Goal: Task Accomplishment & Management: Complete application form

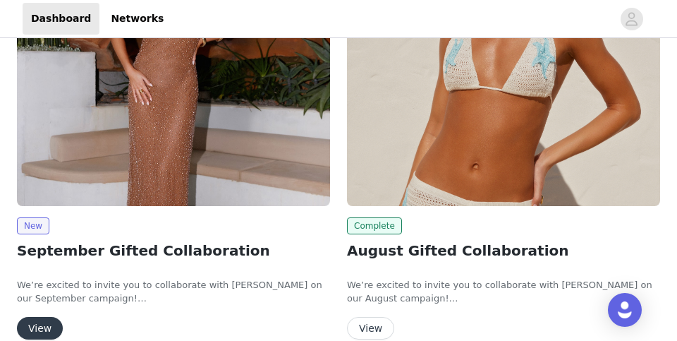
scroll to position [92, 0]
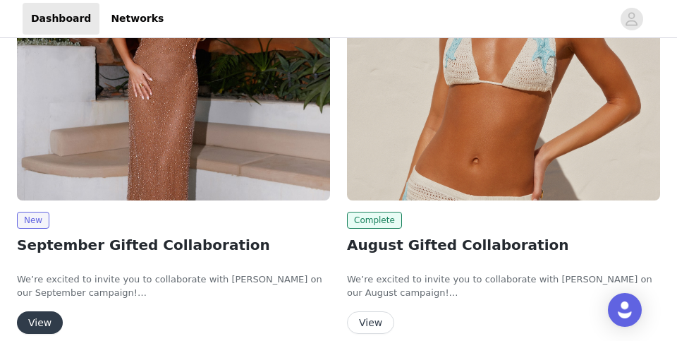
click at [39, 322] on button "View" at bounding box center [40, 322] width 46 height 23
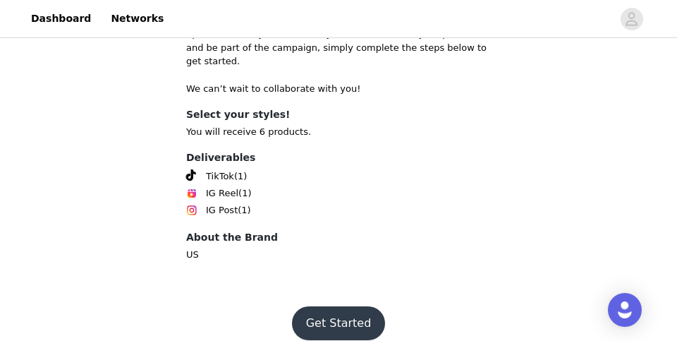
scroll to position [726, -2]
click at [337, 306] on button "Get Started" at bounding box center [339, 323] width 94 height 34
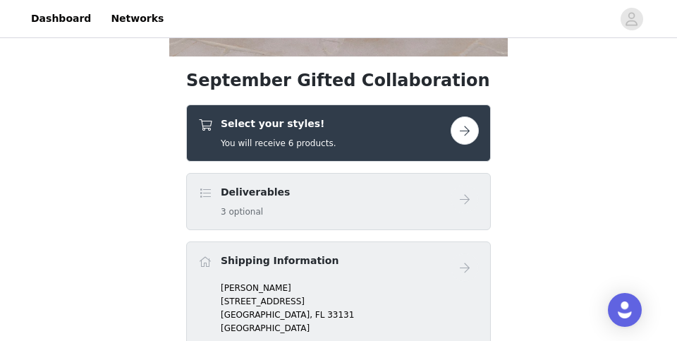
scroll to position [494, 0]
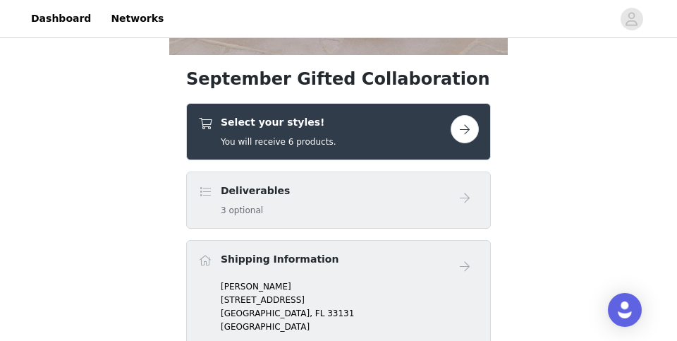
click at [469, 129] on button "button" at bounding box center [465, 129] width 28 height 28
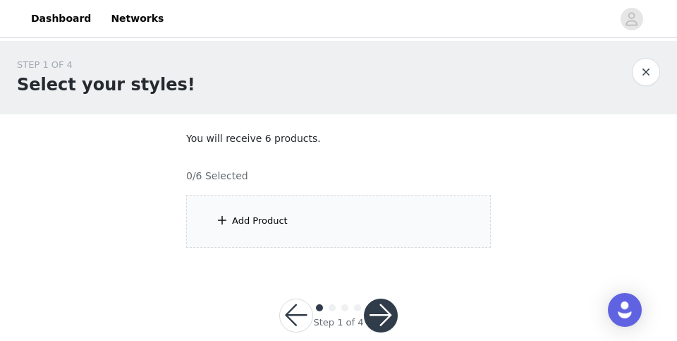
click at [311, 223] on div "Add Product" at bounding box center [338, 221] width 305 height 53
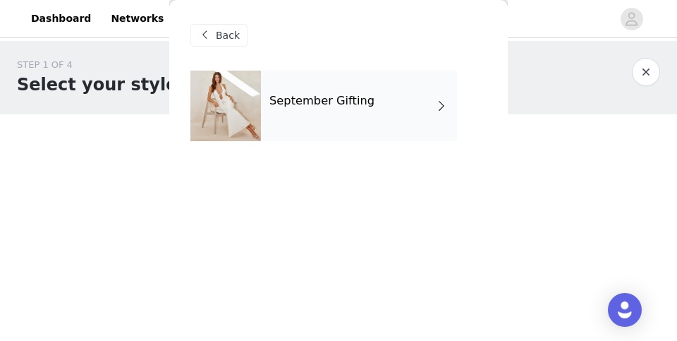
click at [324, 133] on div "September Gifting" at bounding box center [359, 106] width 196 height 71
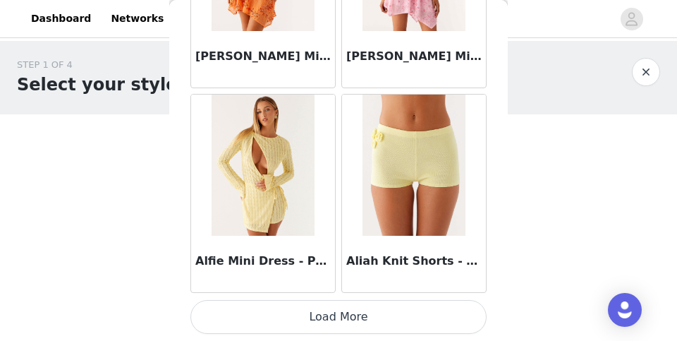
click at [279, 315] on button "Load More" at bounding box center [338, 317] width 296 height 34
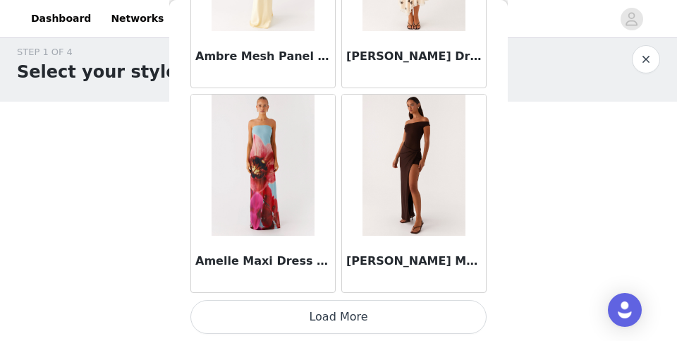
scroll to position [16, 0]
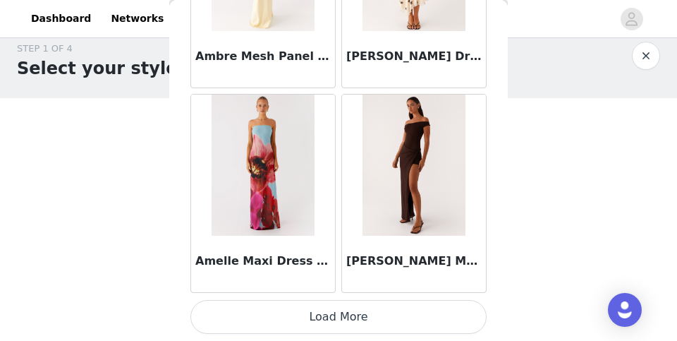
click at [279, 331] on button "Load More" at bounding box center [338, 317] width 296 height 34
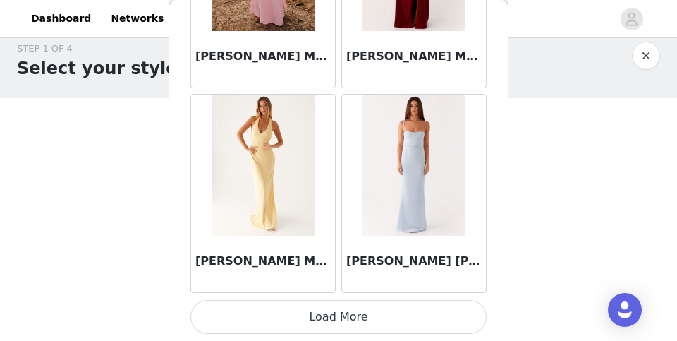
click at [285, 313] on button "Load More" at bounding box center [338, 317] width 296 height 34
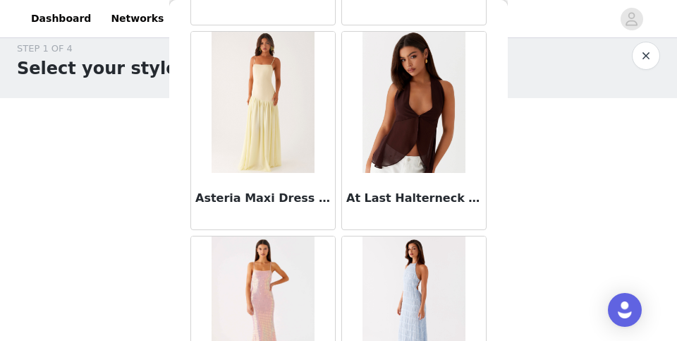
scroll to position [7198, 0]
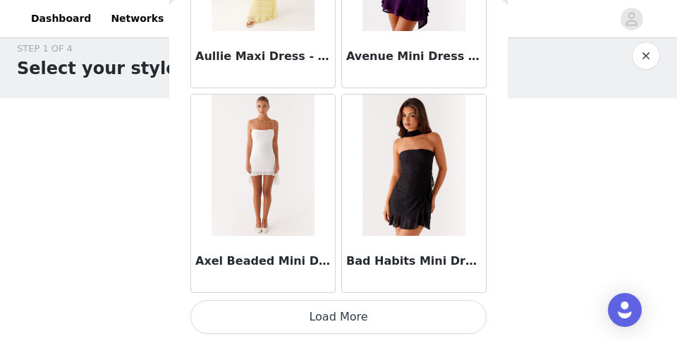
click at [291, 323] on button "Load More" at bounding box center [338, 317] width 296 height 34
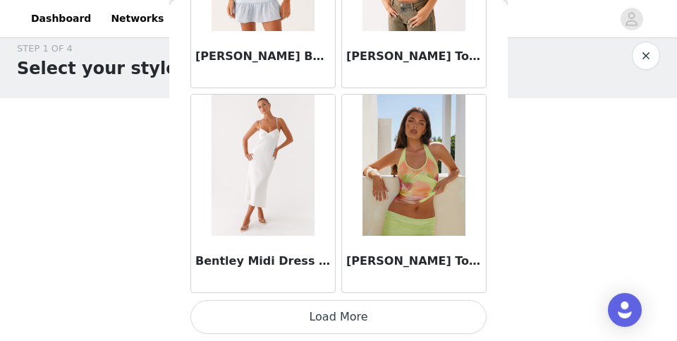
click at [283, 311] on button "Load More" at bounding box center [338, 317] width 296 height 34
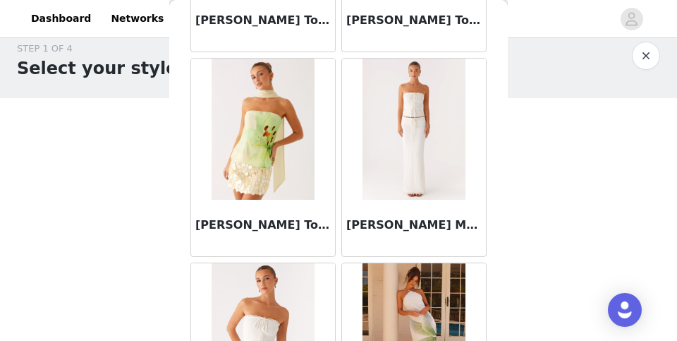
scroll to position [10648, 0]
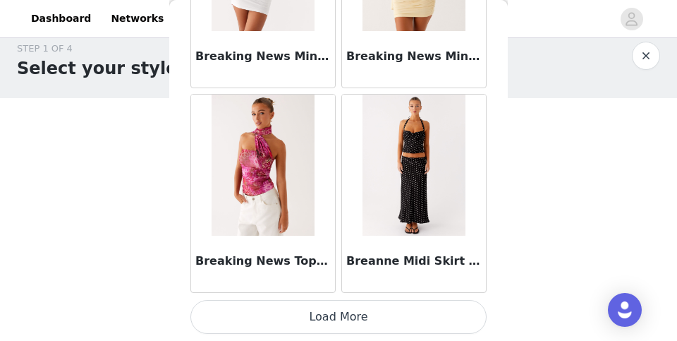
click at [261, 323] on button "Load More" at bounding box center [338, 317] width 296 height 34
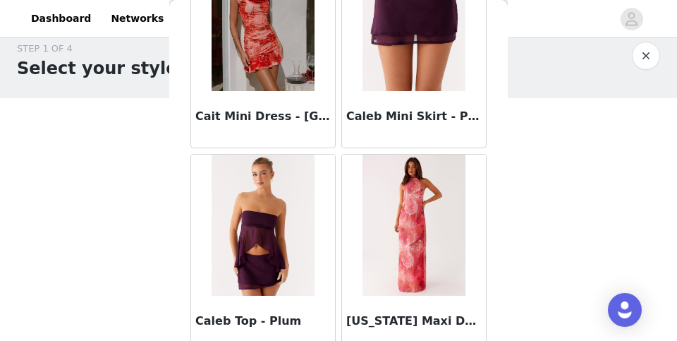
scroll to position [13621, 0]
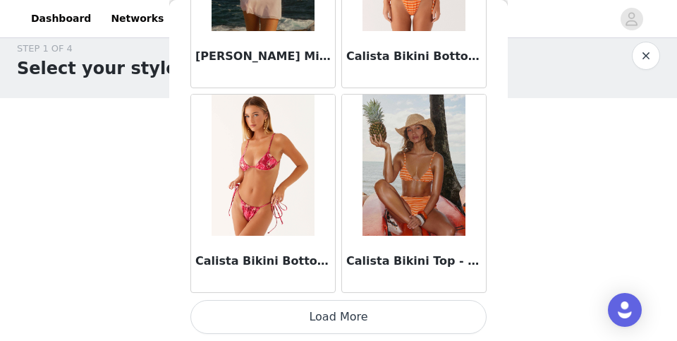
click at [262, 318] on button "Load More" at bounding box center [338, 317] width 296 height 34
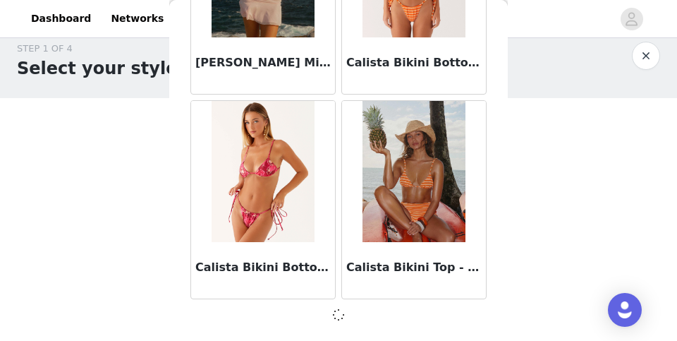
scroll to position [14082, 0]
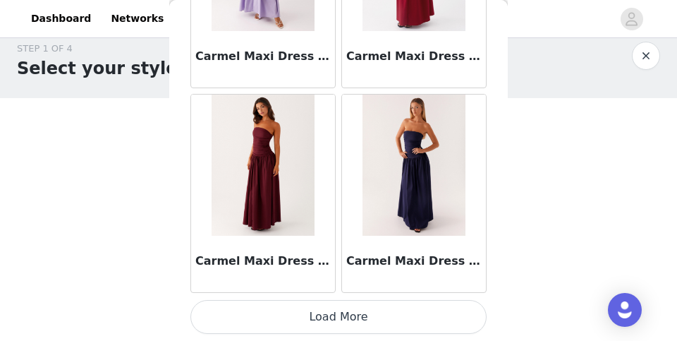
click at [268, 315] on button "Load More" at bounding box center [338, 317] width 296 height 34
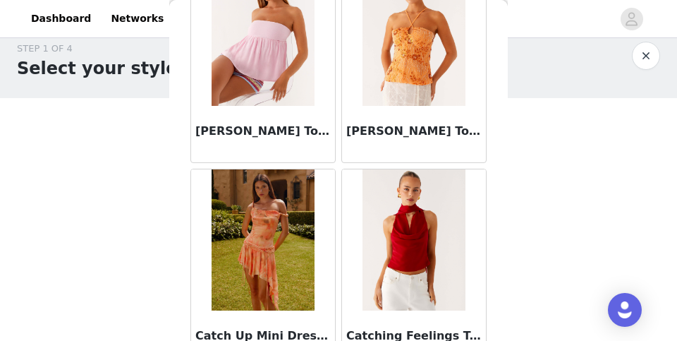
scroll to position [17900, 0]
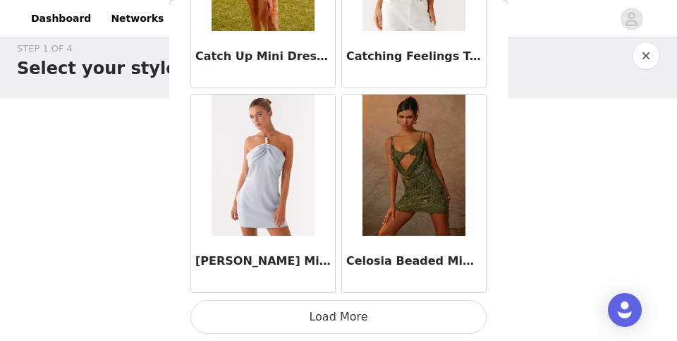
click at [252, 317] on button "Load More" at bounding box center [338, 317] width 296 height 34
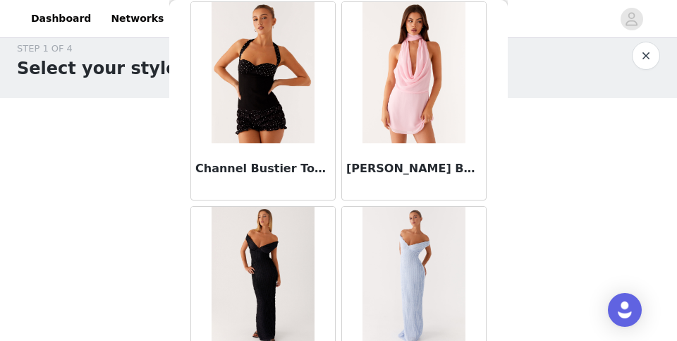
scroll to position [18470, 0]
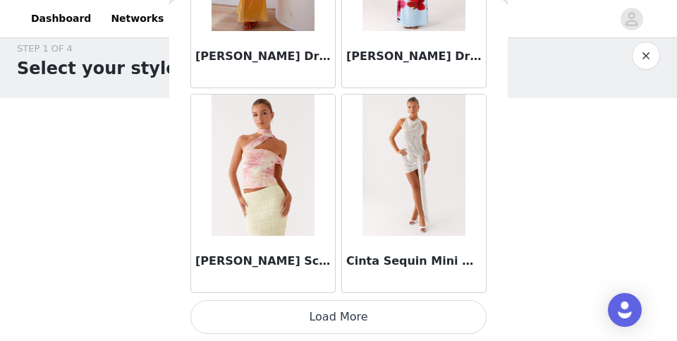
click at [252, 307] on button "Load More" at bounding box center [338, 317] width 296 height 34
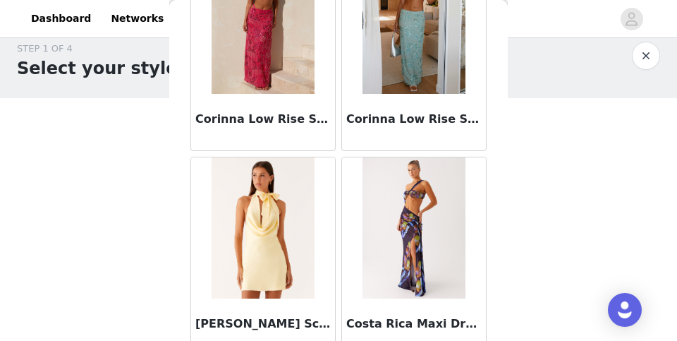
scroll to position [22003, 0]
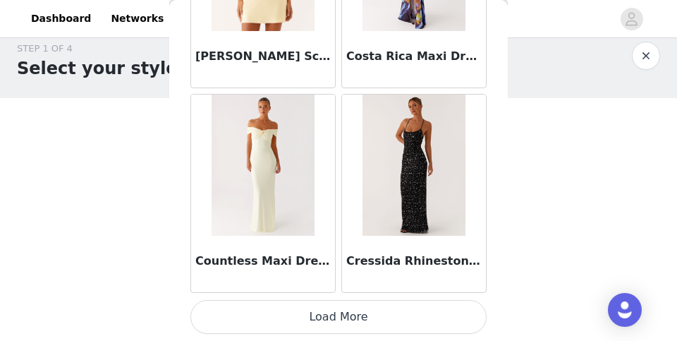
click at [243, 309] on button "Load More" at bounding box center [338, 317] width 296 height 34
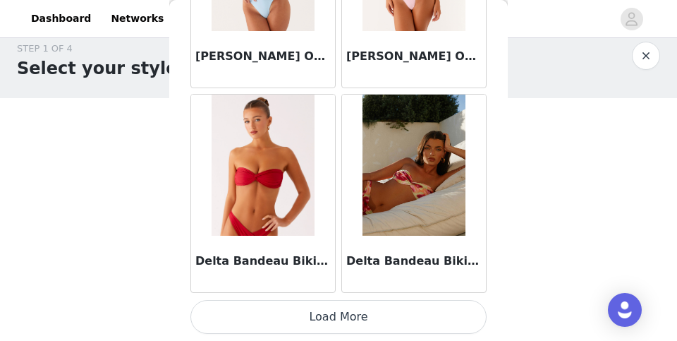
click at [245, 309] on button "Load More" at bounding box center [338, 317] width 296 height 34
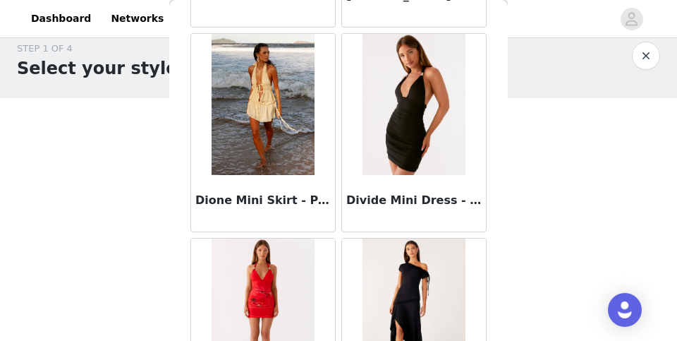
scroll to position [26224, 0]
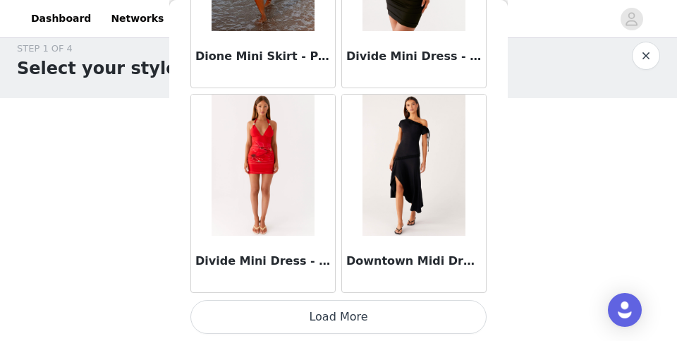
click at [245, 317] on button "Load More" at bounding box center [338, 317] width 296 height 34
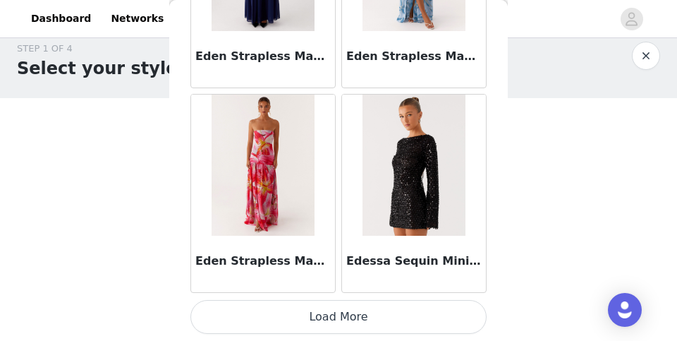
click at [251, 308] on button "Load More" at bounding box center [338, 317] width 296 height 34
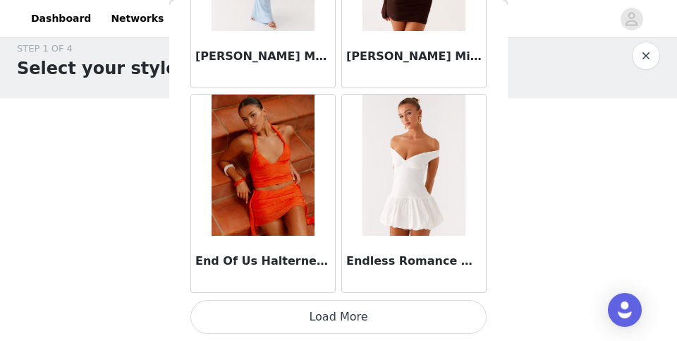
click at [255, 314] on button "Load More" at bounding box center [338, 317] width 296 height 34
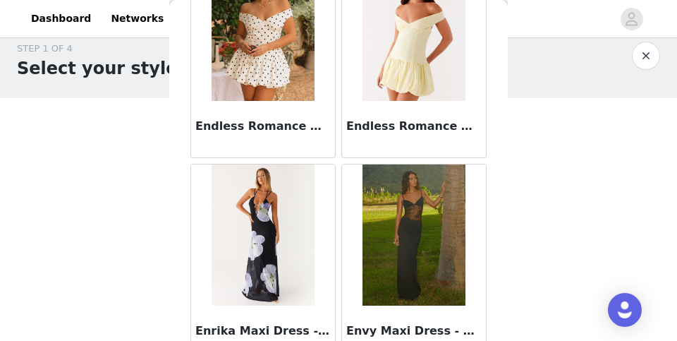
scroll to position [30790, 0]
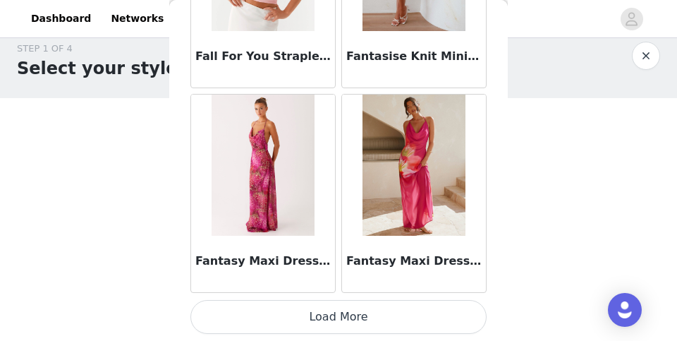
click at [247, 312] on button "Load More" at bounding box center [338, 317] width 296 height 34
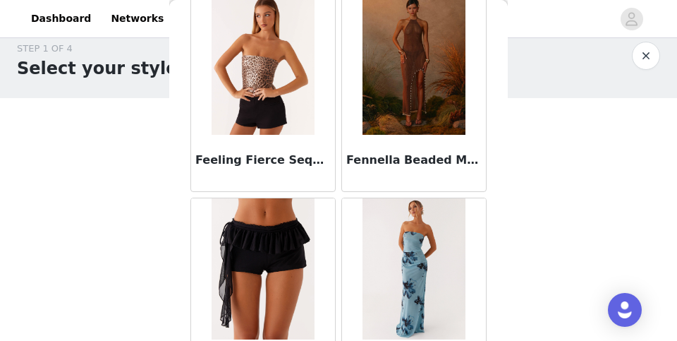
scroll to position [32798, 0]
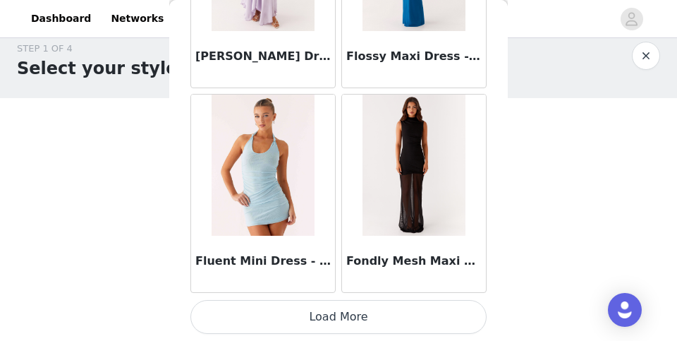
click at [250, 309] on button "Load More" at bounding box center [338, 317] width 296 height 34
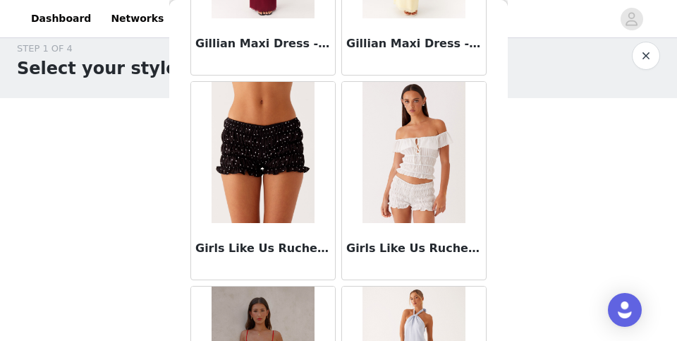
scroll to position [35991, 0]
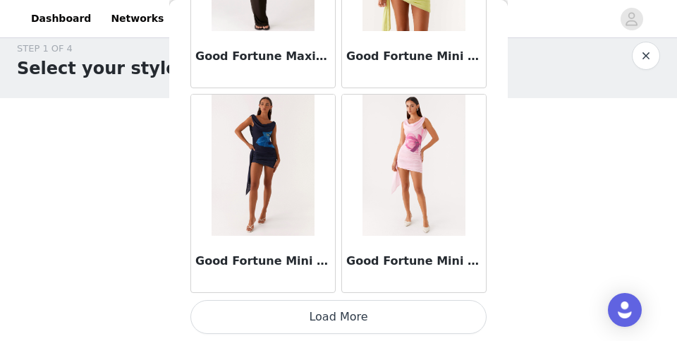
click at [250, 328] on button "Load More" at bounding box center [338, 317] width 296 height 34
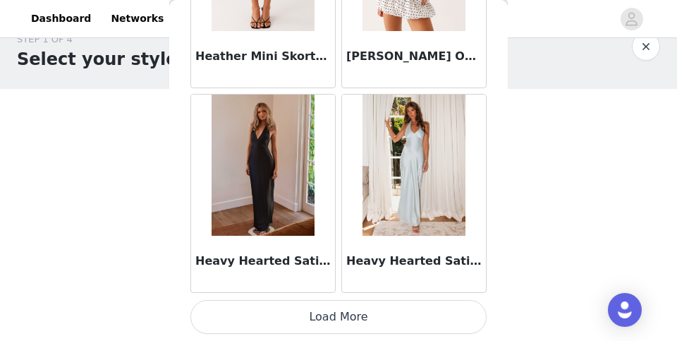
scroll to position [25, 0]
click at [260, 316] on button "Load More" at bounding box center [338, 317] width 296 height 34
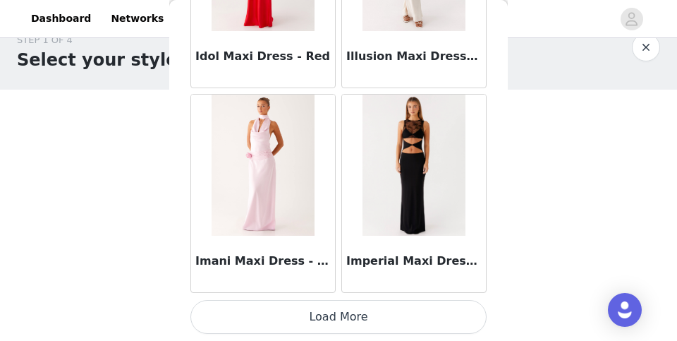
click at [269, 313] on button "Load More" at bounding box center [338, 317] width 296 height 34
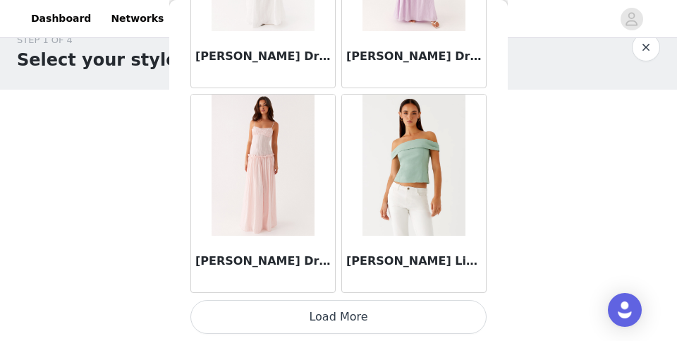
click at [285, 312] on button "Load More" at bounding box center [338, 317] width 296 height 34
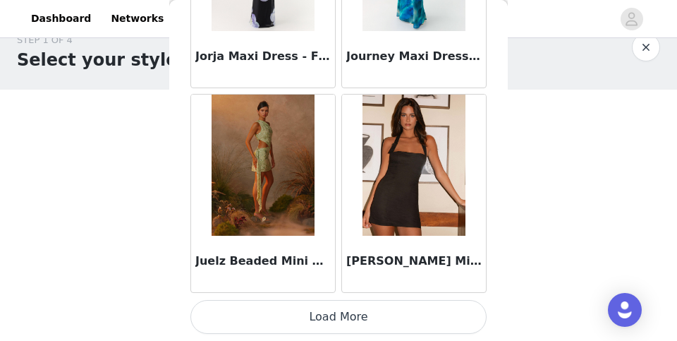
click at [288, 315] on button "Load More" at bounding box center [338, 317] width 296 height 34
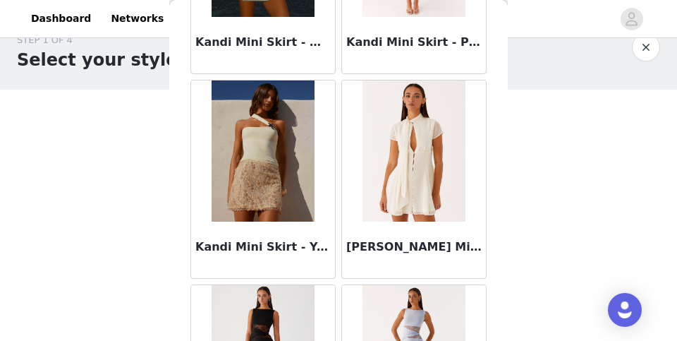
scroll to position [46417, 0]
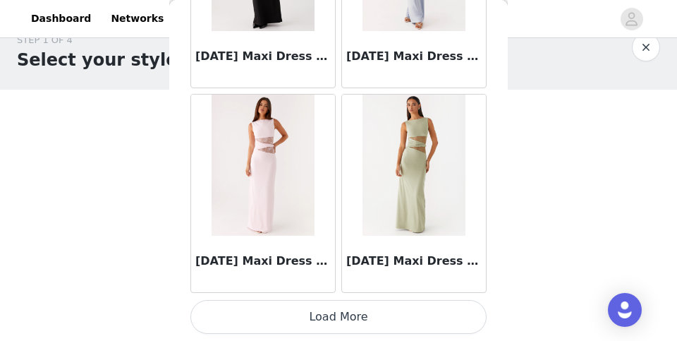
click at [291, 318] on button "Load More" at bounding box center [338, 317] width 296 height 34
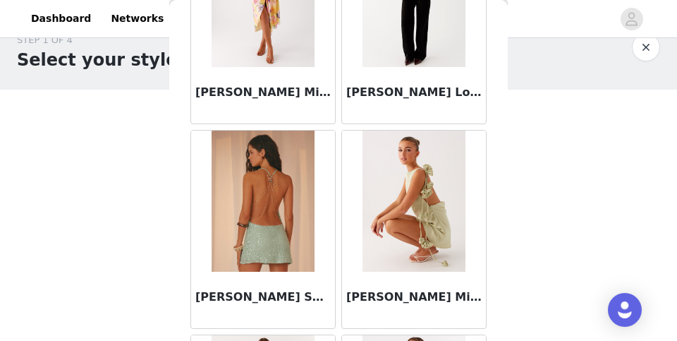
scroll to position [47799, 0]
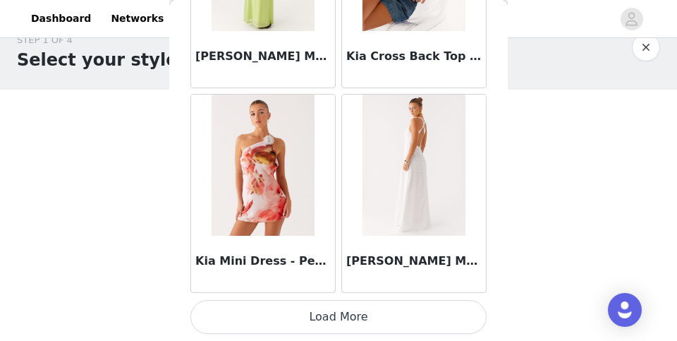
click at [259, 308] on button "Load More" at bounding box center [338, 317] width 296 height 34
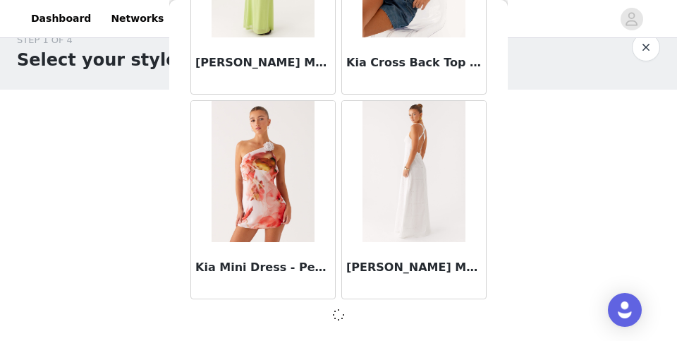
scroll to position [48850, 0]
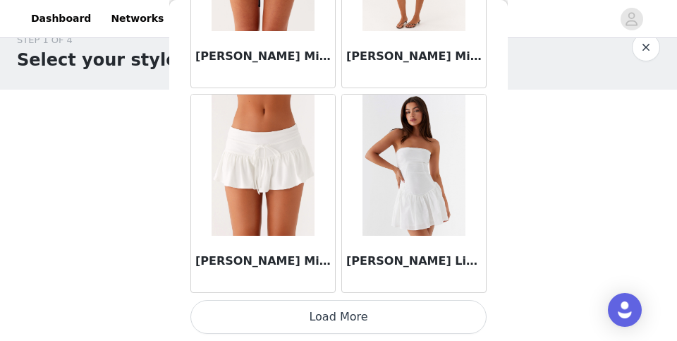
click at [240, 303] on button "Load More" at bounding box center [338, 317] width 296 height 34
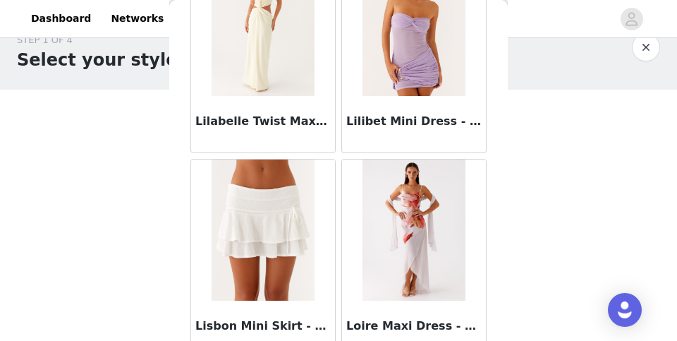
scroll to position [52881, 0]
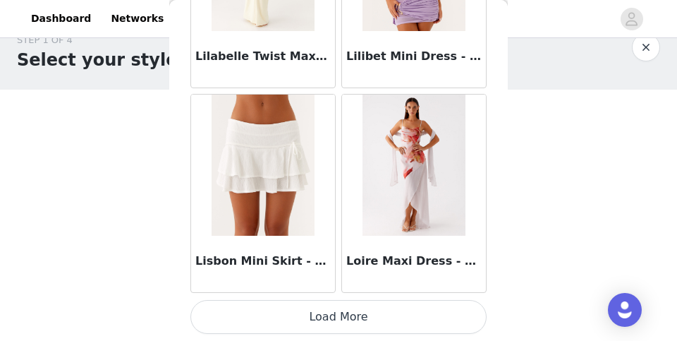
click at [246, 314] on button "Load More" at bounding box center [338, 317] width 296 height 34
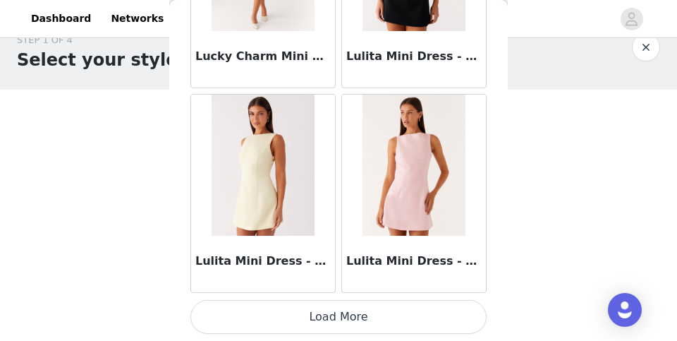
click at [253, 312] on button "Load More" at bounding box center [338, 317] width 296 height 34
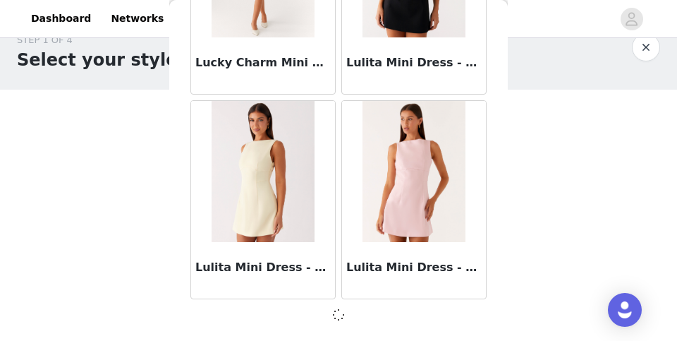
scroll to position [54985, 0]
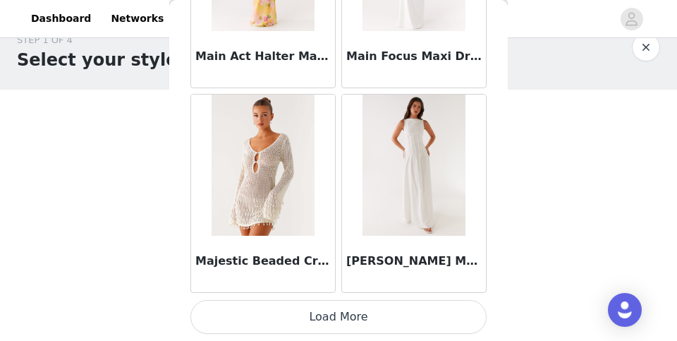
click at [260, 317] on button "Load More" at bounding box center [338, 317] width 296 height 34
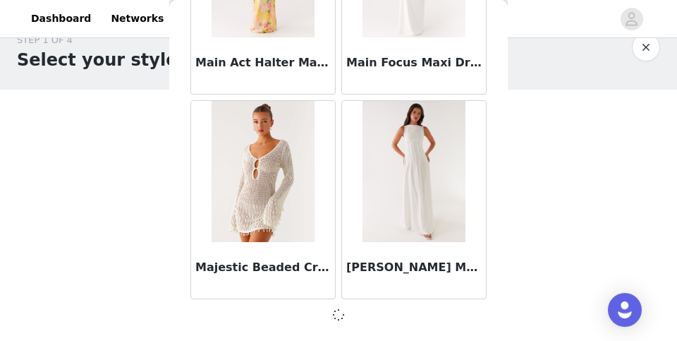
scroll to position [57030, 0]
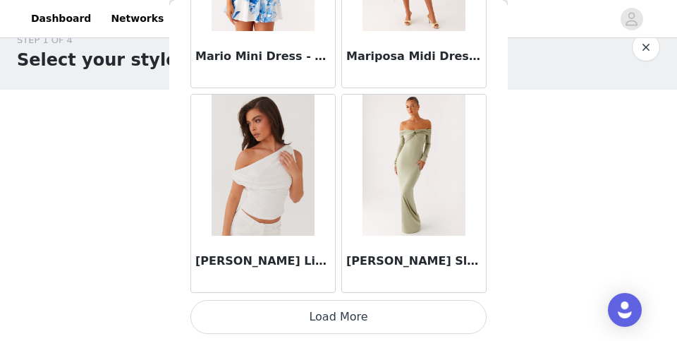
click at [249, 308] on button "Load More" at bounding box center [338, 317] width 296 height 34
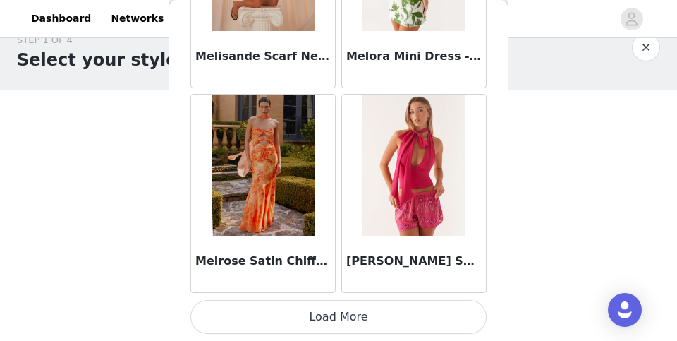
scroll to position [61127, 0]
click at [248, 311] on button "Load More" at bounding box center [338, 317] width 296 height 34
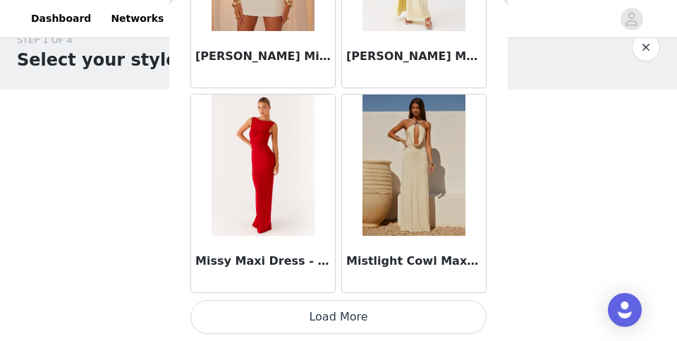
scroll to position [63172, 0]
click at [262, 307] on button "Load More" at bounding box center [338, 317] width 296 height 34
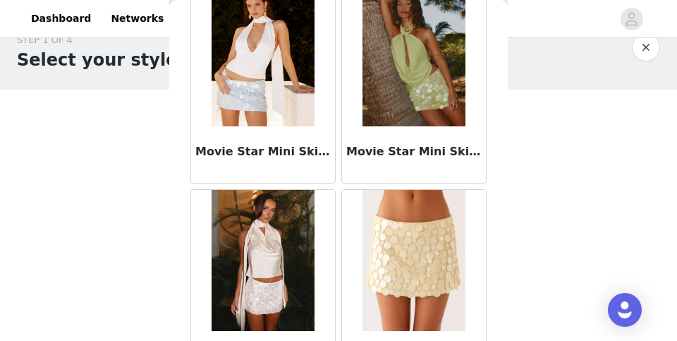
scroll to position [64713, 0]
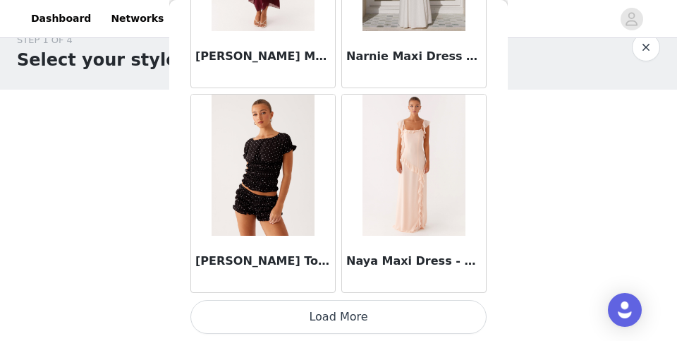
click at [260, 319] on button "Load More" at bounding box center [338, 317] width 296 height 34
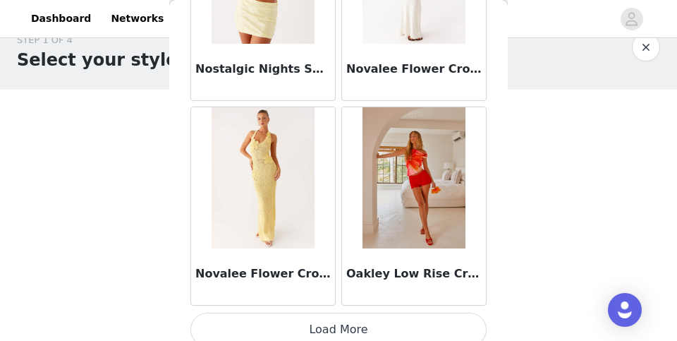
scroll to position [67249, 0]
click at [260, 319] on button "Load More" at bounding box center [338, 329] width 296 height 34
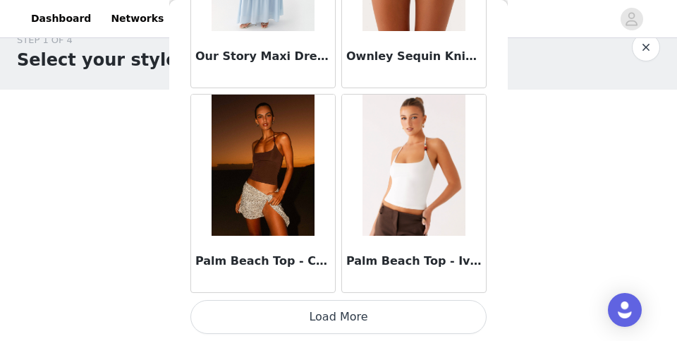
scroll to position [69307, 0]
click at [285, 242] on div "Palm Beach Top - Chocolate" at bounding box center [263, 264] width 144 height 56
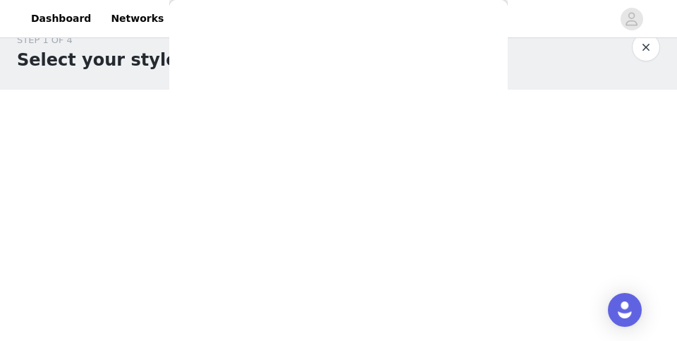
scroll to position [371, 0]
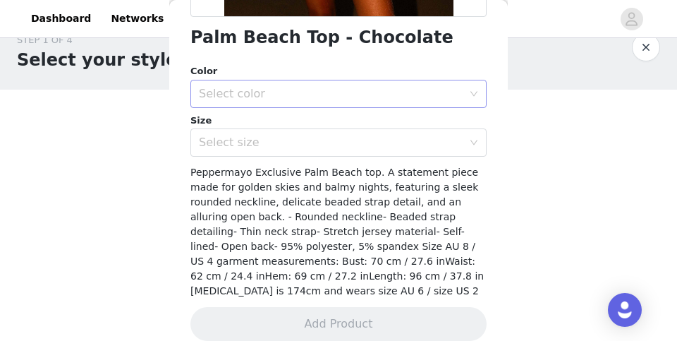
click at [285, 99] on div "Select color" at bounding box center [331, 94] width 264 height 14
click at [281, 121] on li "Chocolate" at bounding box center [338, 124] width 296 height 23
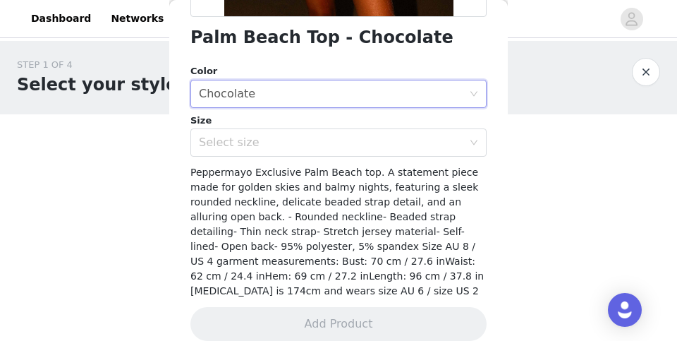
scroll to position [0, 0]
click at [642, 69] on button "button" at bounding box center [646, 72] width 28 height 28
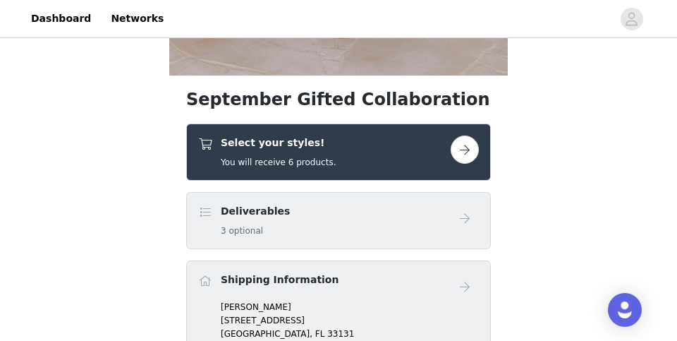
scroll to position [482, 0]
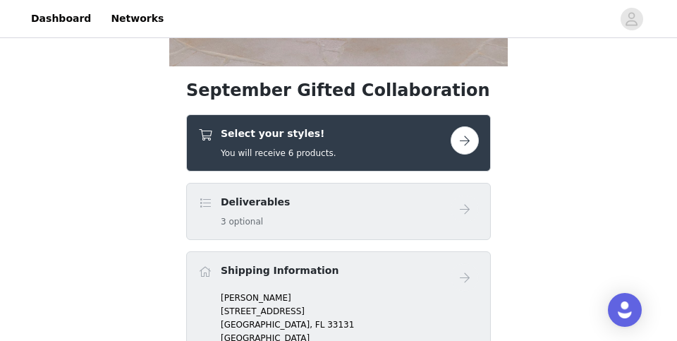
click at [457, 143] on button "button" at bounding box center [465, 140] width 28 height 28
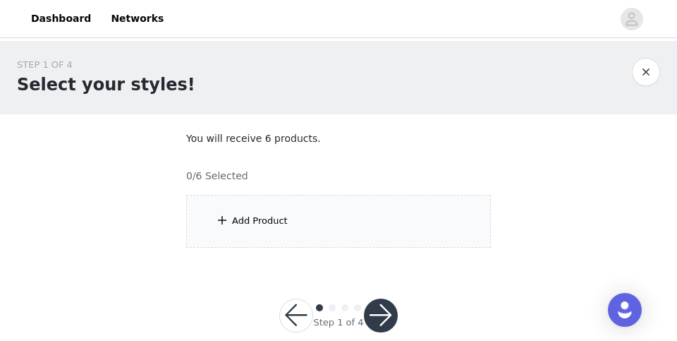
click at [343, 231] on div "Add Product" at bounding box center [338, 221] width 305 height 53
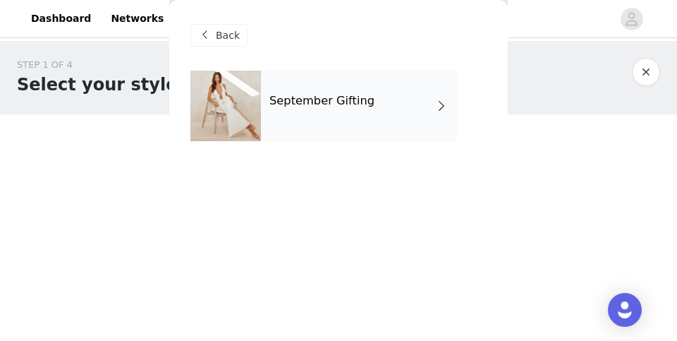
click at [346, 85] on div "September Gifting" at bounding box center [359, 106] width 196 height 71
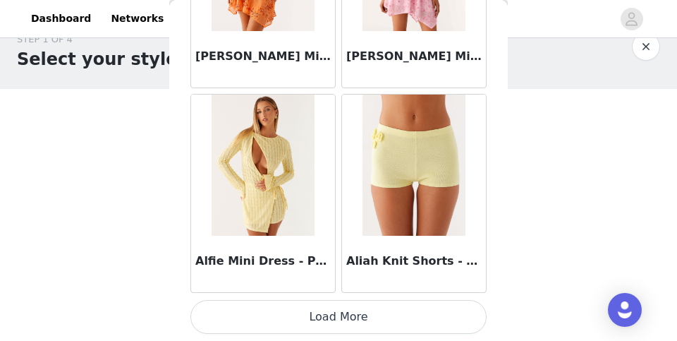
scroll to position [25, 0]
click at [261, 329] on button "Load More" at bounding box center [338, 317] width 296 height 34
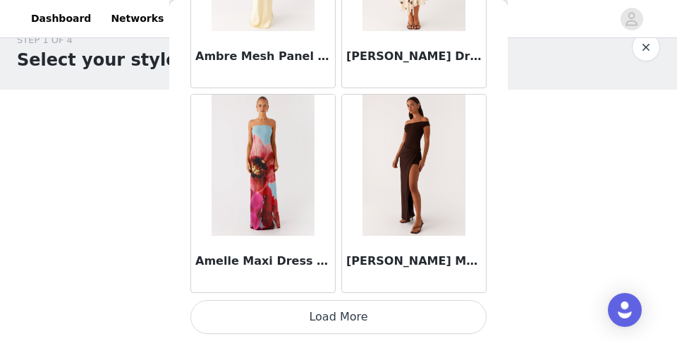
click at [261, 328] on button "Load More" at bounding box center [338, 317] width 296 height 34
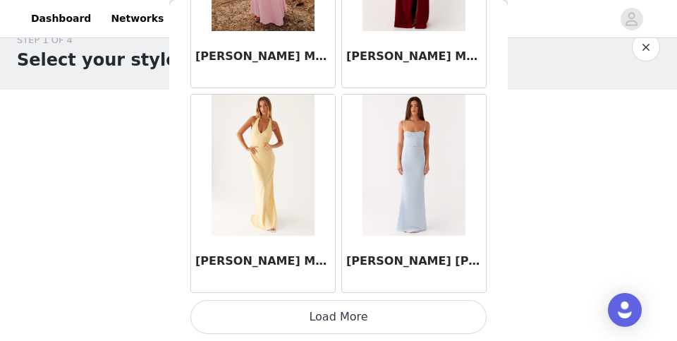
click at [269, 319] on button "Load More" at bounding box center [338, 317] width 296 height 34
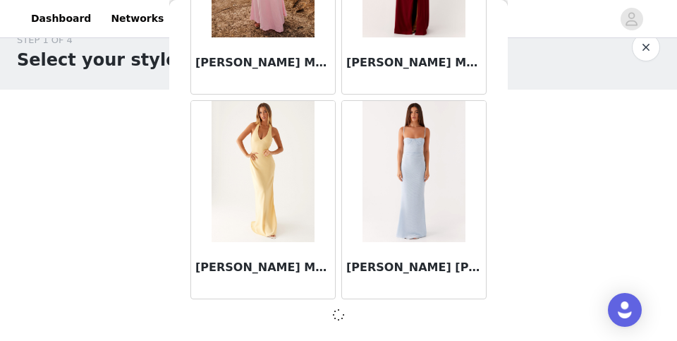
scroll to position [5902, 0]
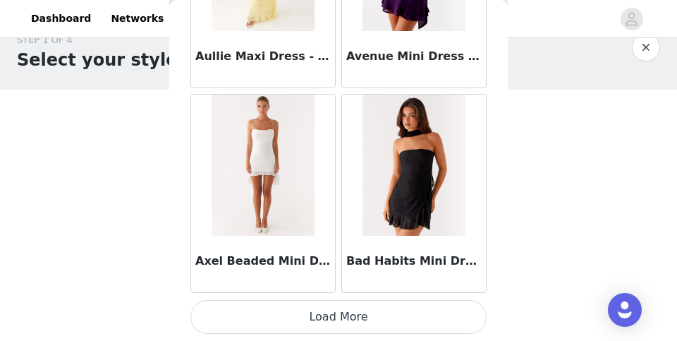
click at [268, 320] on button "Load More" at bounding box center [338, 317] width 296 height 34
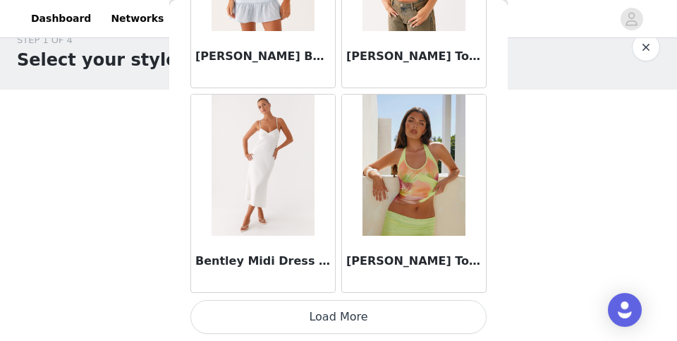
click at [279, 321] on button "Load More" at bounding box center [338, 317] width 296 height 34
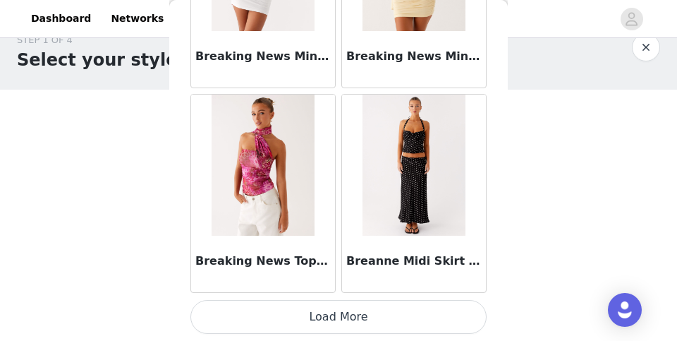
click at [275, 324] on button "Load More" at bounding box center [338, 317] width 296 height 34
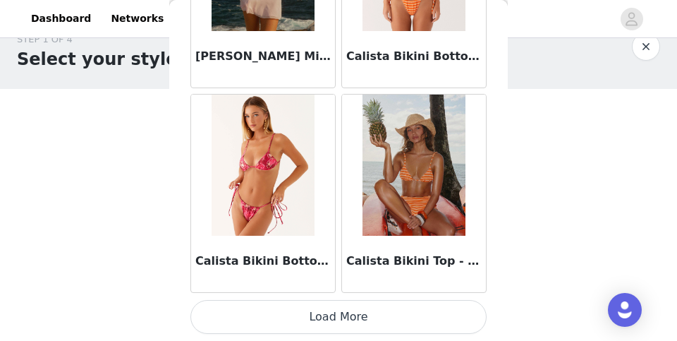
scroll to position [25, 0]
click at [274, 323] on button "Load More" at bounding box center [338, 317] width 296 height 34
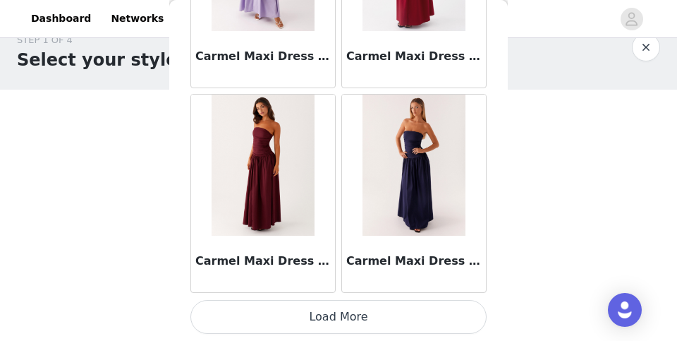
click at [279, 311] on button "Load More" at bounding box center [338, 317] width 296 height 34
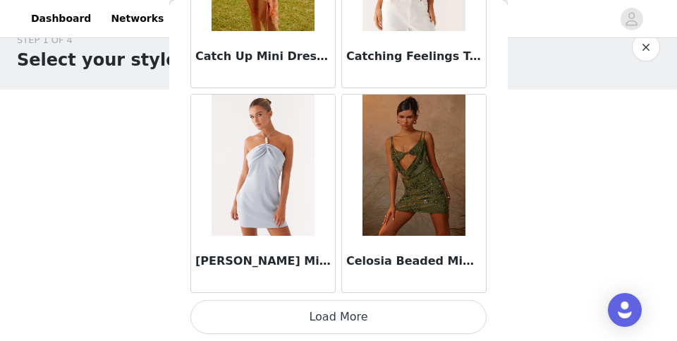
click at [276, 319] on button "Load More" at bounding box center [338, 317] width 296 height 34
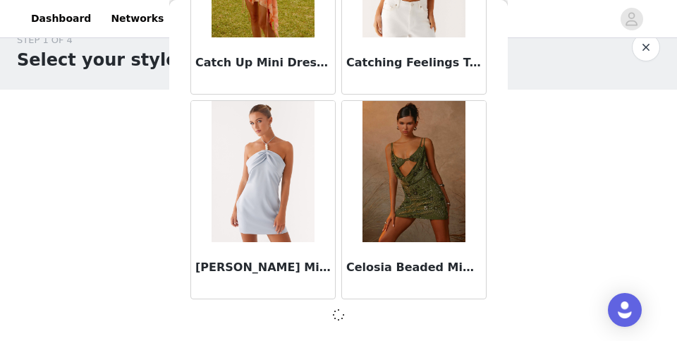
scroll to position [18173, 0]
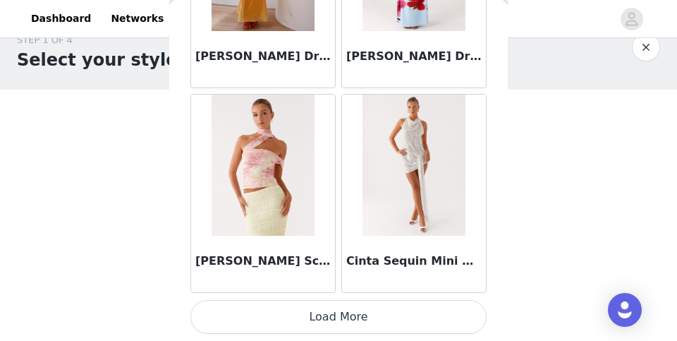
click at [276, 319] on button "Load More" at bounding box center [338, 317] width 296 height 34
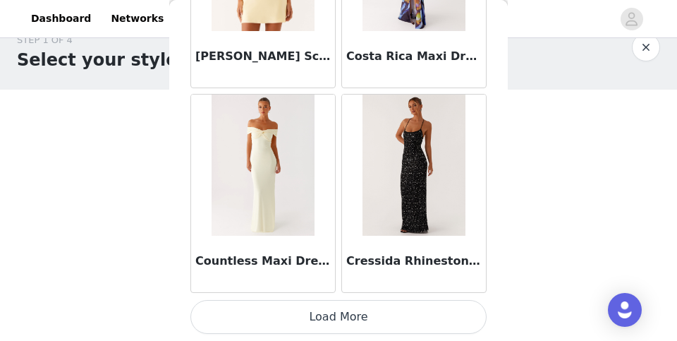
click at [281, 320] on button "Load More" at bounding box center [338, 317] width 296 height 34
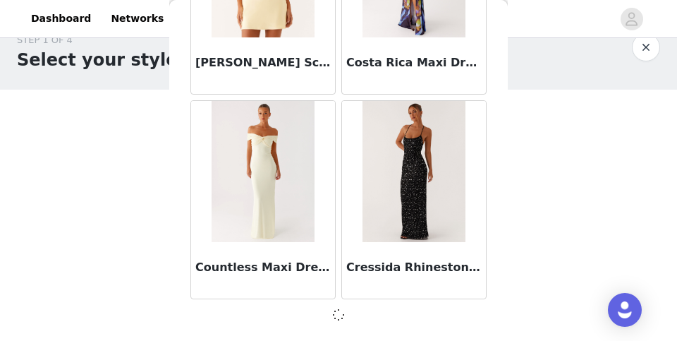
scroll to position [22263, 0]
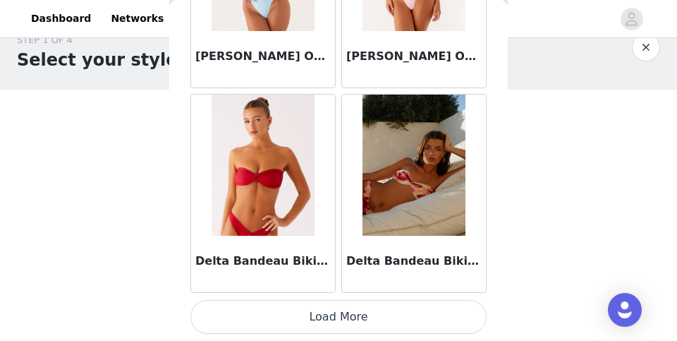
click at [283, 324] on button "Load More" at bounding box center [338, 317] width 296 height 34
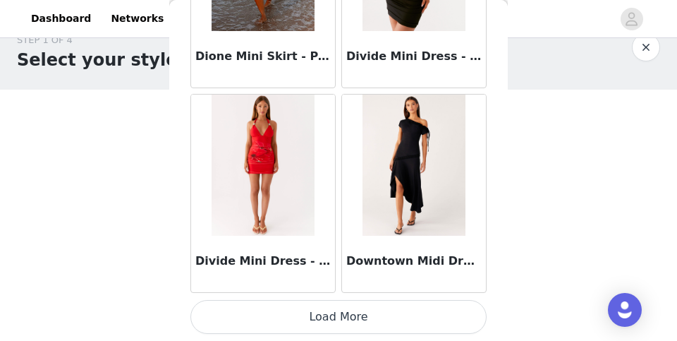
click at [289, 310] on button "Load More" at bounding box center [338, 317] width 296 height 34
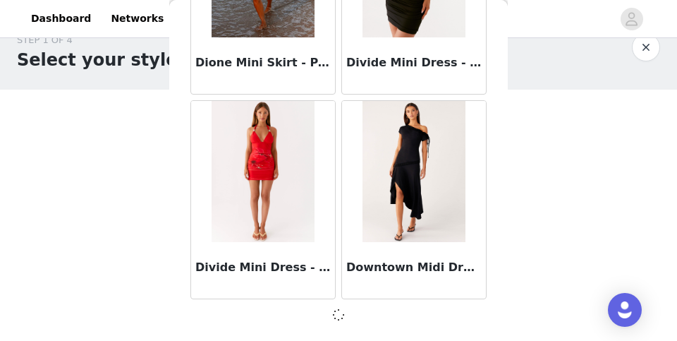
scroll to position [26353, 0]
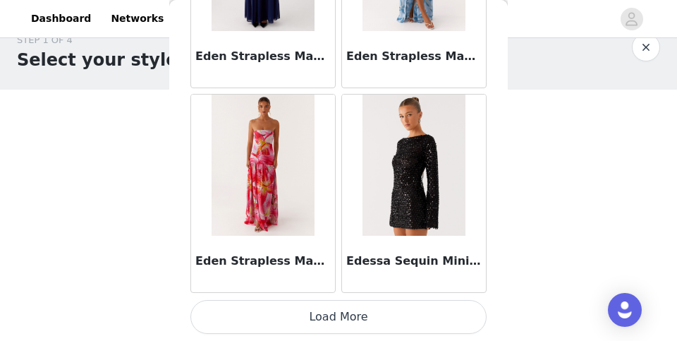
click at [289, 319] on button "Load More" at bounding box center [338, 317] width 296 height 34
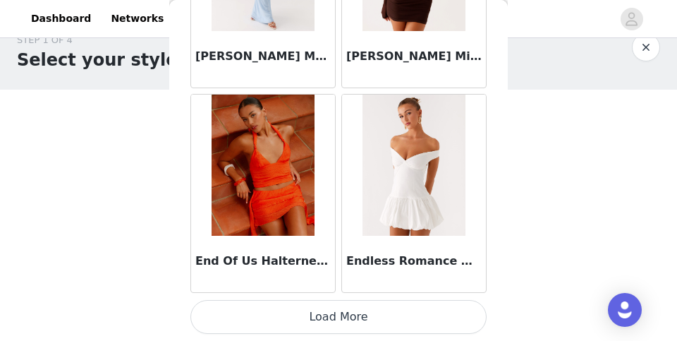
click at [296, 327] on button "Load More" at bounding box center [338, 317] width 296 height 34
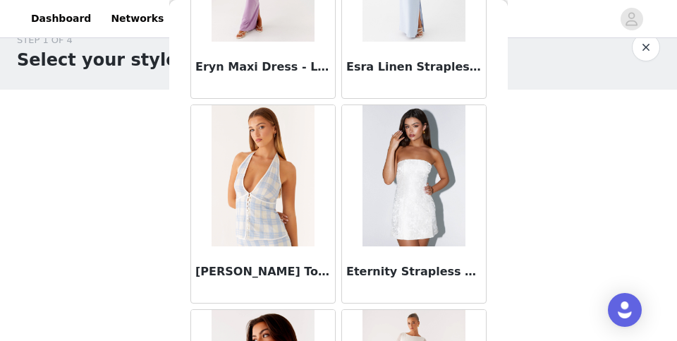
scroll to position [31463, 0]
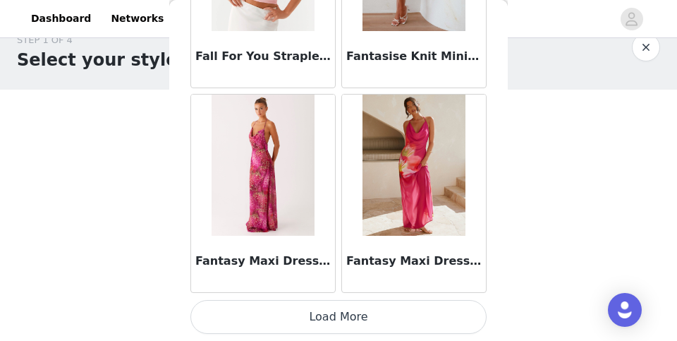
click at [313, 324] on button "Load More" at bounding box center [338, 317] width 296 height 34
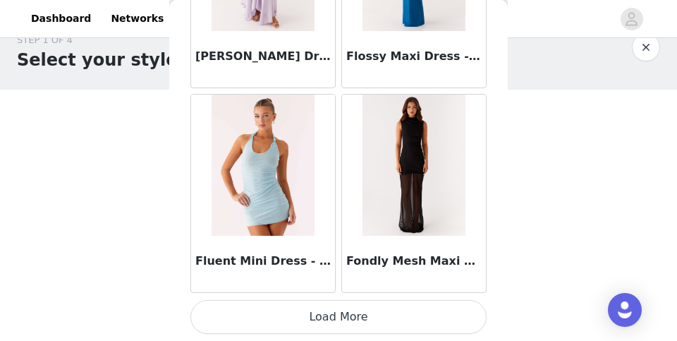
click at [300, 326] on button "Load More" at bounding box center [338, 317] width 296 height 34
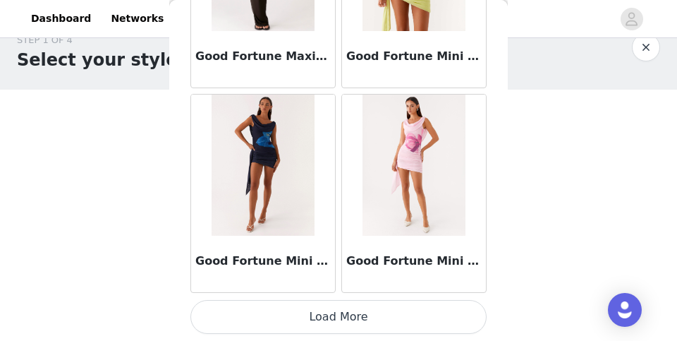
click at [299, 318] on button "Load More" at bounding box center [338, 317] width 296 height 34
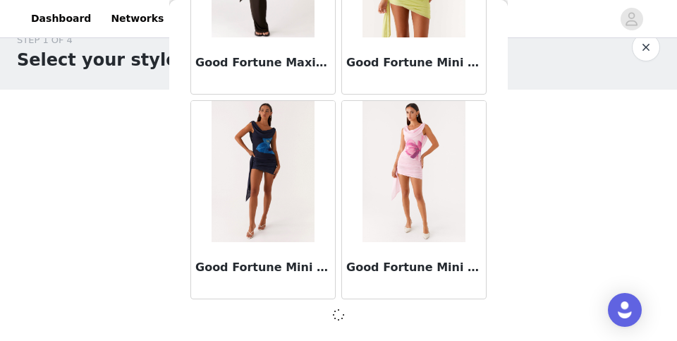
scroll to position [36579, 0]
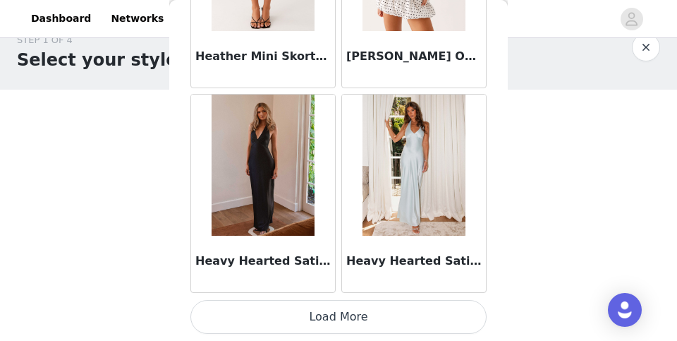
click at [310, 328] on button "Load More" at bounding box center [338, 317] width 296 height 34
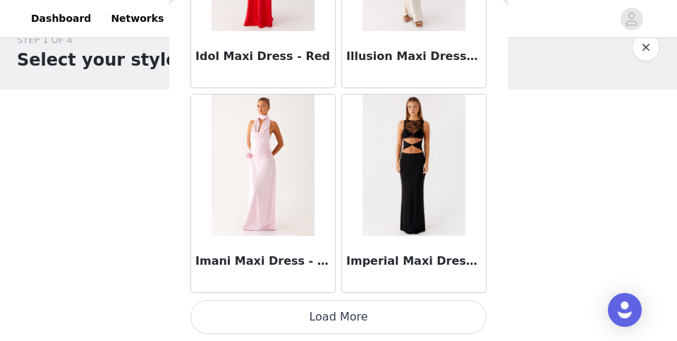
click at [321, 319] on button "Load More" at bounding box center [338, 317] width 296 height 34
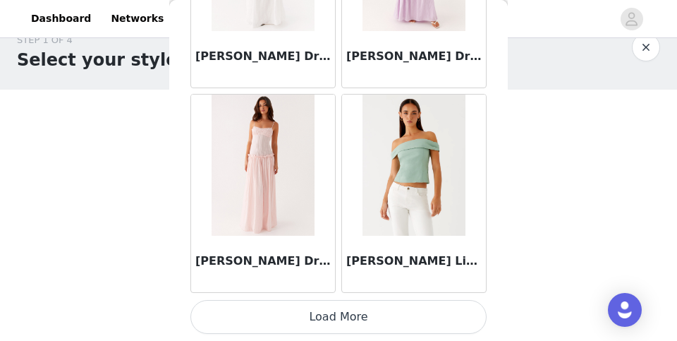
click at [319, 317] on button "Load More" at bounding box center [338, 317] width 296 height 34
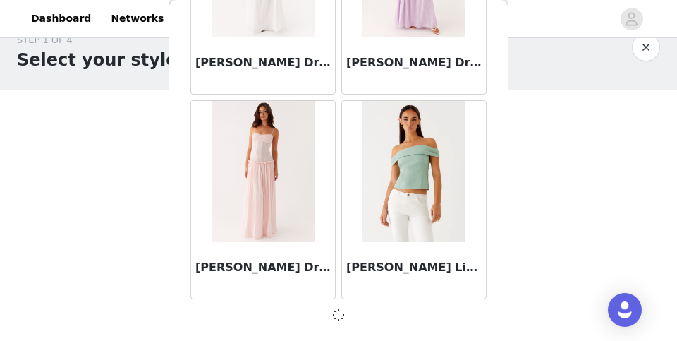
scroll to position [42714, 0]
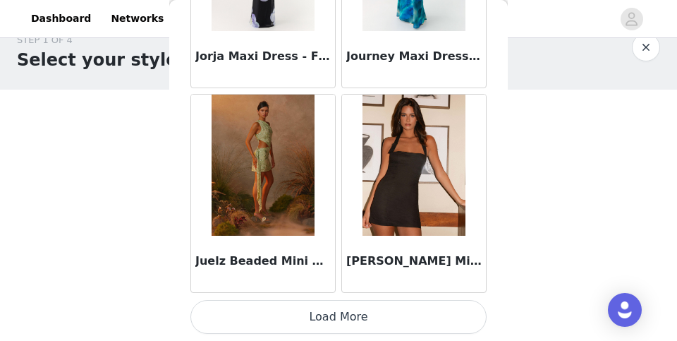
click at [329, 331] on button "Load More" at bounding box center [338, 317] width 296 height 34
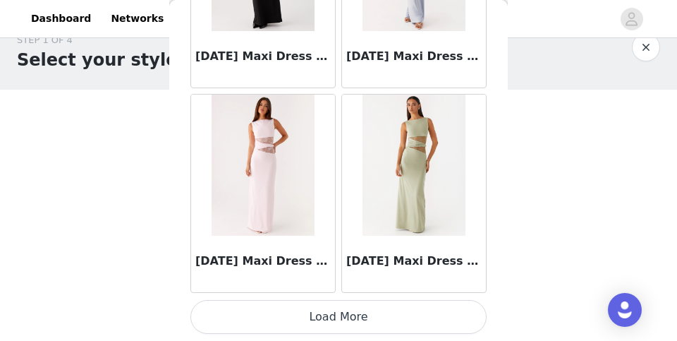
click at [338, 312] on button "Load More" at bounding box center [338, 317] width 296 height 34
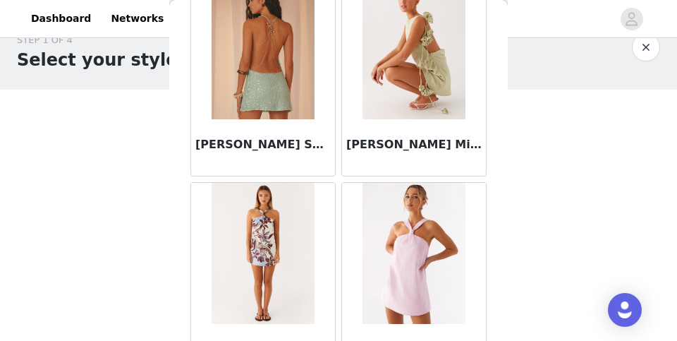
scroll to position [47949, 0]
click at [308, 131] on div "[PERSON_NAME] Sequin Mini Dress - Mint Sage" at bounding box center [263, 147] width 144 height 56
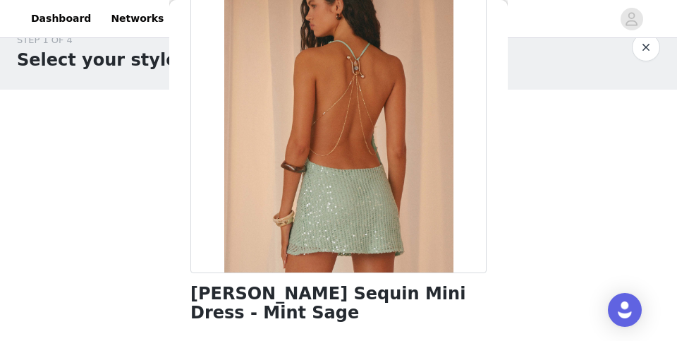
scroll to position [114, 0]
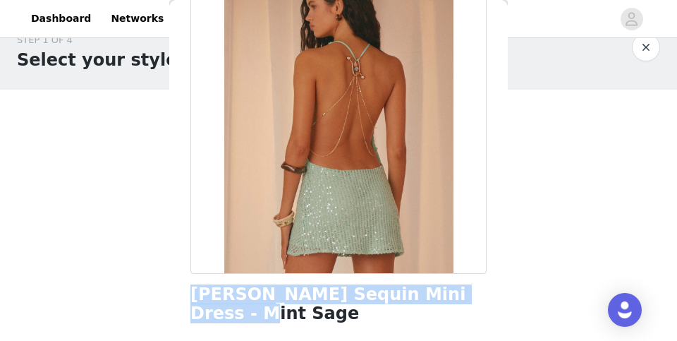
copy h1 "[PERSON_NAME] Sequin Mini Dress - Mint Sage"
drag, startPoint x: 185, startPoint y: 292, endPoint x: 468, endPoint y: 300, distance: 282.2
click at [468, 300] on div "Back [PERSON_NAME] Sequin Mini Dress - Mint Sage Color Select color Size Select…" at bounding box center [338, 170] width 339 height 341
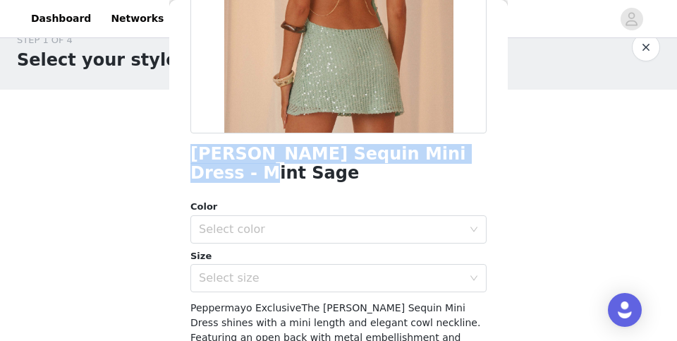
scroll to position [255, 0]
click at [293, 221] on div "Select color" at bounding box center [331, 228] width 264 height 14
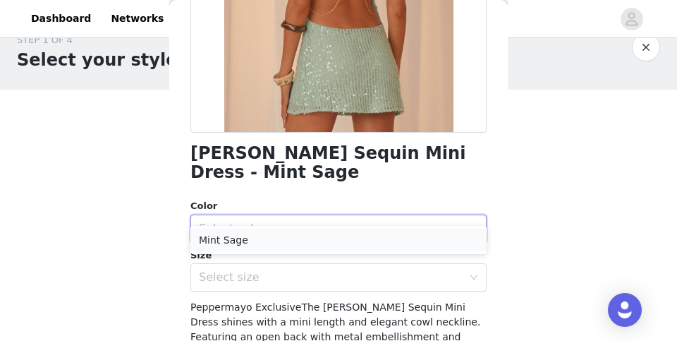
click at [276, 236] on li "Mint Sage" at bounding box center [338, 239] width 296 height 23
click at [263, 270] on div "Select size" at bounding box center [331, 277] width 264 height 14
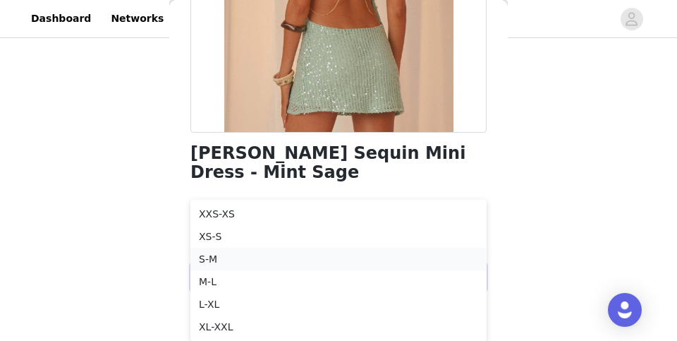
scroll to position [100, 0]
click at [264, 260] on li "S-M" at bounding box center [338, 259] width 296 height 23
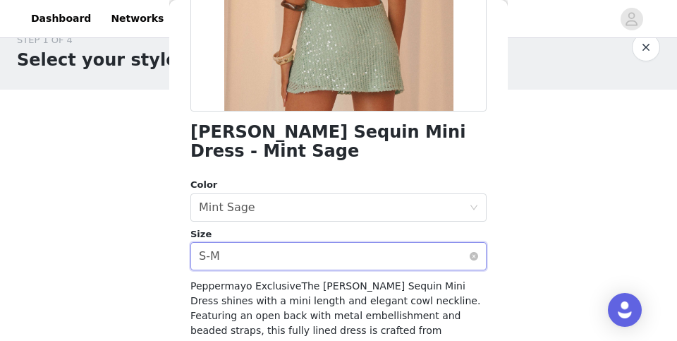
scroll to position [279, 0]
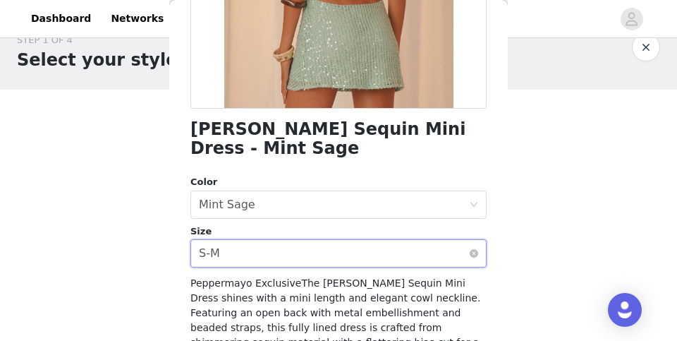
click at [307, 240] on div "Select size S-M" at bounding box center [334, 253] width 270 height 27
click at [532, 151] on div "STEP 1 OF 4 Select your styles! You will receive 6 products. 0/6 Selected Add P…" at bounding box center [338, 128] width 677 height 224
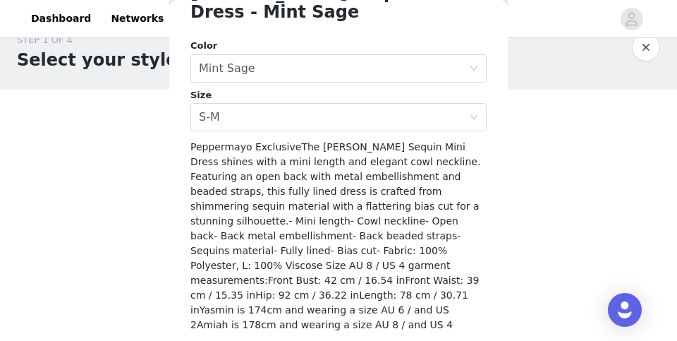
scroll to position [415, 0]
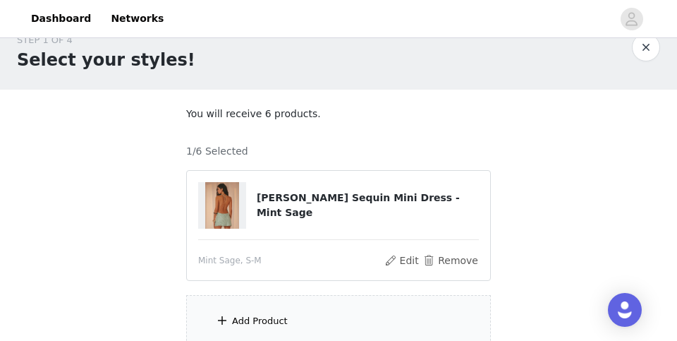
click at [323, 315] on div "Add Product" at bounding box center [338, 321] width 305 height 53
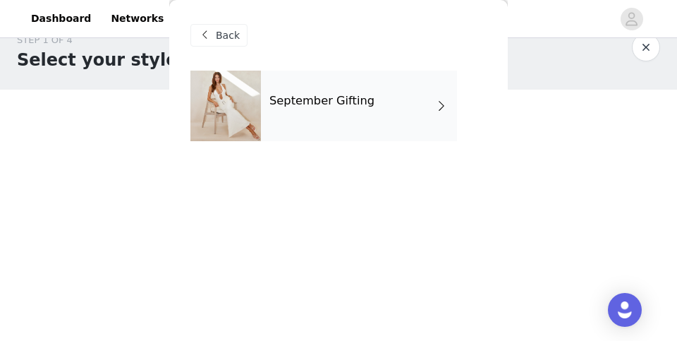
click at [335, 93] on div "September Gifting" at bounding box center [359, 106] width 196 height 71
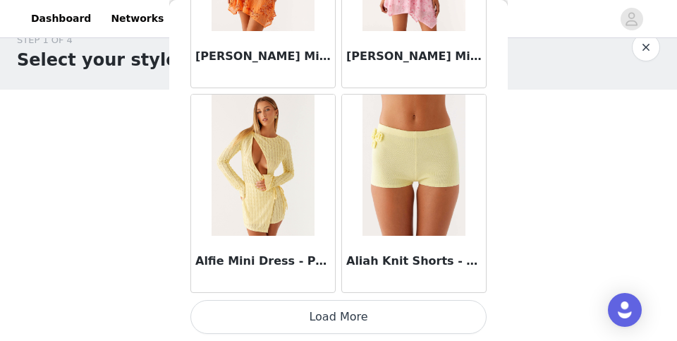
click at [279, 319] on button "Load More" at bounding box center [338, 317] width 296 height 34
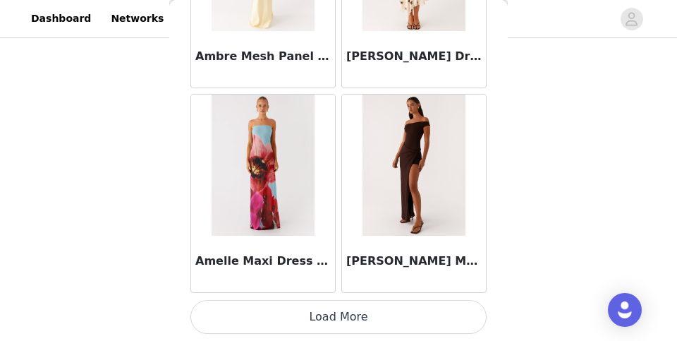
scroll to position [150, 0]
click at [293, 312] on button "Load More" at bounding box center [338, 317] width 296 height 34
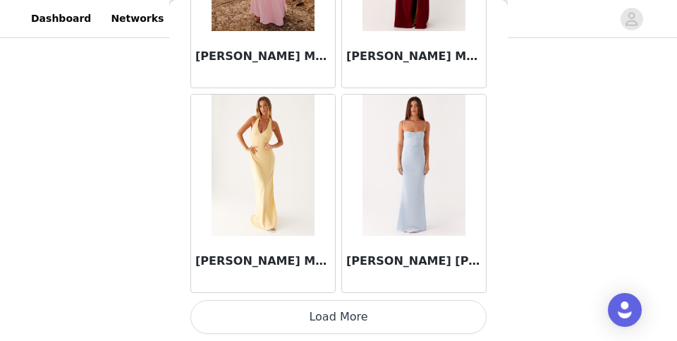
click at [300, 310] on button "Load More" at bounding box center [338, 317] width 296 height 34
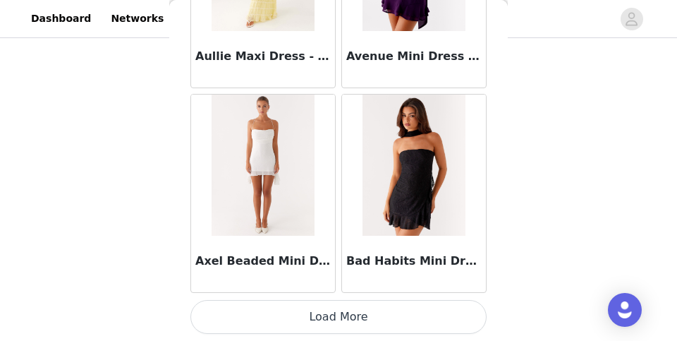
click at [313, 309] on button "Load More" at bounding box center [338, 317] width 296 height 34
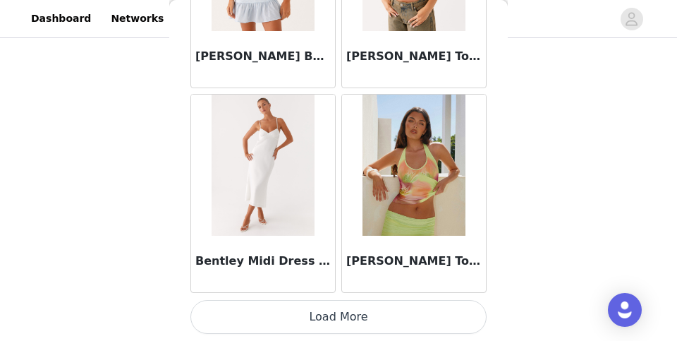
click at [315, 312] on button "Load More" at bounding box center [338, 317] width 296 height 34
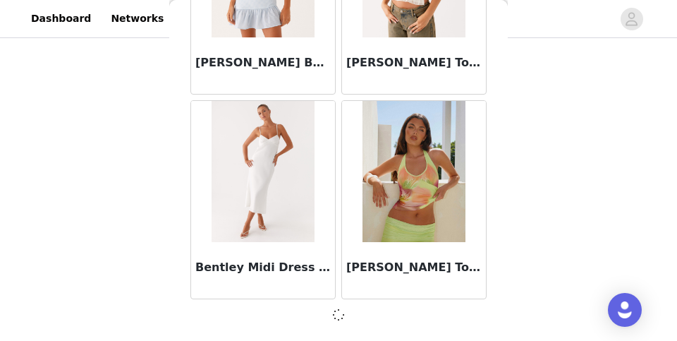
scroll to position [9992, 0]
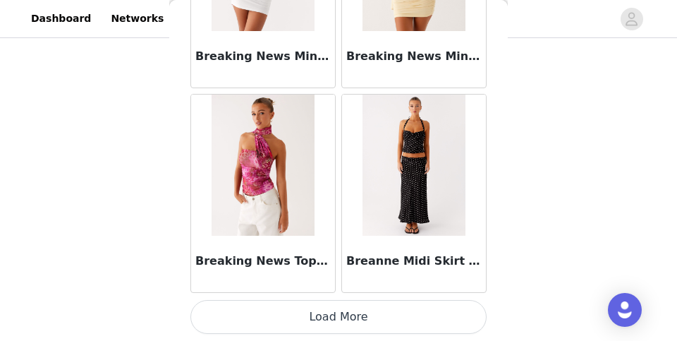
click at [315, 312] on button "Load More" at bounding box center [338, 317] width 296 height 34
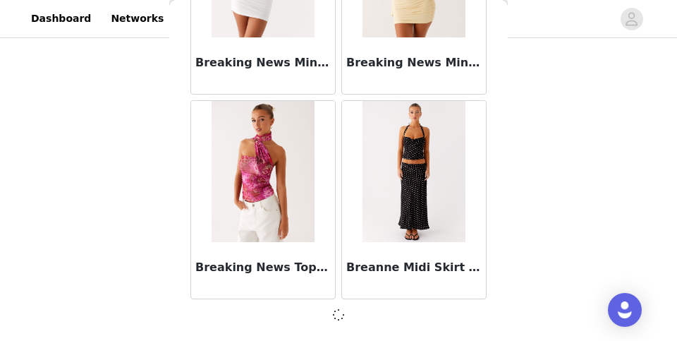
scroll to position [12037, 0]
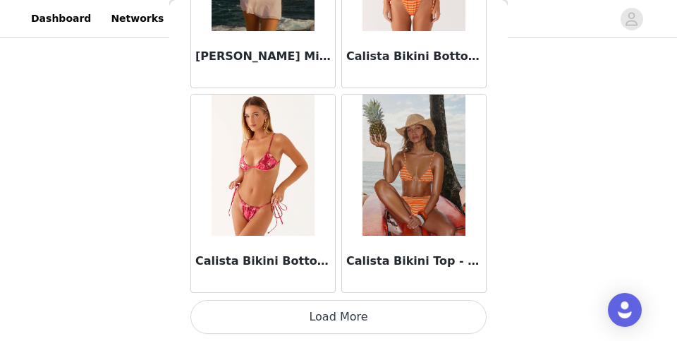
click at [316, 316] on button "Load More" at bounding box center [338, 317] width 296 height 34
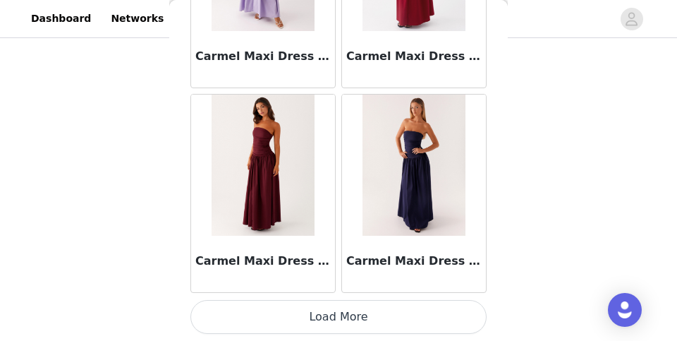
click at [317, 315] on button "Load More" at bounding box center [338, 317] width 296 height 34
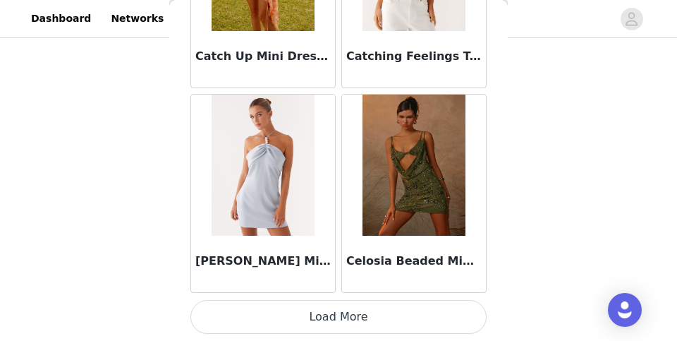
click at [322, 313] on button "Load More" at bounding box center [338, 317] width 296 height 34
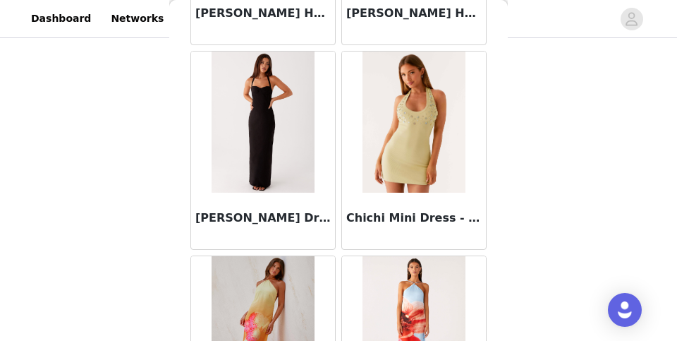
scroll to position [19857, 0]
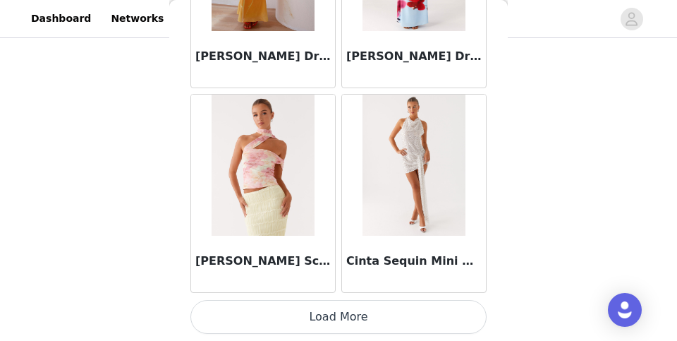
click at [326, 322] on button "Load More" at bounding box center [338, 317] width 296 height 34
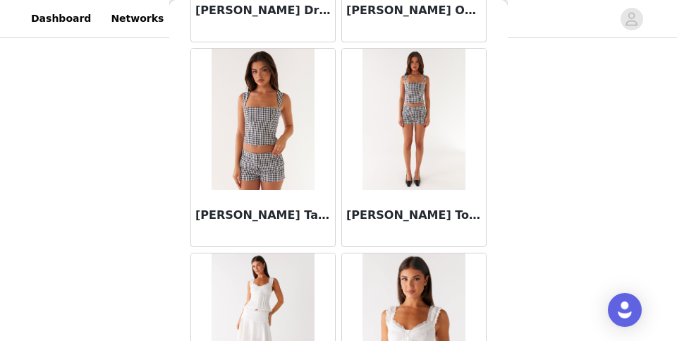
scroll to position [20886, 0]
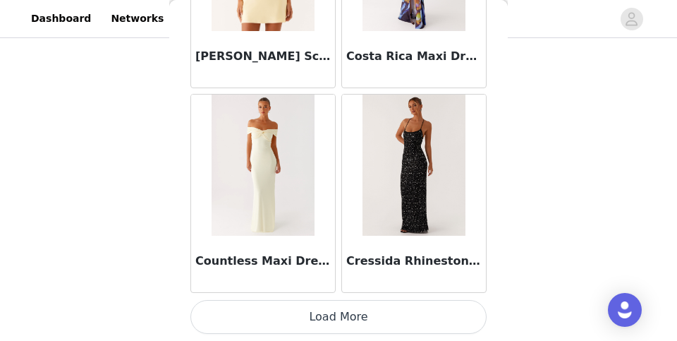
click at [327, 322] on button "Load More" at bounding box center [338, 317] width 296 height 34
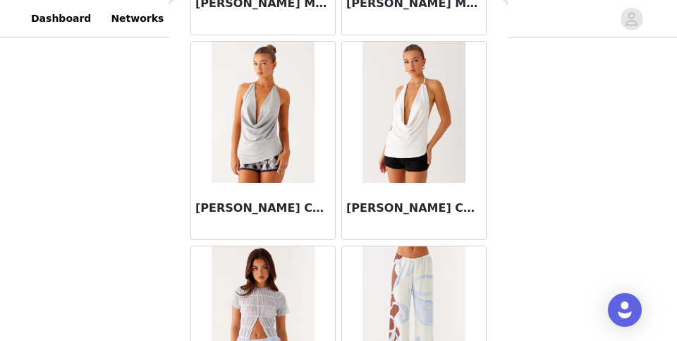
scroll to position [23551, 0]
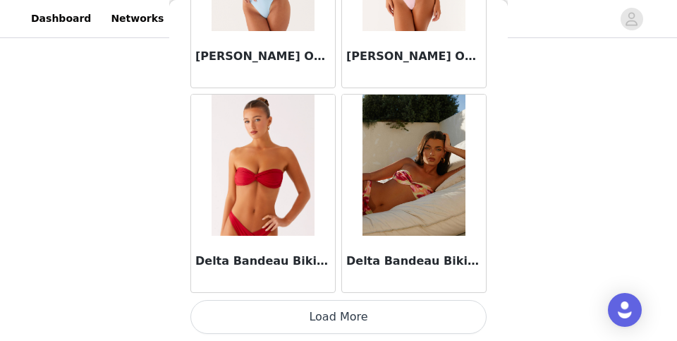
click at [326, 326] on button "Load More" at bounding box center [338, 317] width 296 height 34
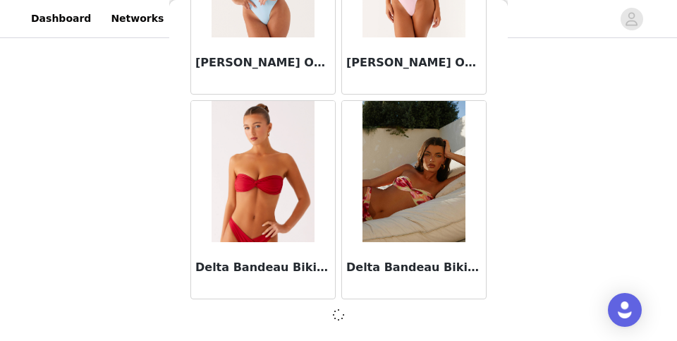
scroll to position [24308, 0]
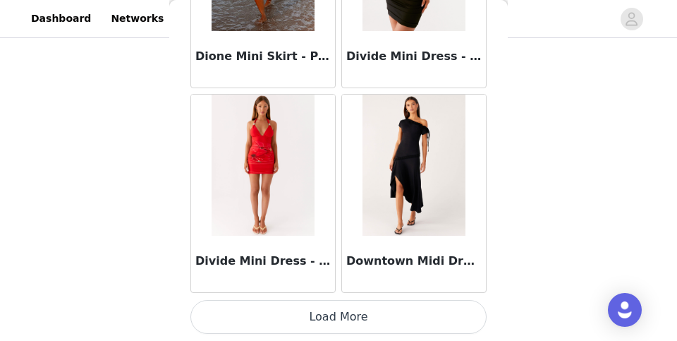
click at [329, 329] on button "Load More" at bounding box center [338, 317] width 296 height 34
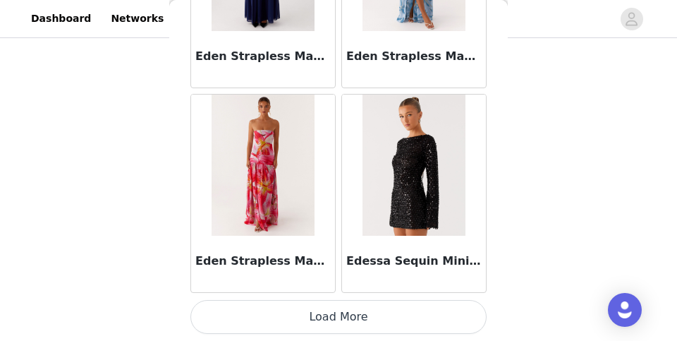
click at [331, 330] on button "Load More" at bounding box center [338, 317] width 296 height 34
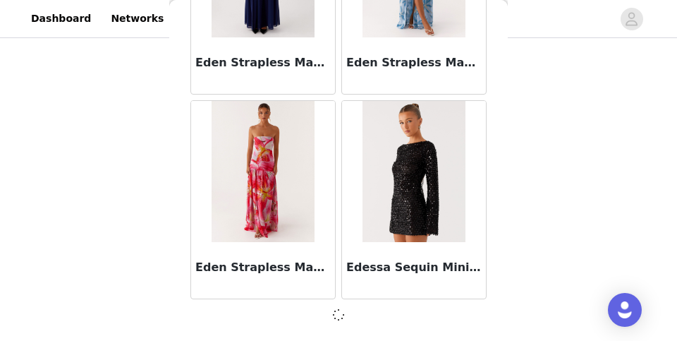
scroll to position [28398, 0]
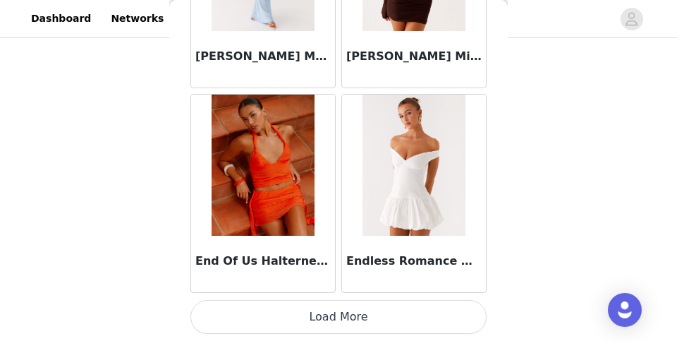
click at [331, 329] on button "Load More" at bounding box center [338, 317] width 296 height 34
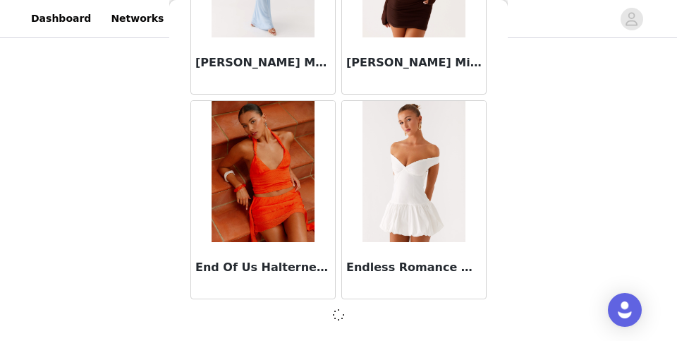
scroll to position [30444, 0]
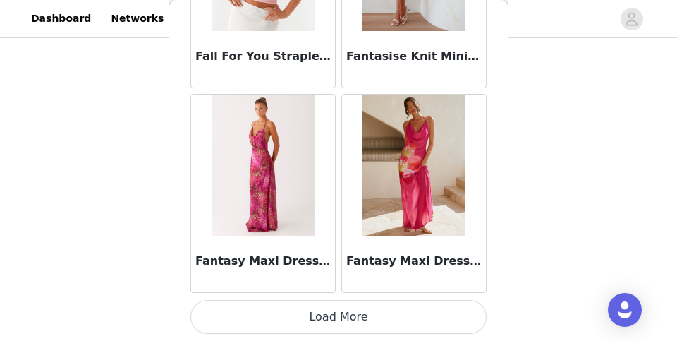
click at [333, 320] on button "Load More" at bounding box center [338, 317] width 296 height 34
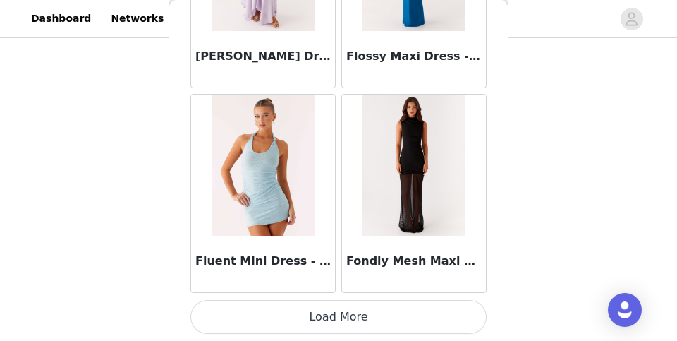
click at [334, 320] on button "Load More" at bounding box center [338, 317] width 296 height 34
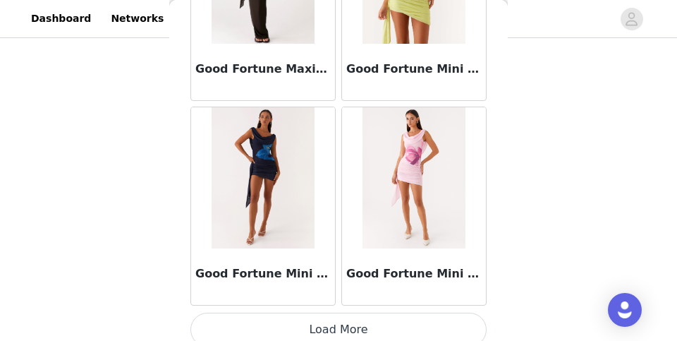
scroll to position [36585, 0]
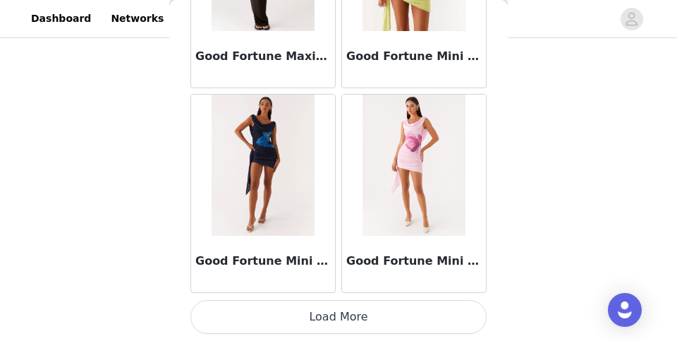
click at [338, 320] on button "Load More" at bounding box center [338, 317] width 296 height 34
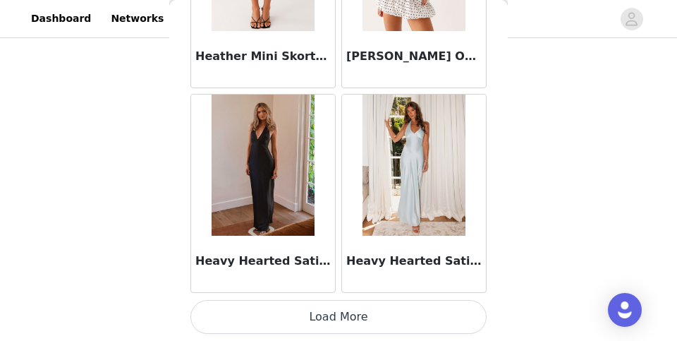
scroll to position [150, 0]
click at [344, 317] on button "Load More" at bounding box center [338, 317] width 296 height 34
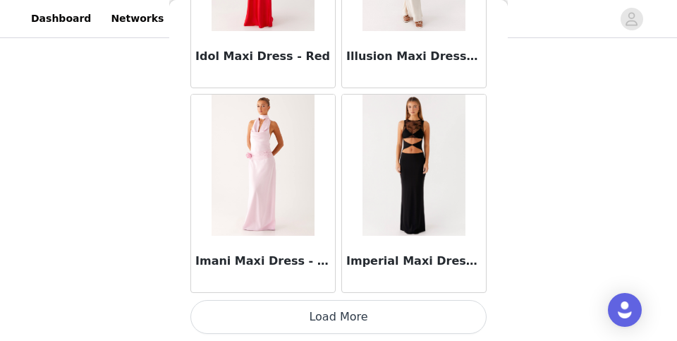
click at [350, 312] on button "Load More" at bounding box center [338, 317] width 296 height 34
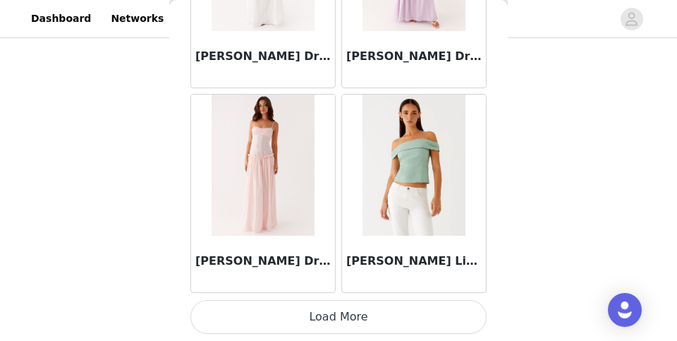
click at [346, 313] on button "Load More" at bounding box center [338, 317] width 296 height 34
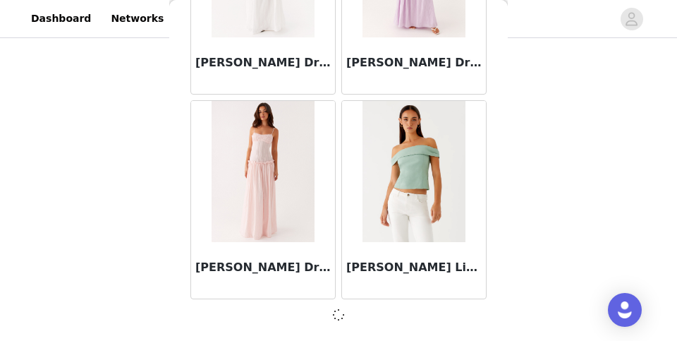
scroll to position [42714, 0]
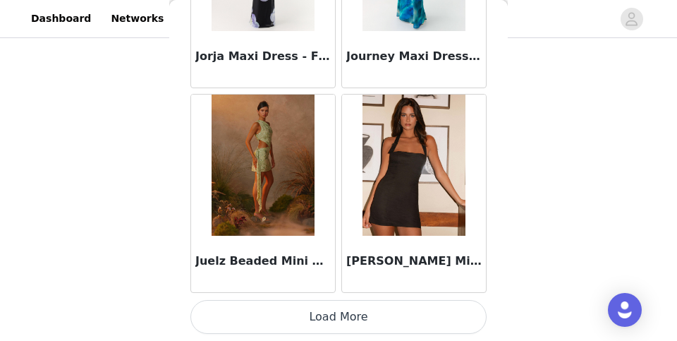
click at [343, 312] on button "Load More" at bounding box center [338, 317] width 296 height 34
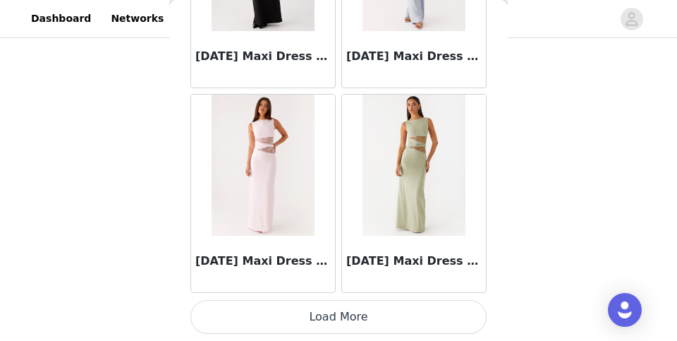
click at [337, 305] on button "Load More" at bounding box center [338, 317] width 296 height 34
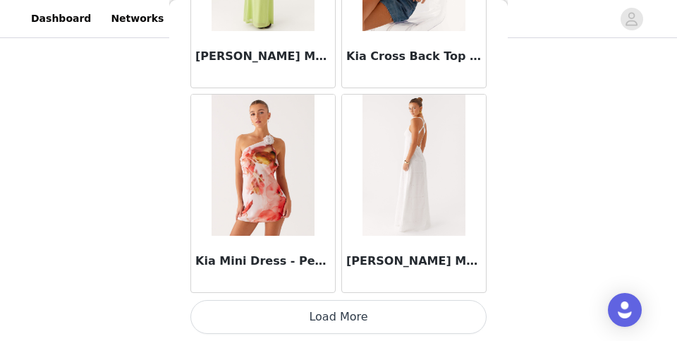
click at [331, 323] on button "Load More" at bounding box center [338, 317] width 296 height 34
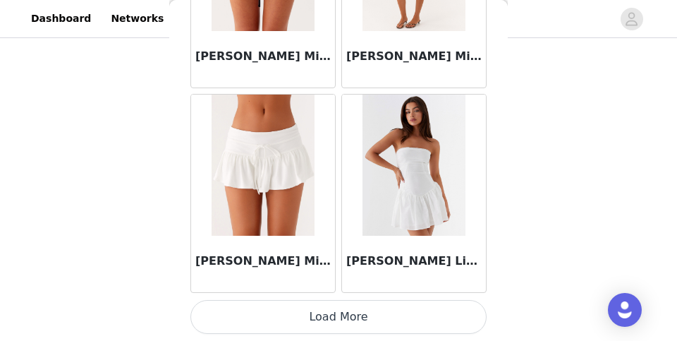
scroll to position [50901, 0]
click at [329, 326] on button "Load More" at bounding box center [338, 317] width 296 height 34
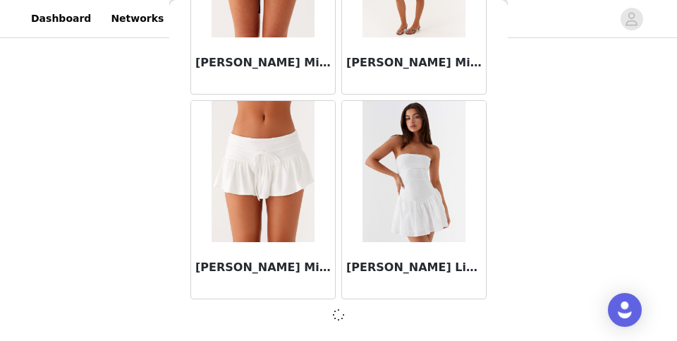
scroll to position [50895, 0]
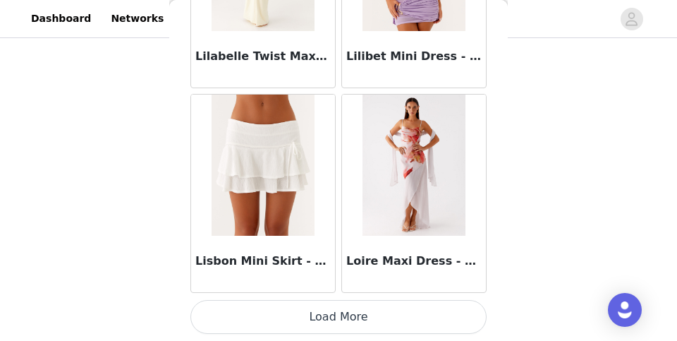
click at [329, 326] on button "Load More" at bounding box center [338, 317] width 296 height 34
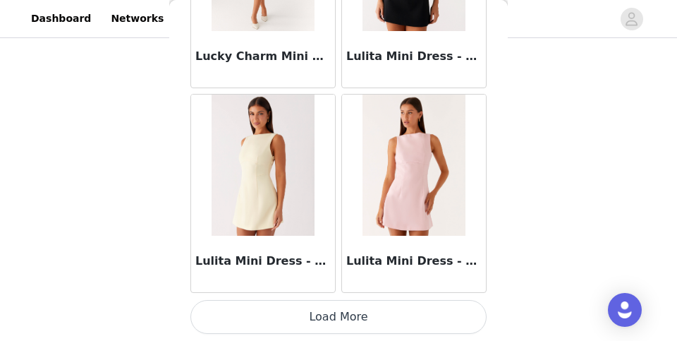
click at [329, 326] on button "Load More" at bounding box center [338, 317] width 296 height 34
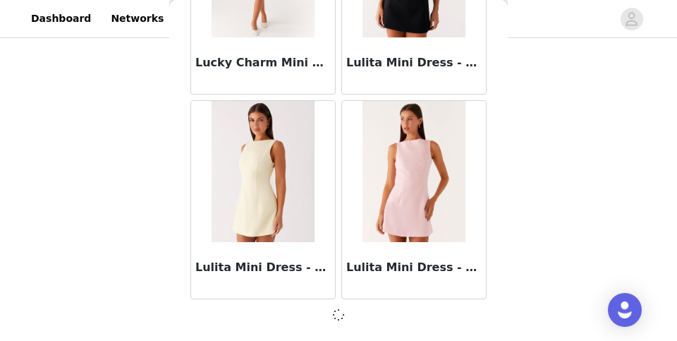
scroll to position [54985, 0]
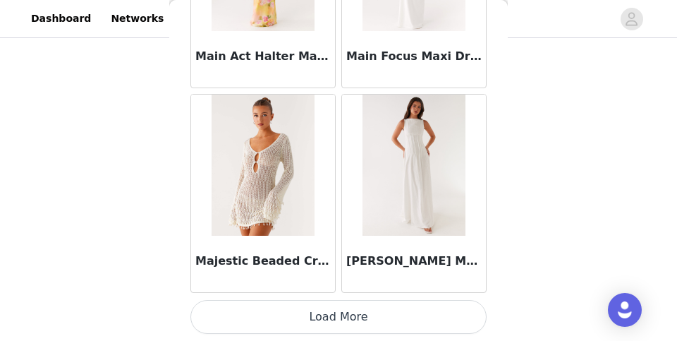
click at [336, 317] on button "Load More" at bounding box center [338, 317] width 296 height 34
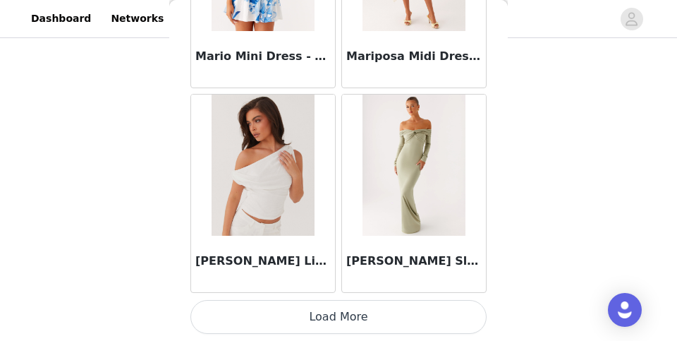
click at [333, 312] on button "Load More" at bounding box center [338, 317] width 296 height 34
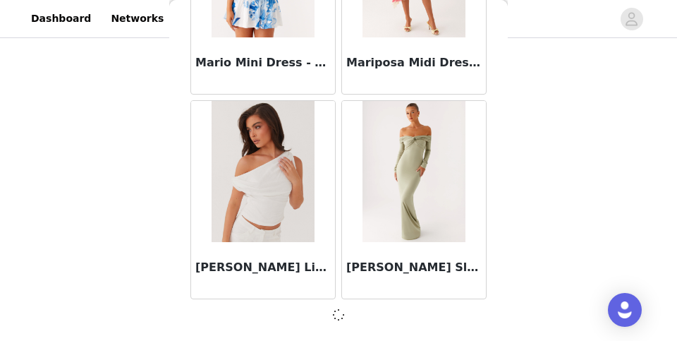
scroll to position [59075, 0]
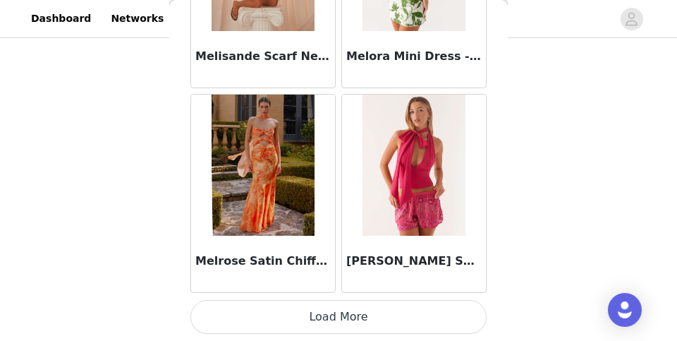
click at [331, 316] on button "Load More" at bounding box center [338, 317] width 296 height 34
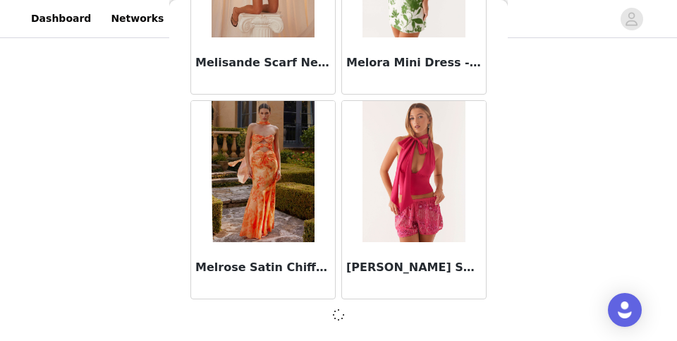
scroll to position [61120, 0]
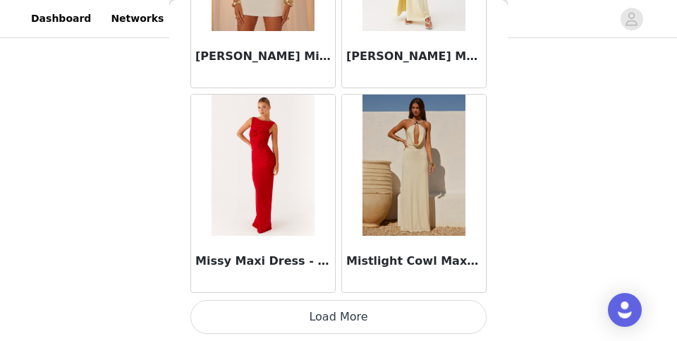
click at [331, 319] on button "Load More" at bounding box center [338, 317] width 296 height 34
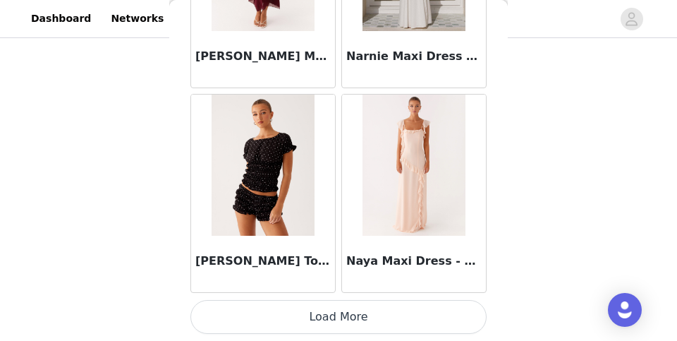
scroll to position [65211, 0]
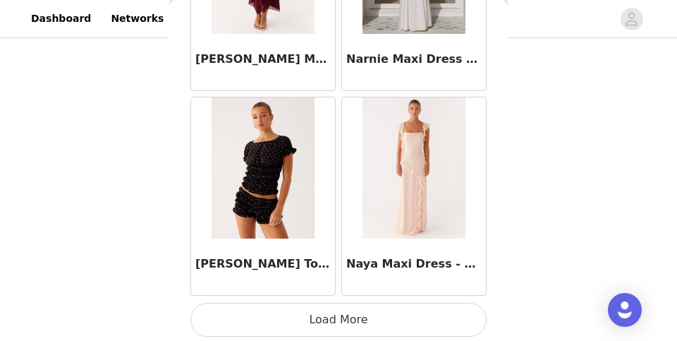
click at [330, 315] on button "Load More" at bounding box center [338, 320] width 296 height 34
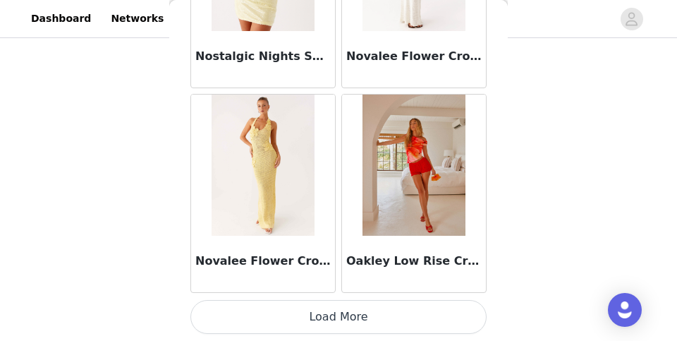
click at [333, 316] on button "Load More" at bounding box center [338, 317] width 296 height 34
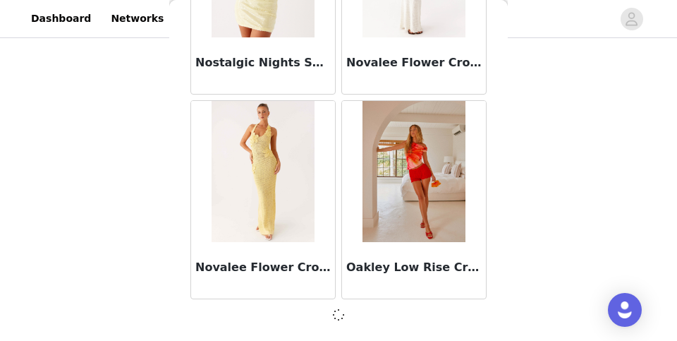
scroll to position [67256, 0]
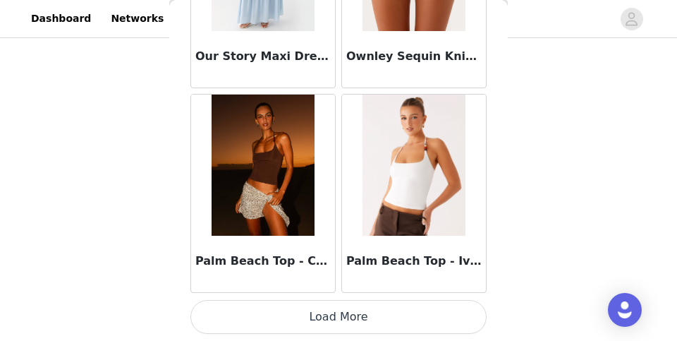
click at [333, 316] on button "Load More" at bounding box center [338, 317] width 296 height 34
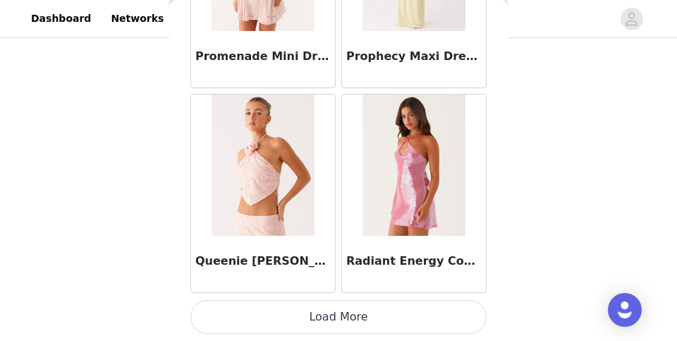
click at [331, 317] on button "Load More" at bounding box center [338, 317] width 296 height 34
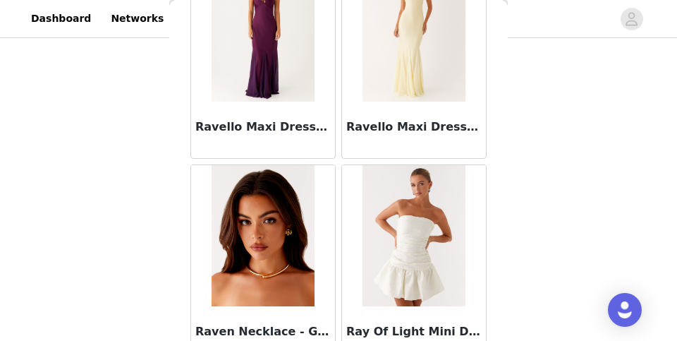
scroll to position [72714, 0]
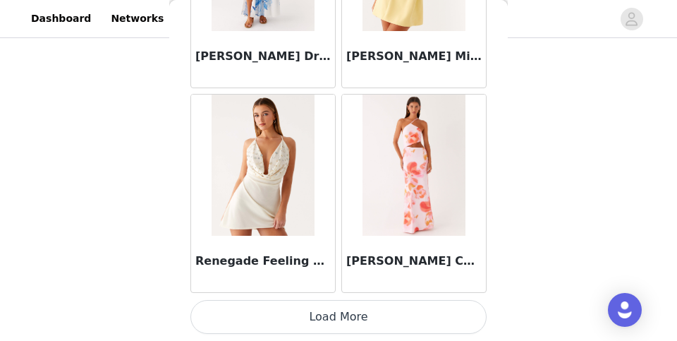
click at [328, 315] on button "Load More" at bounding box center [338, 317] width 296 height 34
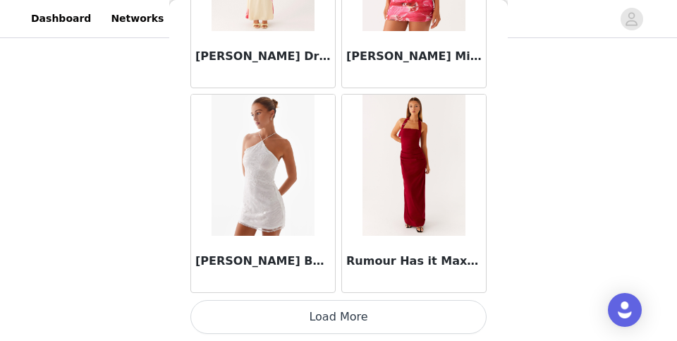
click at [326, 317] on button "Load More" at bounding box center [338, 317] width 296 height 34
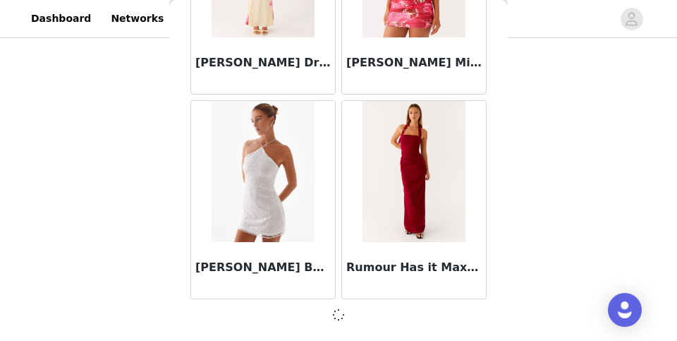
scroll to position [75436, 0]
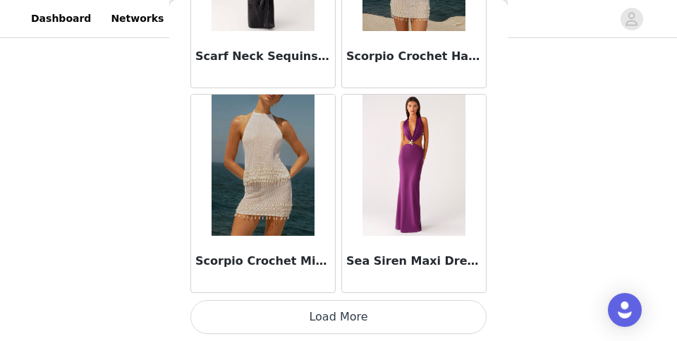
click at [326, 328] on button "Load More" at bounding box center [338, 317] width 296 height 34
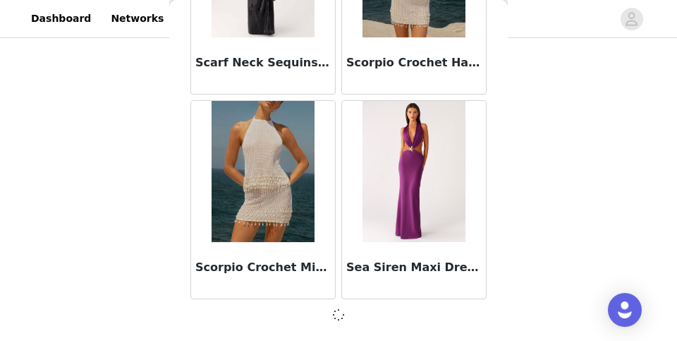
scroll to position [77481, 0]
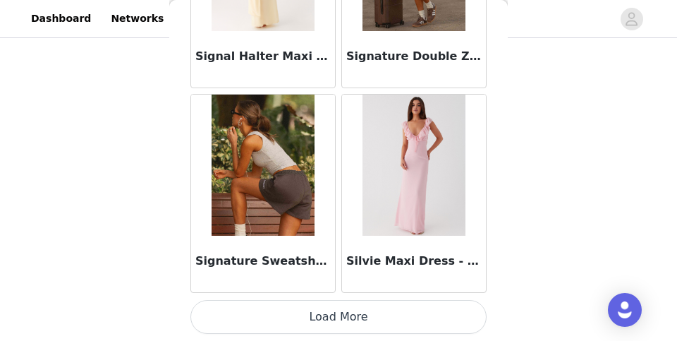
click at [320, 312] on button "Load More" at bounding box center [338, 317] width 296 height 34
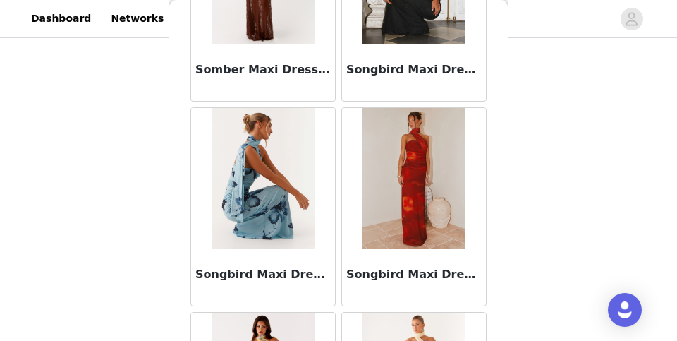
scroll to position [80952, 0]
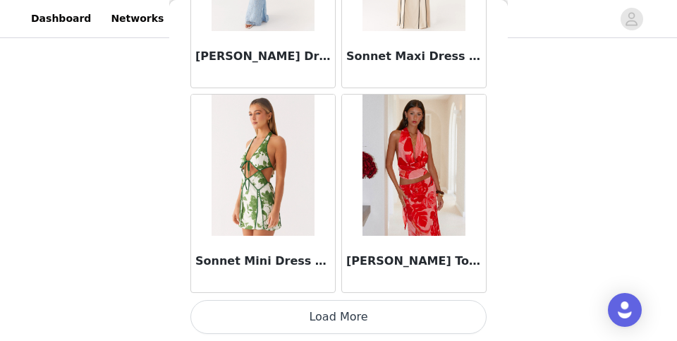
click at [319, 324] on button "Load More" at bounding box center [338, 317] width 296 height 34
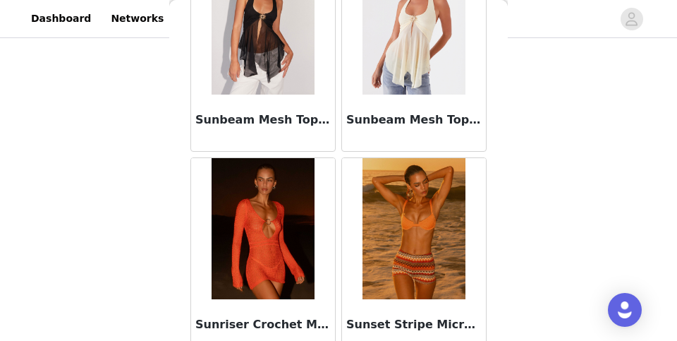
scroll to position [82742, 0]
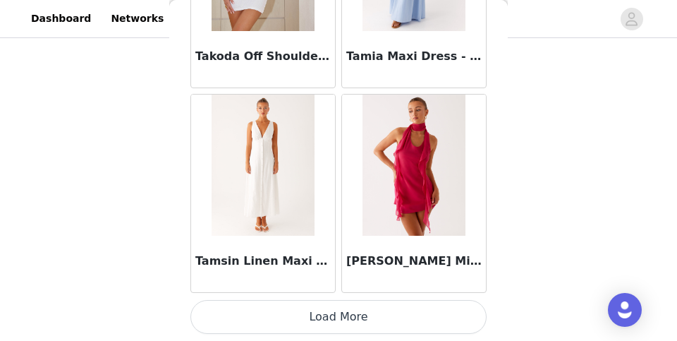
click at [315, 310] on button "Load More" at bounding box center [338, 317] width 296 height 34
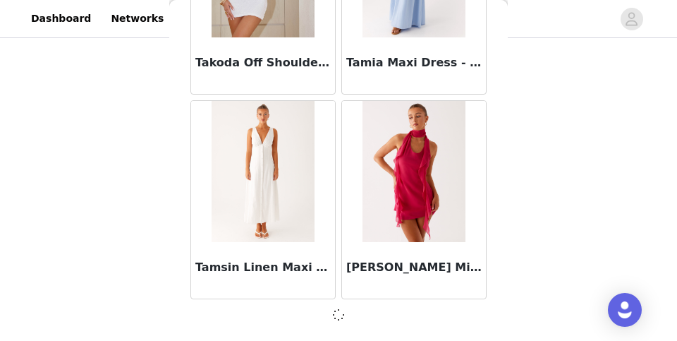
scroll to position [83617, 0]
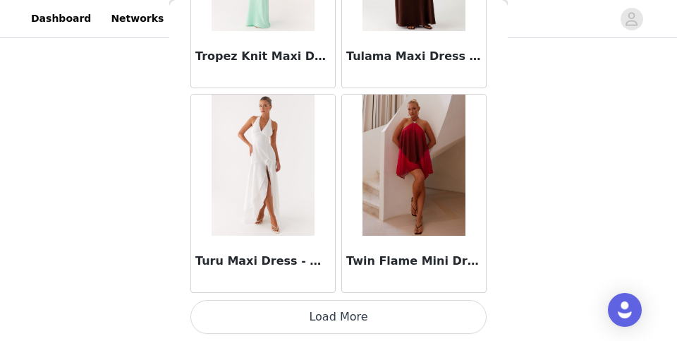
click at [313, 319] on button "Load More" at bounding box center [338, 317] width 296 height 34
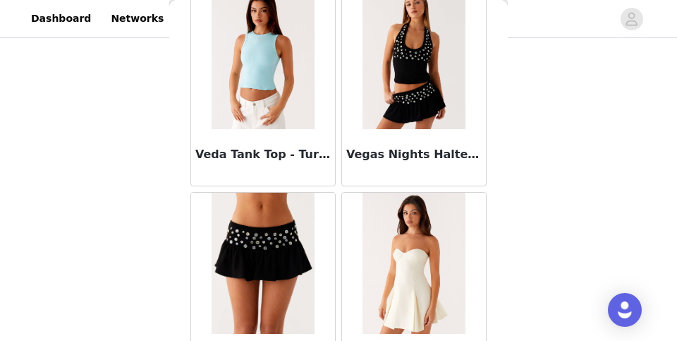
scroll to position [87405, 0]
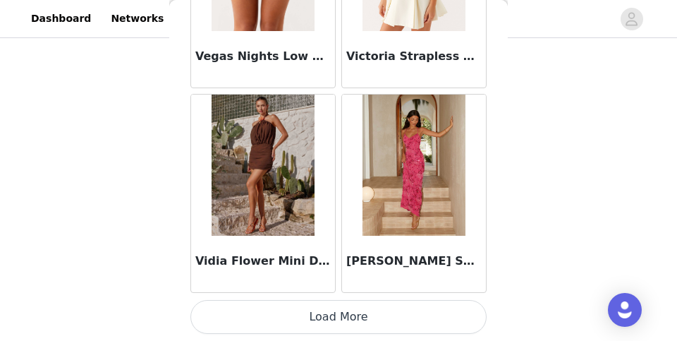
click at [310, 325] on button "Load More" at bounding box center [338, 317] width 296 height 34
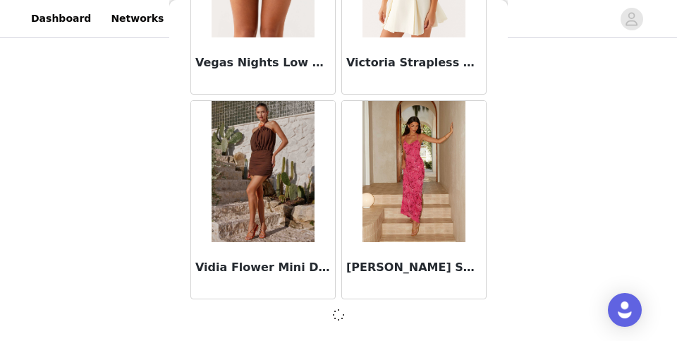
scroll to position [87707, 0]
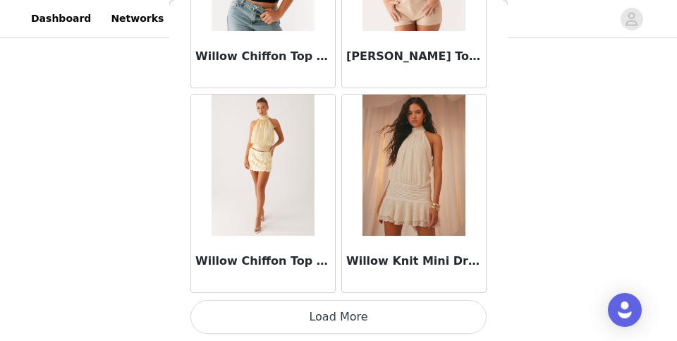
click at [320, 324] on button "Load More" at bounding box center [338, 317] width 296 height 34
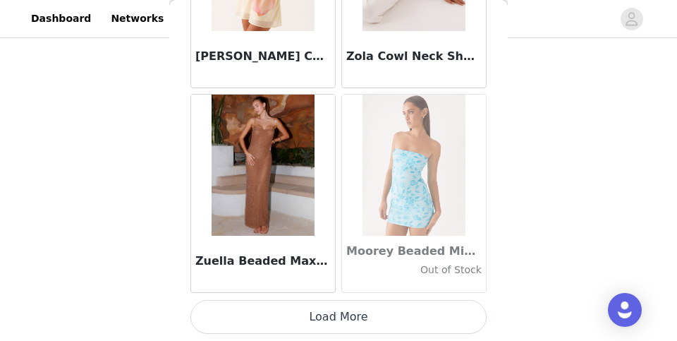
scroll to position [91804, 0]
click at [326, 312] on button "Load More" at bounding box center [338, 317] width 296 height 34
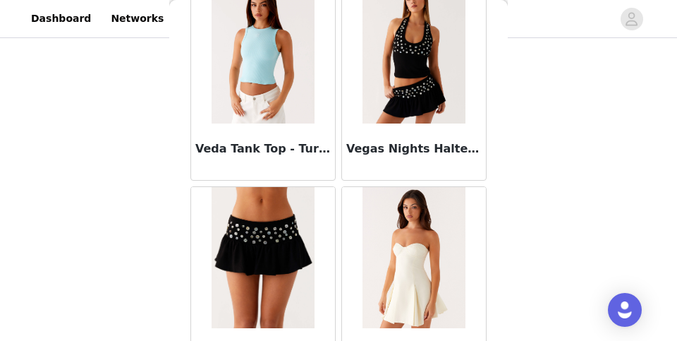
scroll to position [87415, 0]
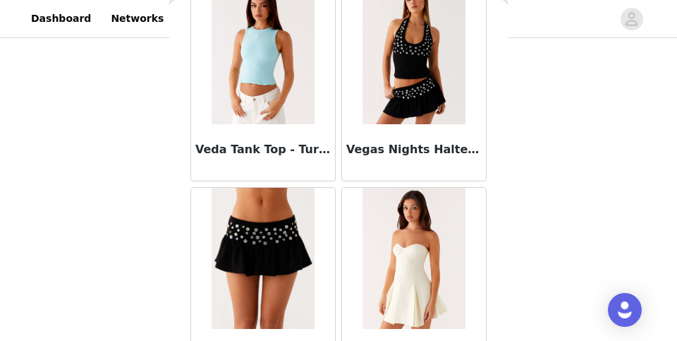
click at [413, 75] on img at bounding box center [413, 53] width 102 height 141
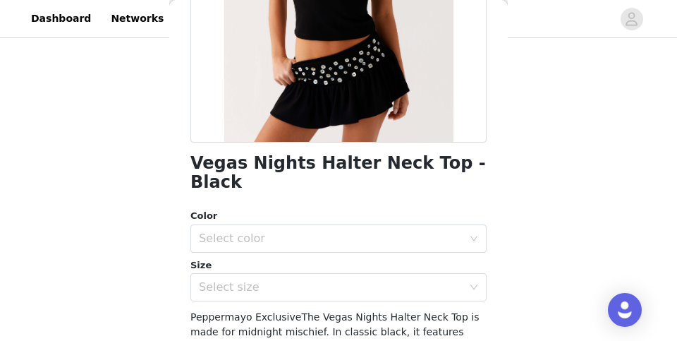
scroll to position [268, 0]
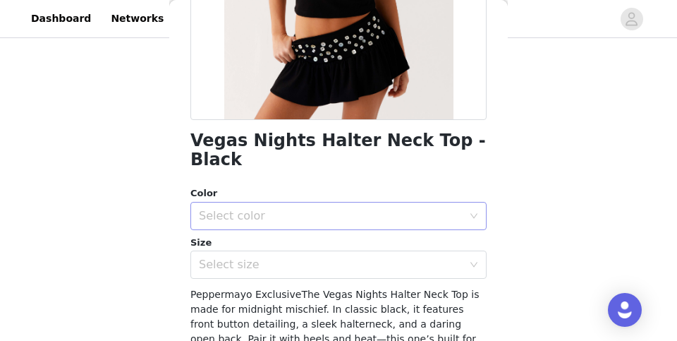
click at [318, 209] on div "Select color" at bounding box center [331, 216] width 264 height 14
click at [310, 223] on li "Black" at bounding box center [338, 228] width 296 height 23
click at [301, 257] on div "Select size" at bounding box center [331, 264] width 264 height 14
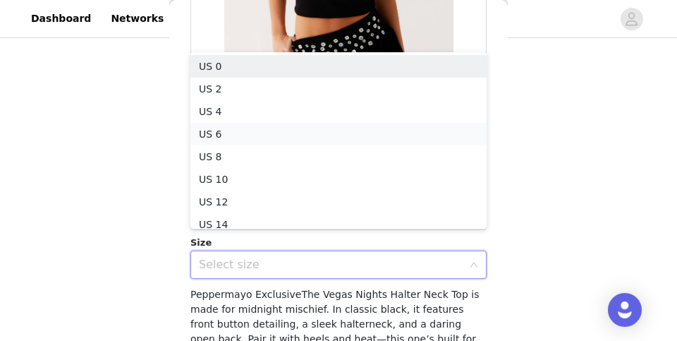
scroll to position [7, 0]
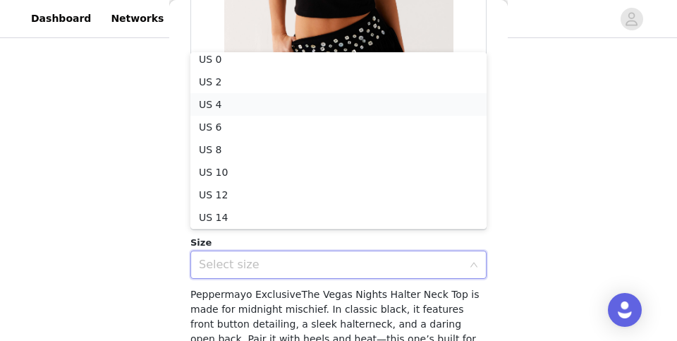
click at [323, 103] on li "US 4" at bounding box center [338, 104] width 296 height 23
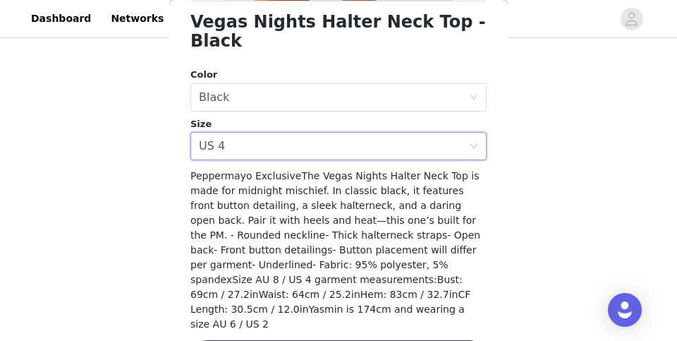
scroll to position [386, 0]
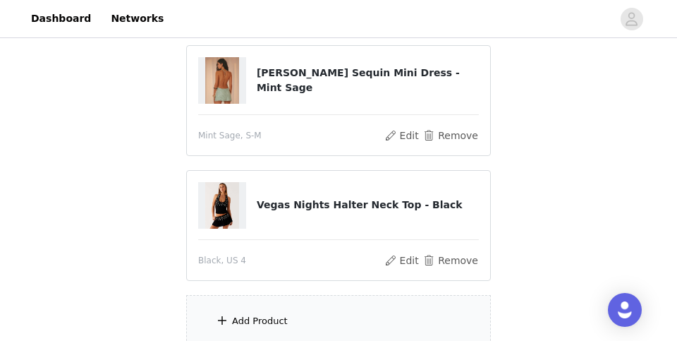
scroll to position [192, 0]
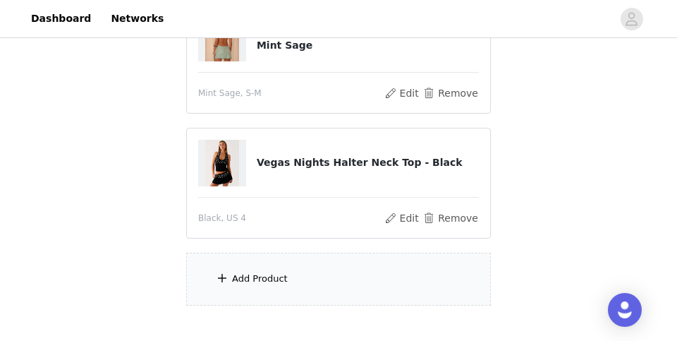
click at [261, 283] on div "Add Product" at bounding box center [260, 279] width 56 height 14
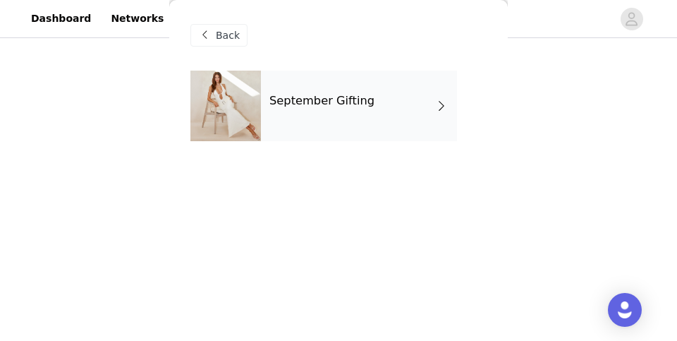
click at [293, 126] on div "September Gifting" at bounding box center [359, 106] width 196 height 71
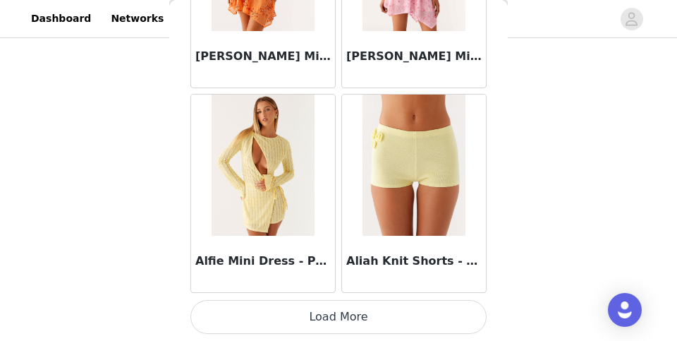
click at [251, 310] on button "Load More" at bounding box center [338, 317] width 296 height 34
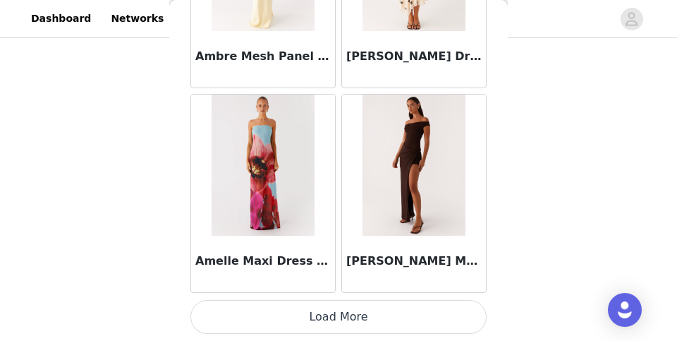
scroll to position [3863, 0]
click at [253, 317] on button "Load More" at bounding box center [338, 317] width 296 height 34
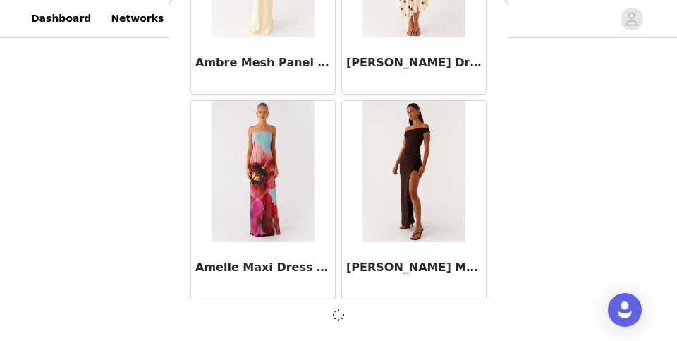
scroll to position [274, 0]
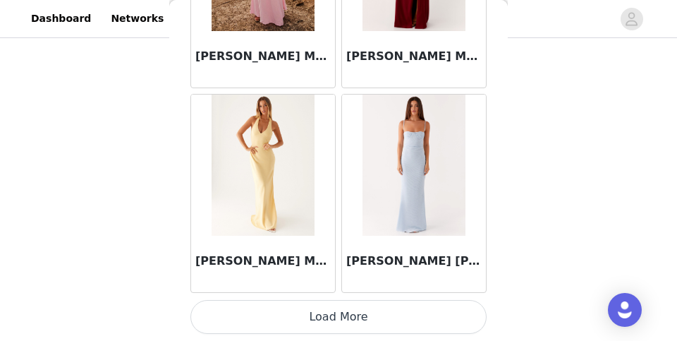
click at [258, 315] on button "Load More" at bounding box center [338, 317] width 296 height 34
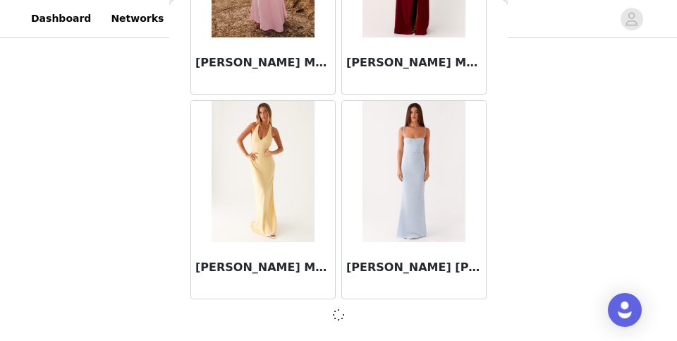
scroll to position [5902, 0]
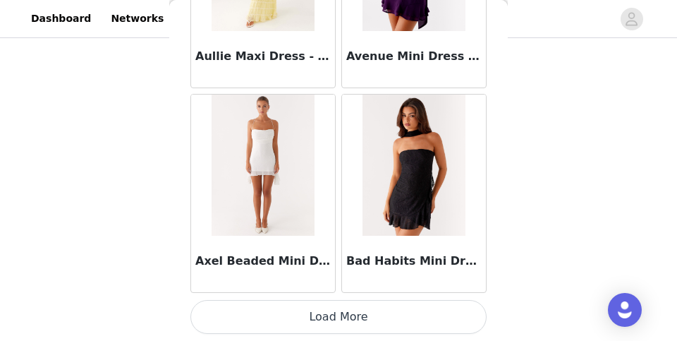
click at [262, 319] on button "Load More" at bounding box center [338, 317] width 296 height 34
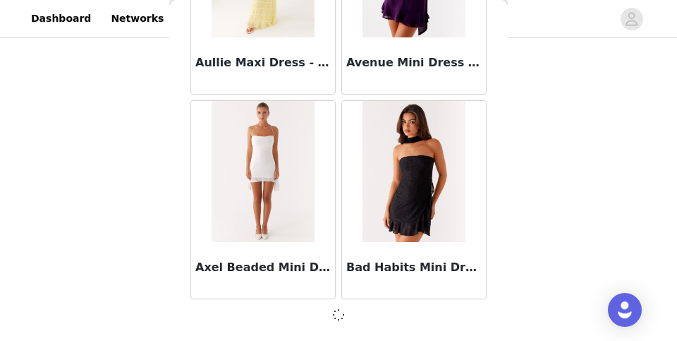
scroll to position [7947, 0]
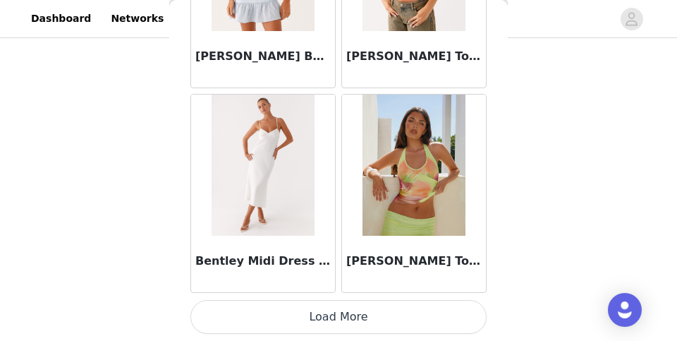
click at [263, 319] on button "Load More" at bounding box center [338, 317] width 296 height 34
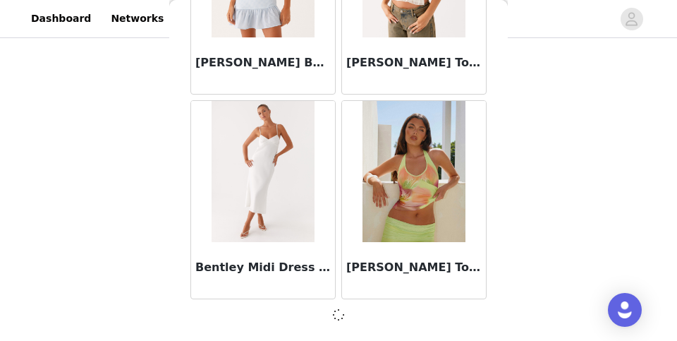
scroll to position [9992, 0]
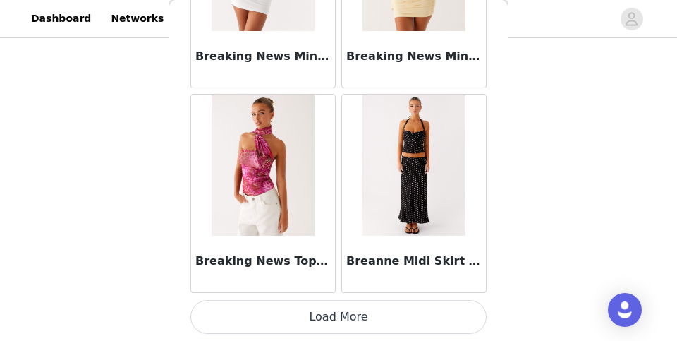
click at [264, 321] on button "Load More" at bounding box center [338, 317] width 296 height 34
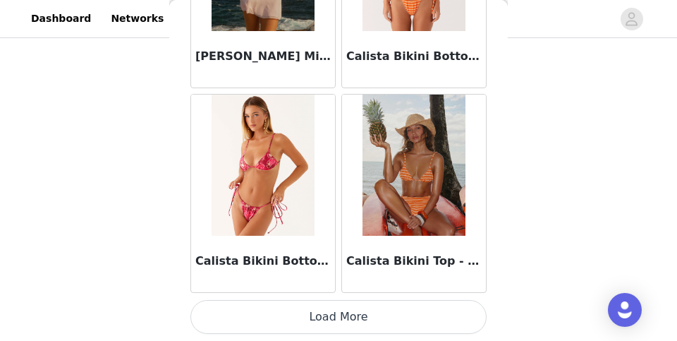
click at [265, 324] on button "Load More" at bounding box center [338, 317] width 296 height 34
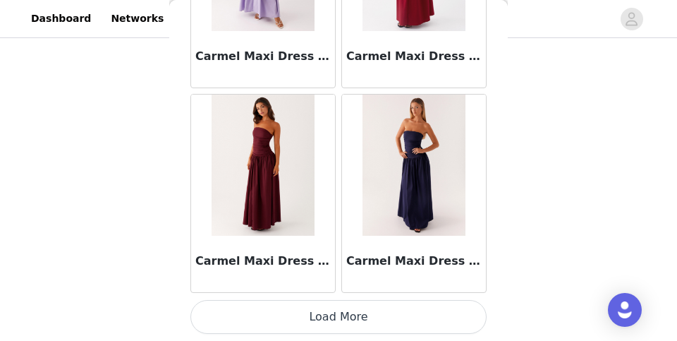
click at [269, 322] on button "Load More" at bounding box center [338, 317] width 296 height 34
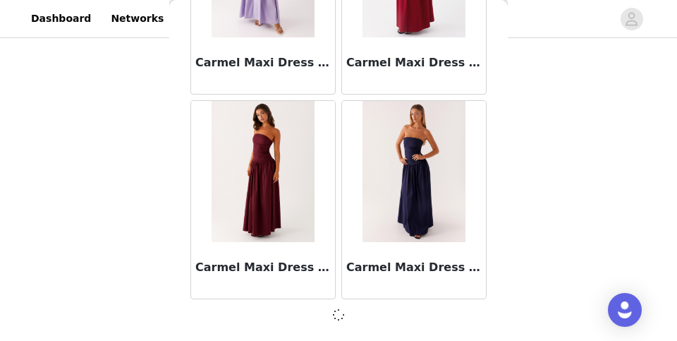
scroll to position [16128, 0]
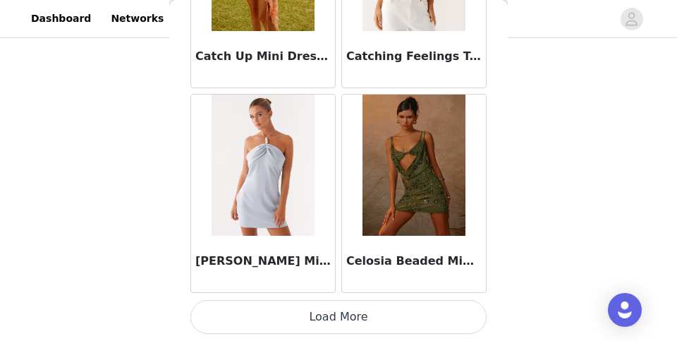
click at [269, 322] on button "Load More" at bounding box center [338, 317] width 296 height 34
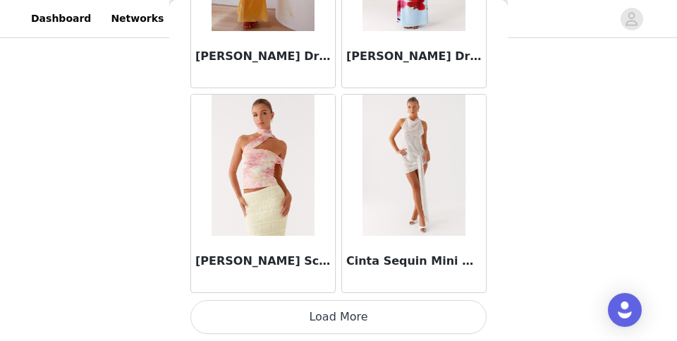
click at [274, 320] on button "Load More" at bounding box center [338, 317] width 296 height 34
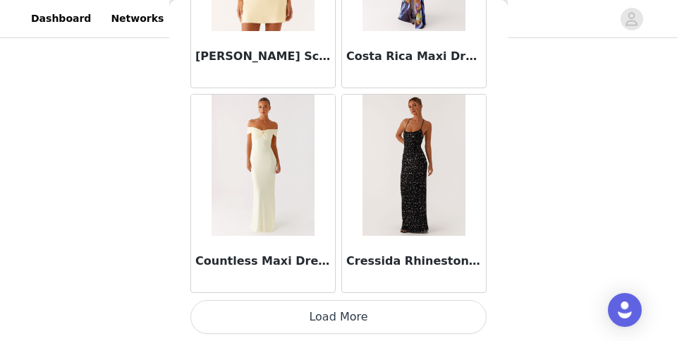
scroll to position [274, 0]
click at [279, 317] on button "Load More" at bounding box center [338, 317] width 296 height 34
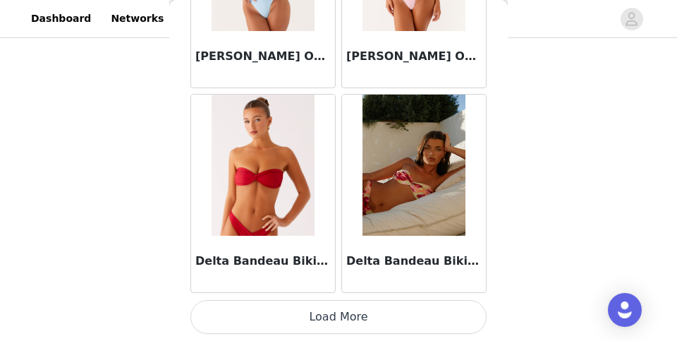
click at [283, 329] on button "Load More" at bounding box center [338, 317] width 296 height 34
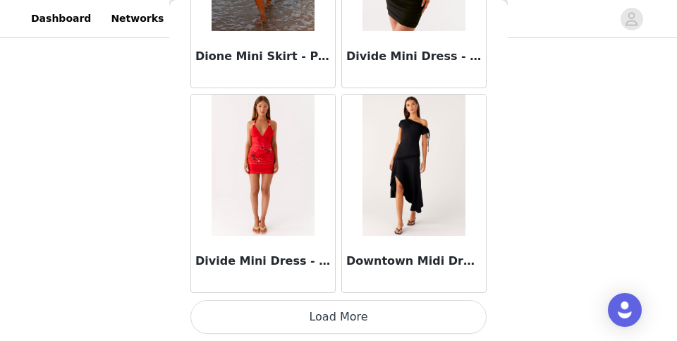
click at [286, 331] on button "Load More" at bounding box center [338, 317] width 296 height 34
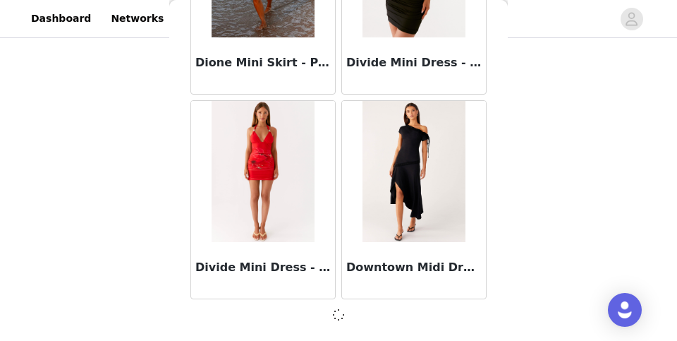
scroll to position [26353, 0]
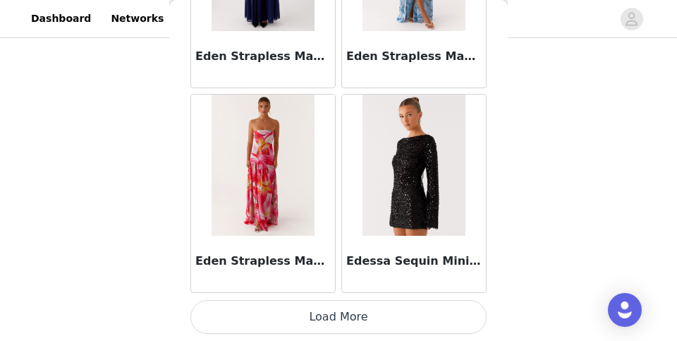
click at [289, 322] on button "Load More" at bounding box center [338, 317] width 296 height 34
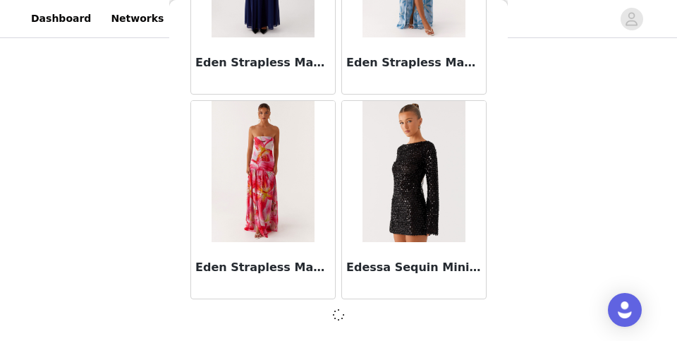
scroll to position [28398, 0]
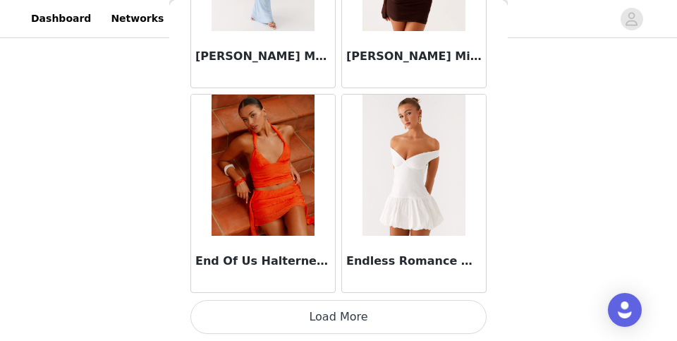
click at [299, 310] on button "Load More" at bounding box center [338, 317] width 296 height 34
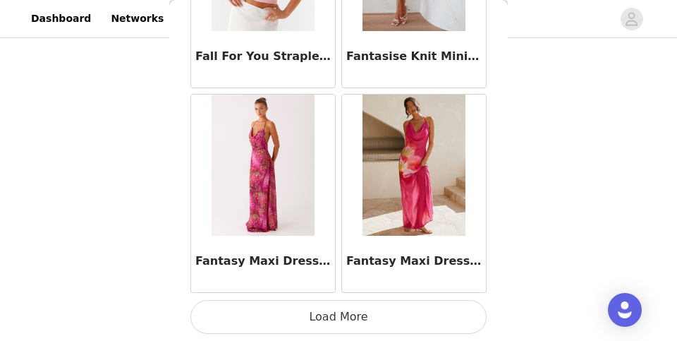
click at [299, 318] on button "Load More" at bounding box center [338, 317] width 296 height 34
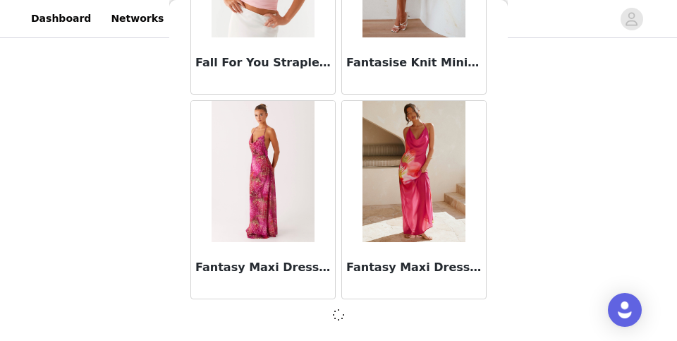
scroll to position [32489, 0]
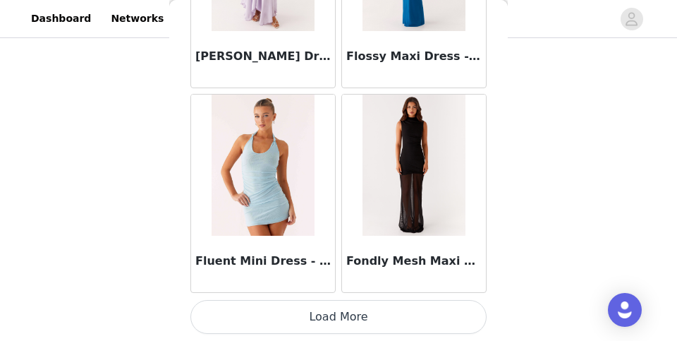
click at [299, 318] on button "Load More" at bounding box center [338, 317] width 296 height 34
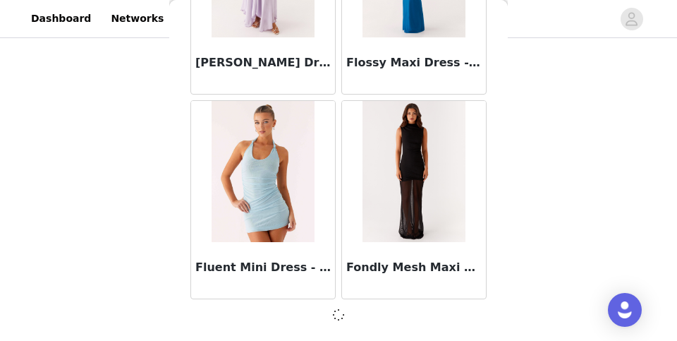
scroll to position [34534, 0]
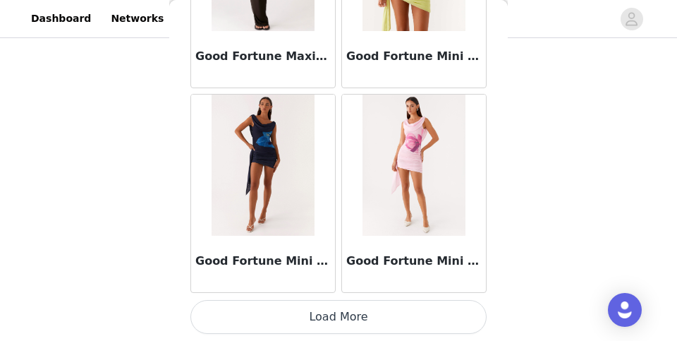
click at [300, 319] on button "Load More" at bounding box center [338, 317] width 296 height 34
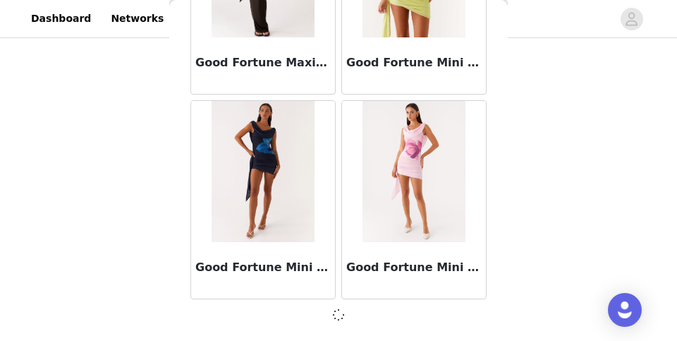
scroll to position [36579, 0]
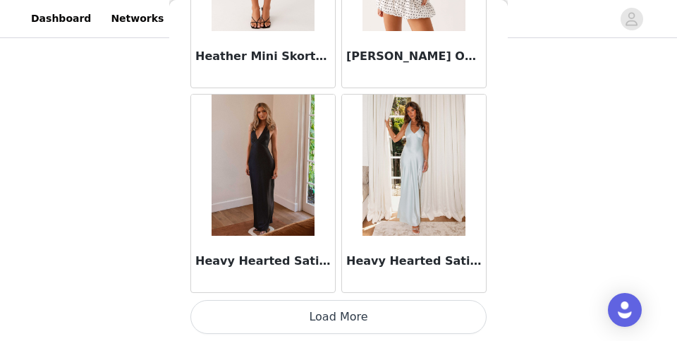
click at [305, 318] on button "Load More" at bounding box center [338, 317] width 296 height 34
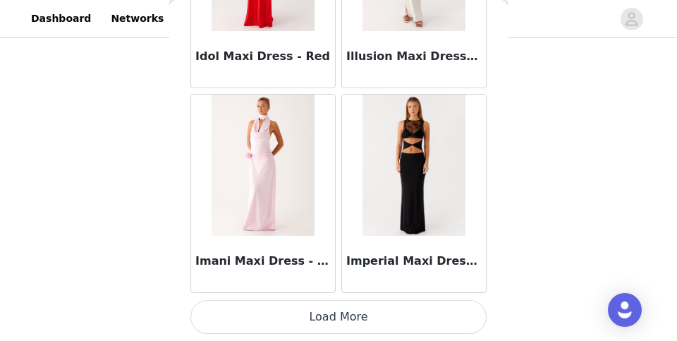
click at [305, 317] on button "Load More" at bounding box center [338, 317] width 296 height 34
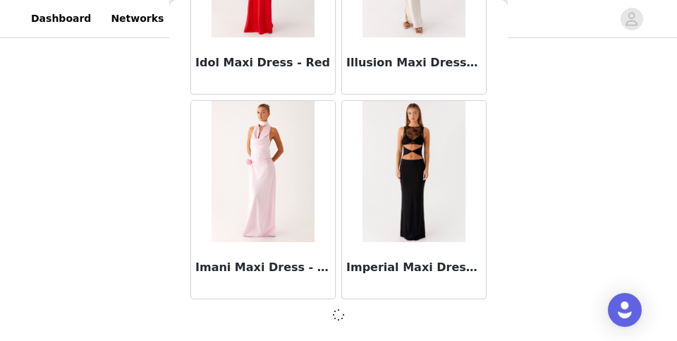
scroll to position [40669, 0]
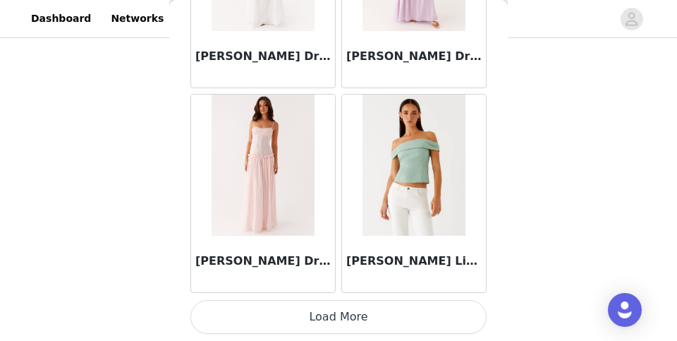
click at [305, 317] on button "Load More" at bounding box center [338, 317] width 296 height 34
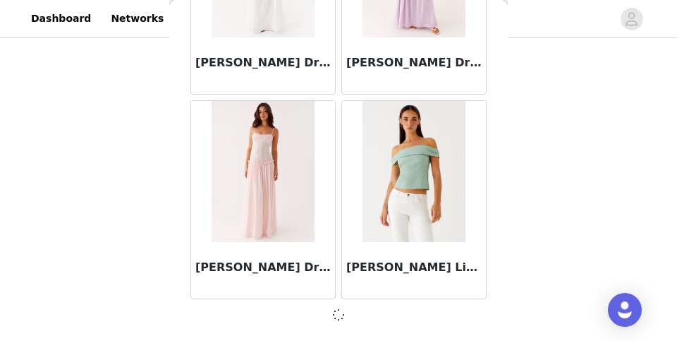
scroll to position [42714, 0]
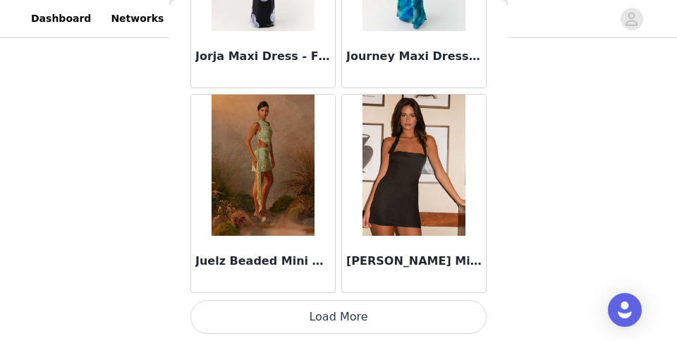
click at [307, 318] on button "Load More" at bounding box center [338, 317] width 296 height 34
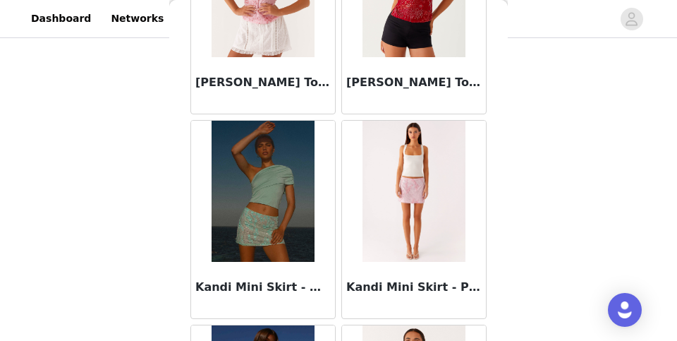
scroll to position [46170, 0]
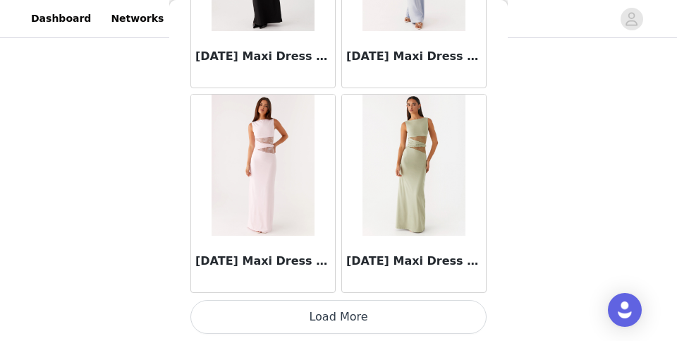
click at [309, 322] on button "Load More" at bounding box center [338, 317] width 296 height 34
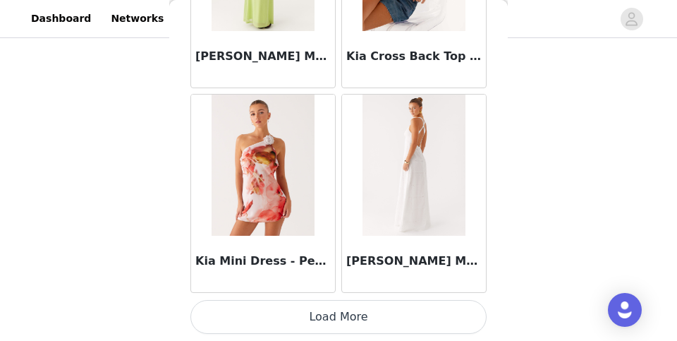
click at [310, 328] on button "Load More" at bounding box center [338, 317] width 296 height 34
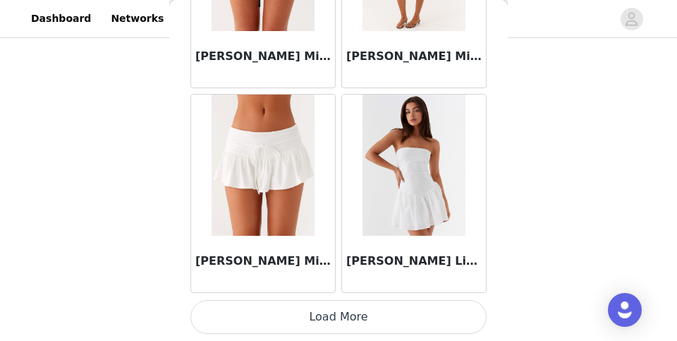
click at [311, 328] on button "Load More" at bounding box center [338, 317] width 296 height 34
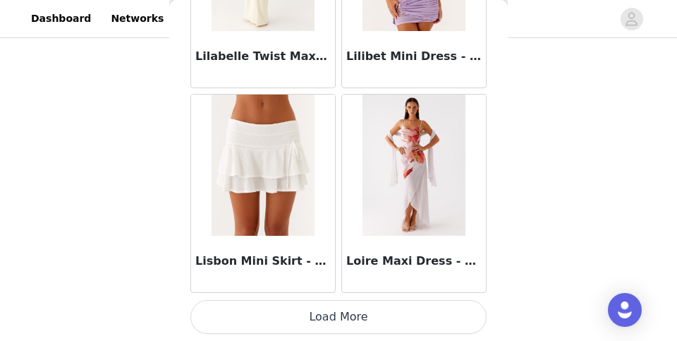
click at [314, 301] on button "Load More" at bounding box center [338, 317] width 296 height 34
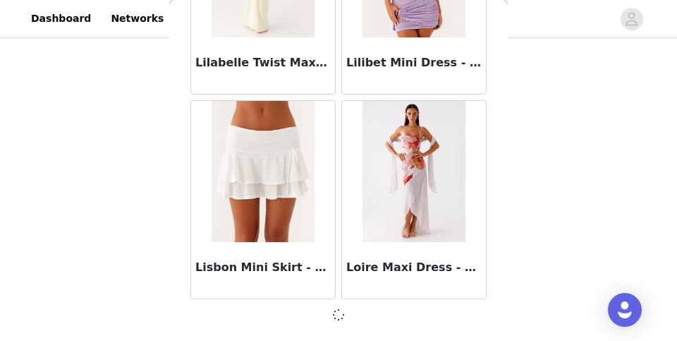
scroll to position [52940, 0]
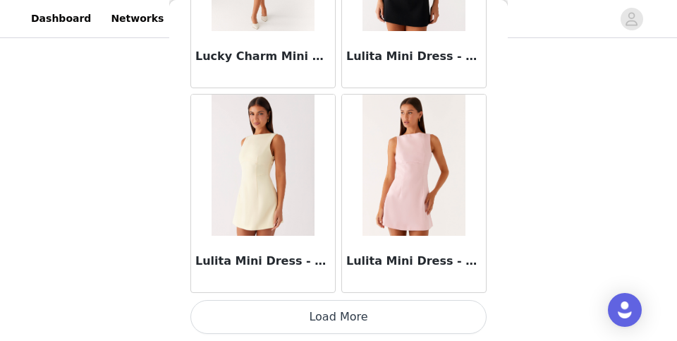
click at [314, 314] on button "Load More" at bounding box center [338, 317] width 296 height 34
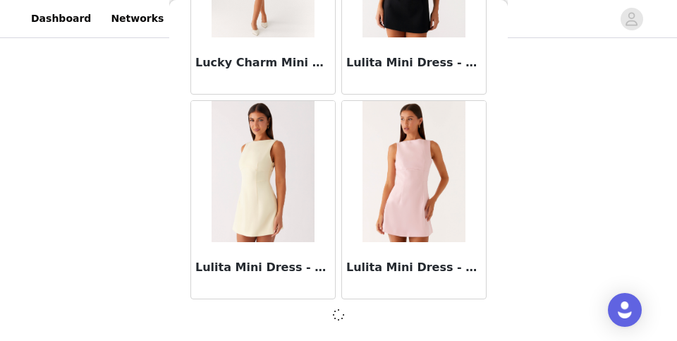
scroll to position [54985, 0]
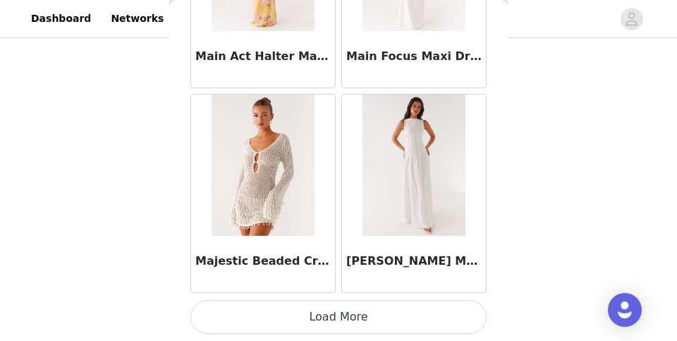
click at [313, 323] on button "Load More" at bounding box center [338, 317] width 296 height 34
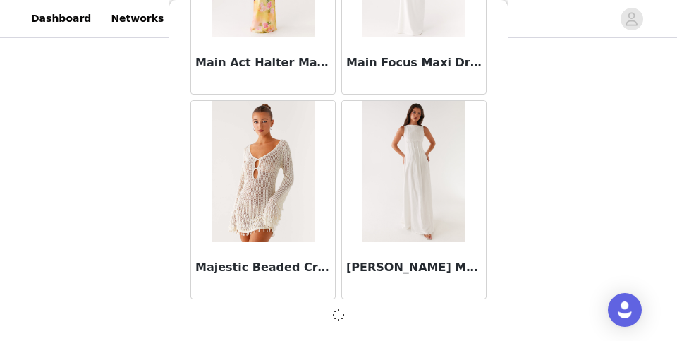
scroll to position [57030, 0]
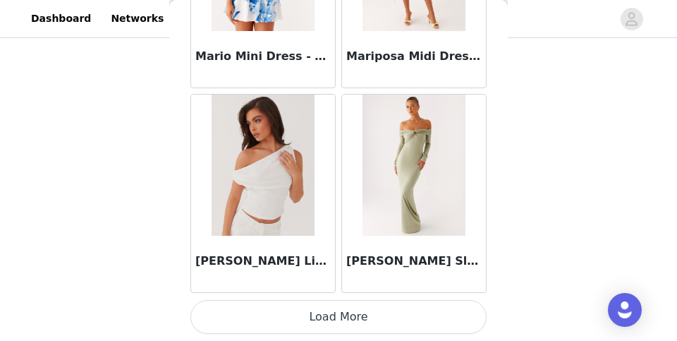
click at [313, 323] on button "Load More" at bounding box center [338, 317] width 296 height 34
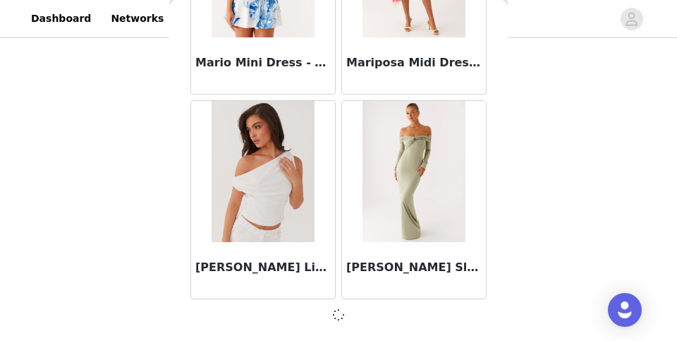
scroll to position [59075, 0]
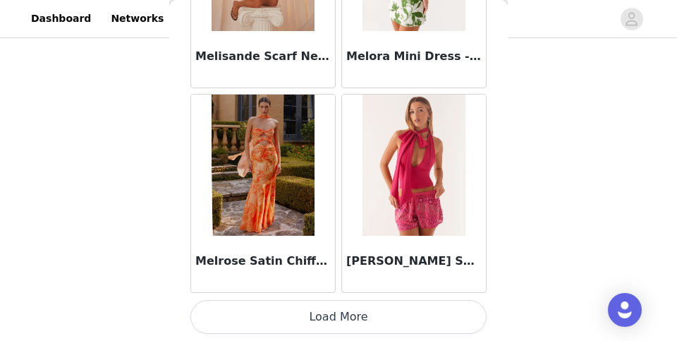
click at [313, 323] on button "Load More" at bounding box center [338, 317] width 296 height 34
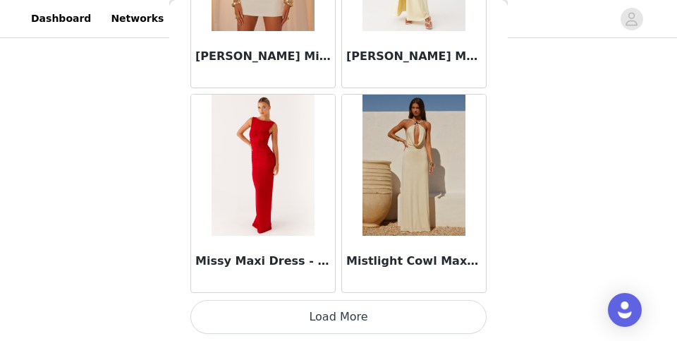
click at [313, 322] on button "Load More" at bounding box center [338, 317] width 296 height 34
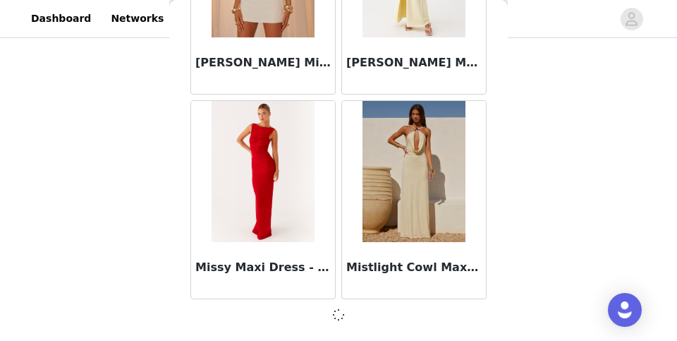
scroll to position [63166, 0]
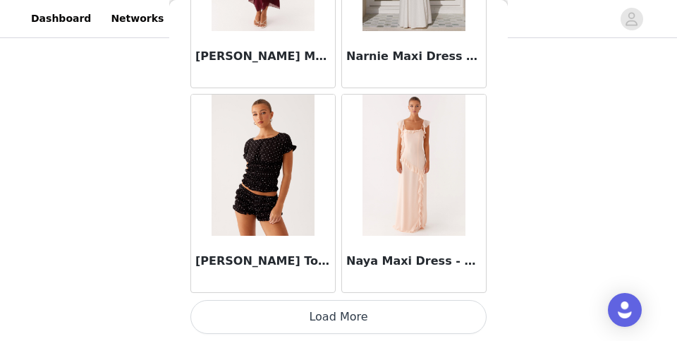
click at [313, 322] on button "Load More" at bounding box center [338, 317] width 296 height 34
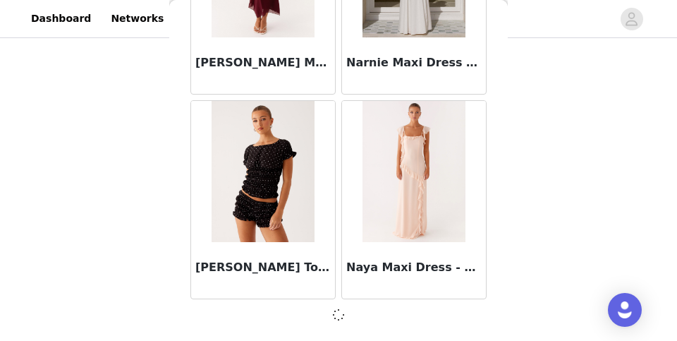
scroll to position [65211, 0]
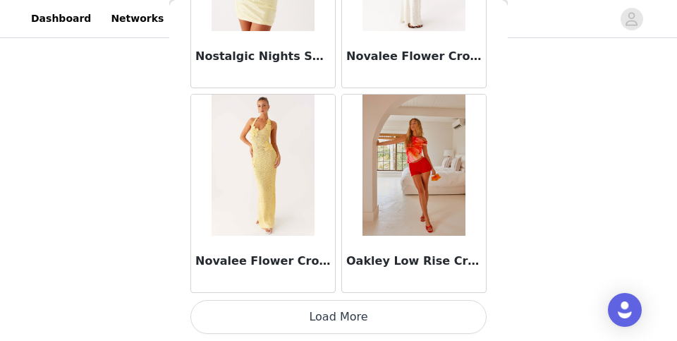
click at [314, 324] on button "Load More" at bounding box center [338, 317] width 296 height 34
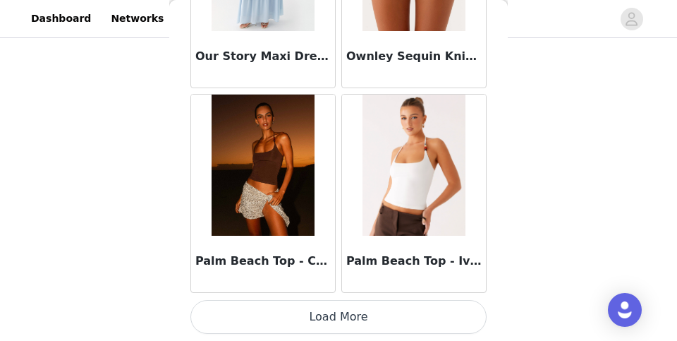
click at [314, 324] on button "Load More" at bounding box center [338, 317] width 296 height 34
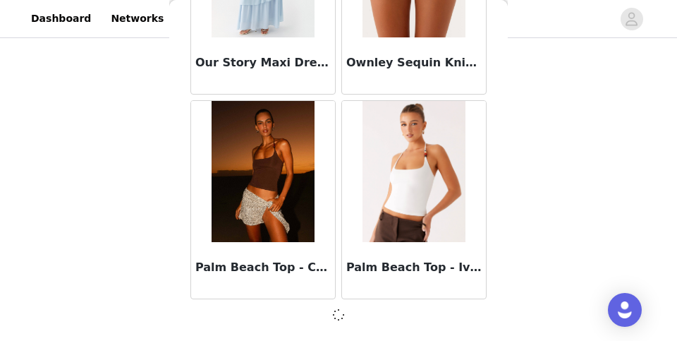
scroll to position [69301, 0]
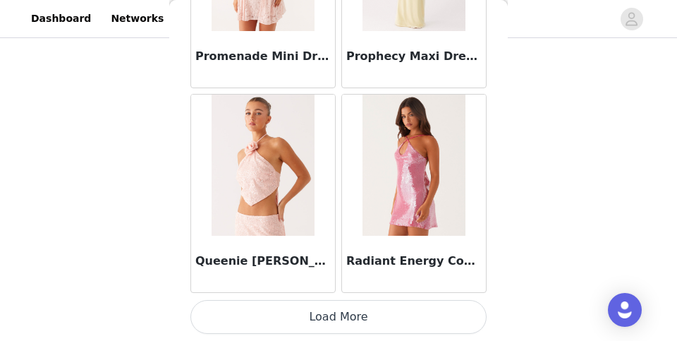
click at [314, 324] on button "Load More" at bounding box center [338, 317] width 296 height 34
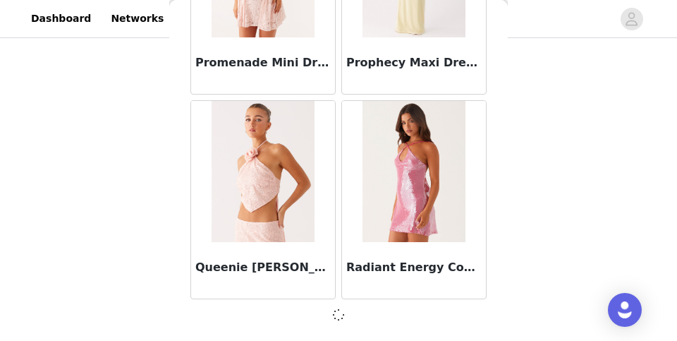
scroll to position [71346, 0]
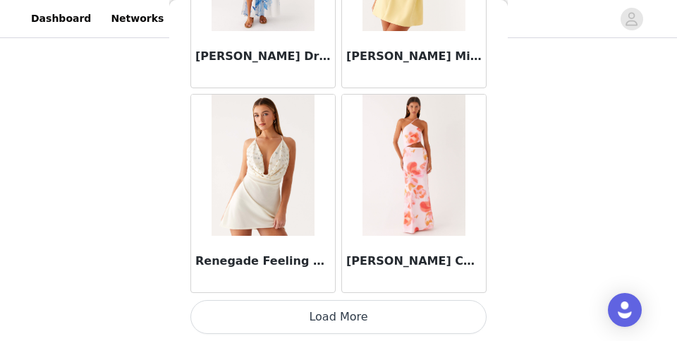
click at [314, 322] on button "Load More" at bounding box center [338, 317] width 296 height 34
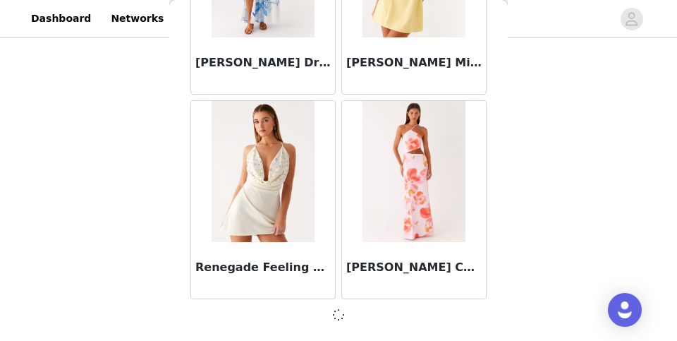
scroll to position [73391, 0]
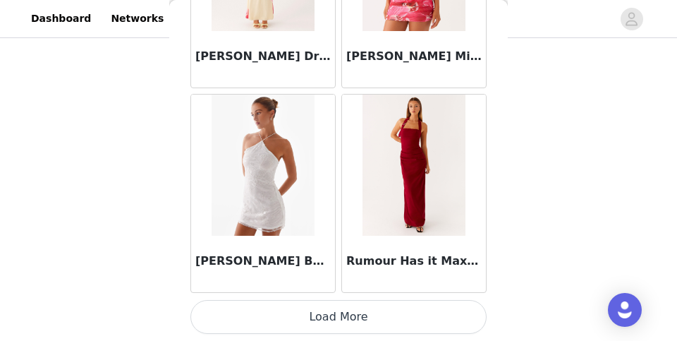
click at [314, 322] on button "Load More" at bounding box center [338, 317] width 296 height 34
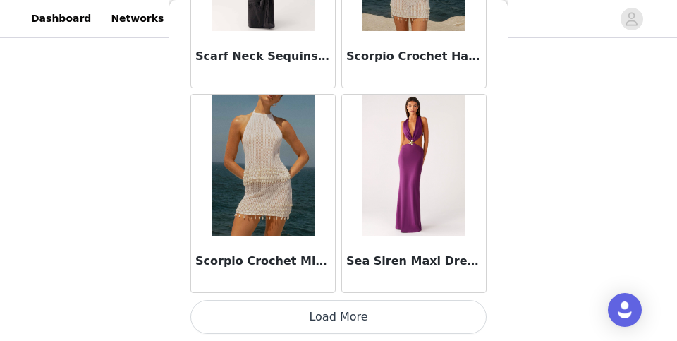
scroll to position [77488, 0]
click at [313, 329] on button "Load More" at bounding box center [338, 317] width 296 height 34
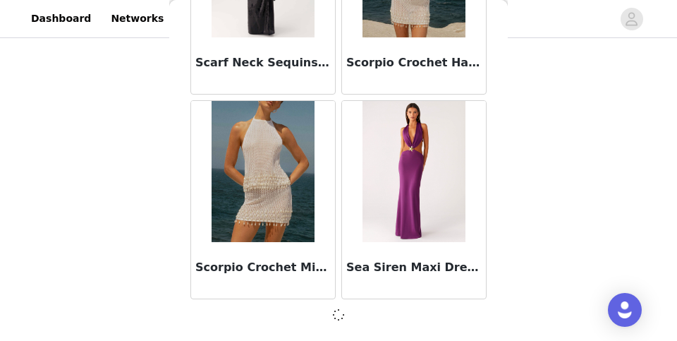
scroll to position [77481, 0]
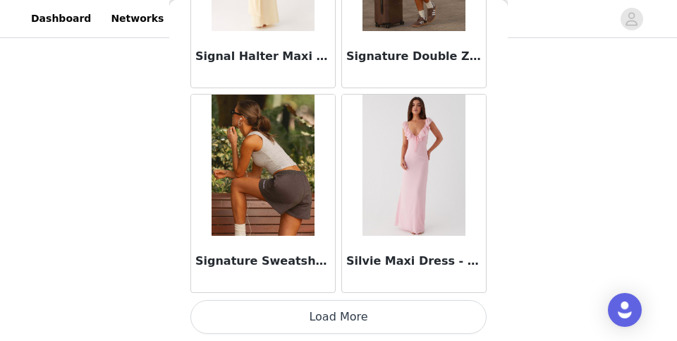
click at [317, 326] on button "Load More" at bounding box center [338, 317] width 296 height 34
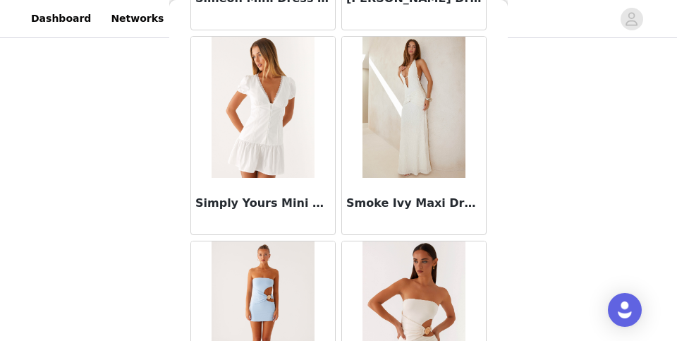
scroll to position [79998, 0]
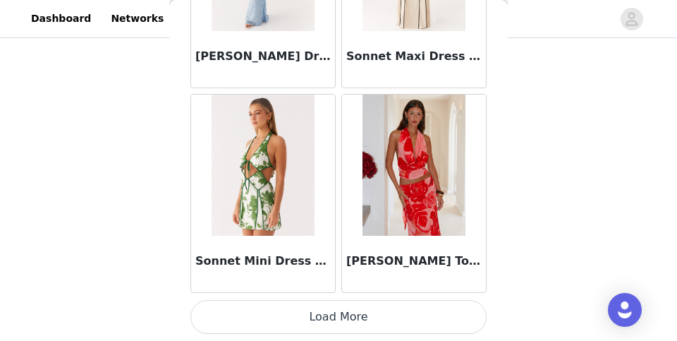
click at [317, 325] on button "Load More" at bounding box center [338, 317] width 296 height 34
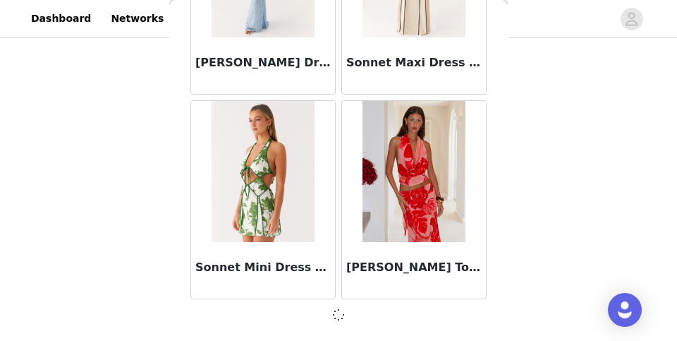
scroll to position [81572, 0]
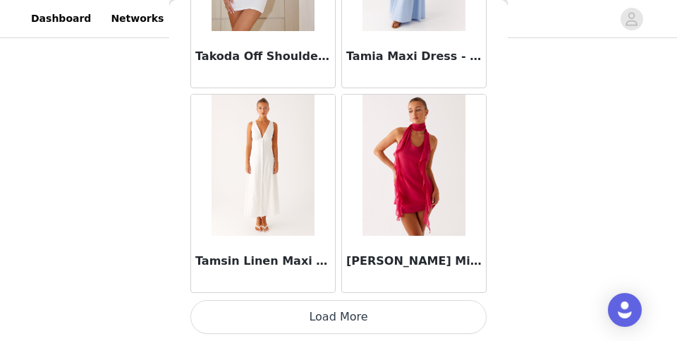
click at [317, 329] on button "Load More" at bounding box center [338, 317] width 296 height 34
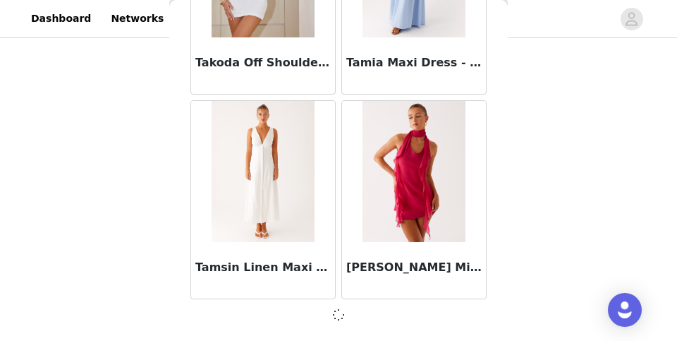
scroll to position [83617, 0]
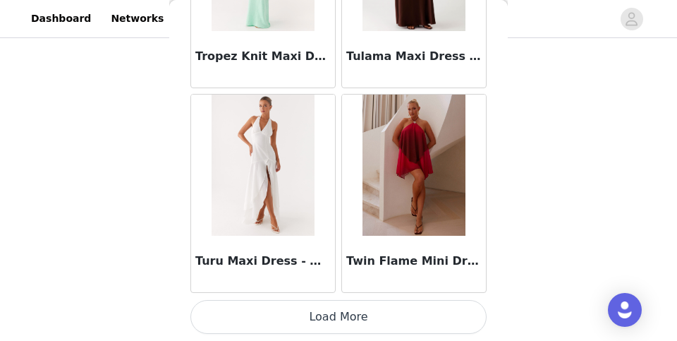
click at [318, 330] on button "Load More" at bounding box center [338, 317] width 296 height 34
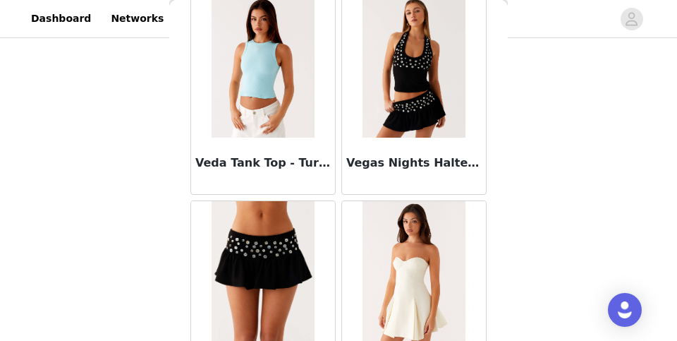
scroll to position [87402, 0]
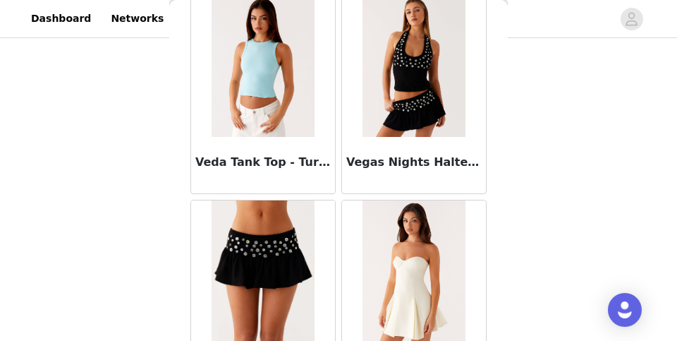
click at [305, 288] on img at bounding box center [263, 270] width 102 height 141
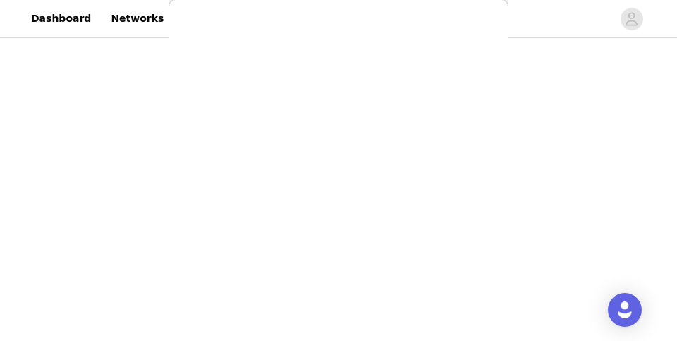
scroll to position [386, 0]
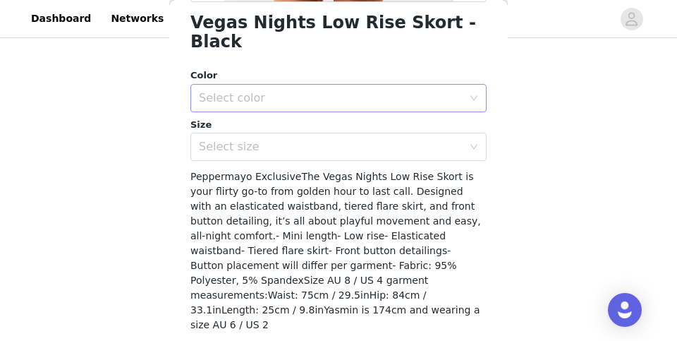
click at [346, 91] on div "Select color" at bounding box center [331, 98] width 264 height 14
click at [337, 105] on li "Black" at bounding box center [338, 109] width 296 height 23
click at [334, 140] on div "Select size" at bounding box center [331, 147] width 264 height 14
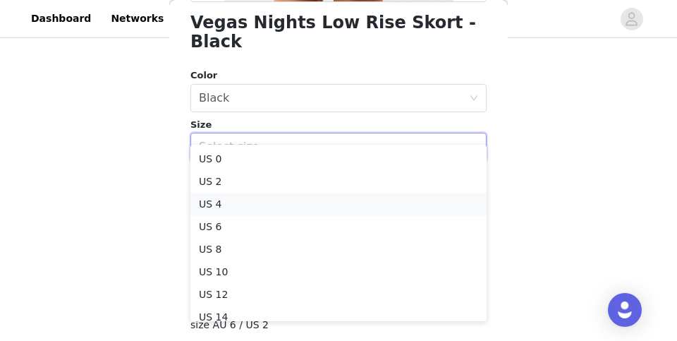
click at [305, 209] on li "US 4" at bounding box center [338, 204] width 296 height 23
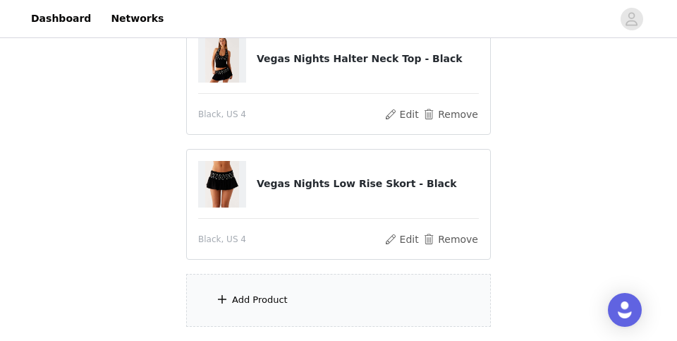
scroll to position [307, 0]
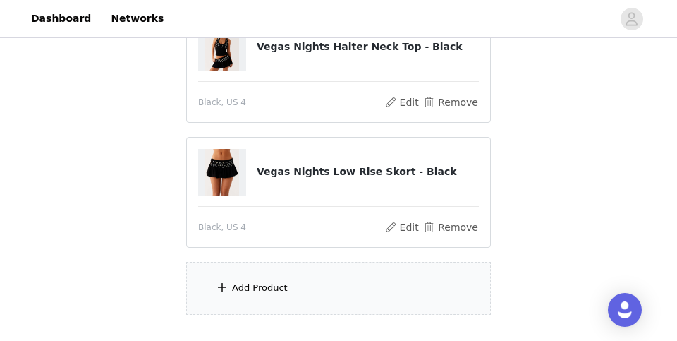
click at [295, 284] on div "Add Product" at bounding box center [338, 288] width 305 height 53
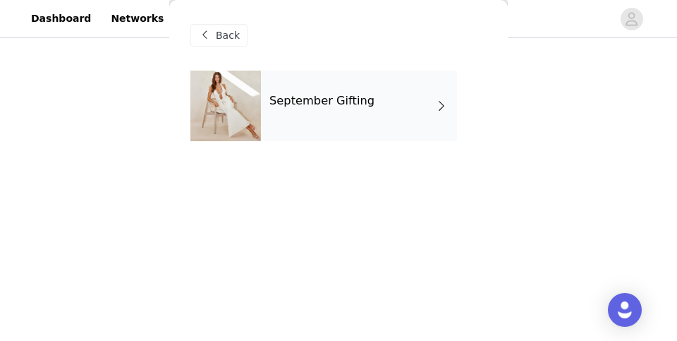
click at [324, 119] on div "September Gifting" at bounding box center [359, 106] width 196 height 71
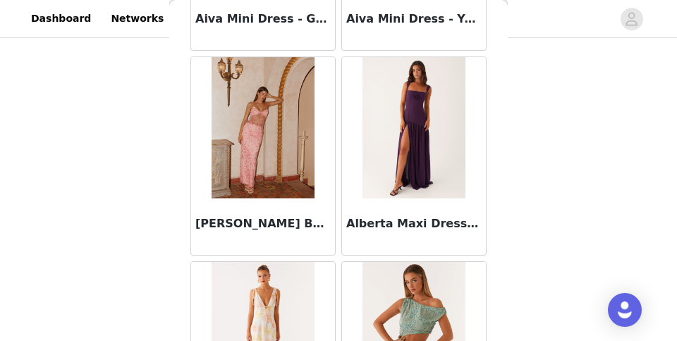
scroll to position [1241, 0]
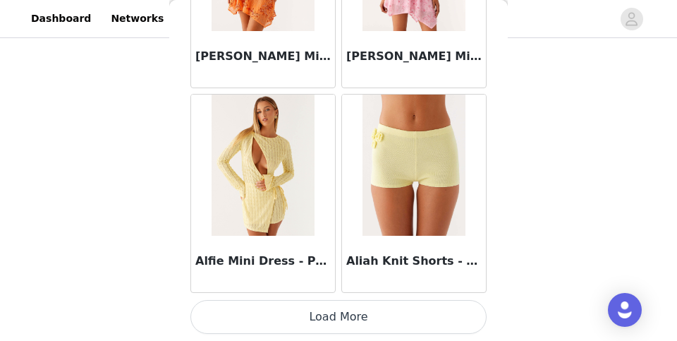
click at [248, 317] on button "Load More" at bounding box center [338, 317] width 296 height 34
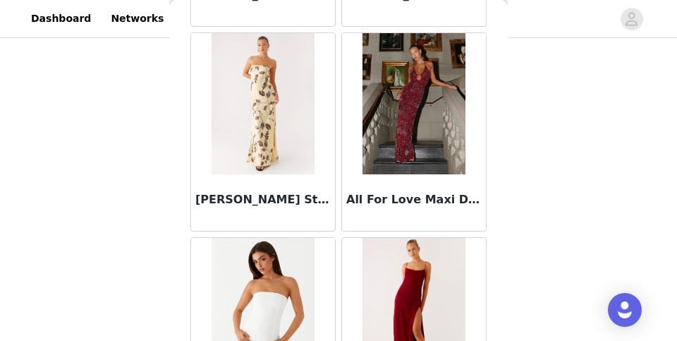
scroll to position [2901, 0]
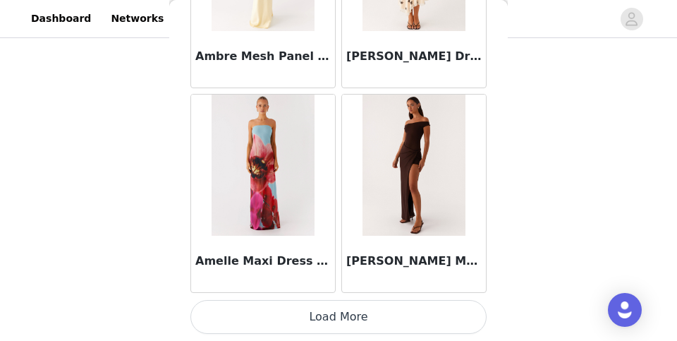
click at [279, 317] on button "Load More" at bounding box center [338, 317] width 296 height 34
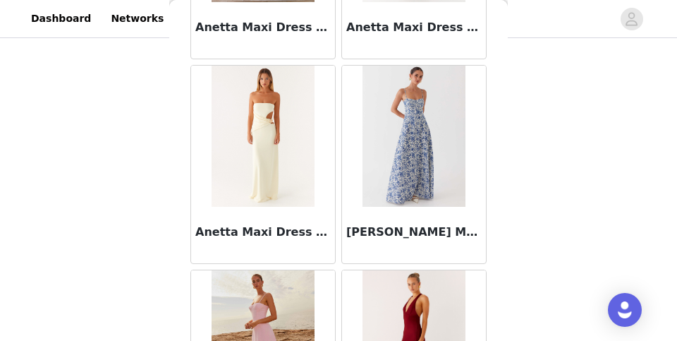
scroll to position [5529, 0]
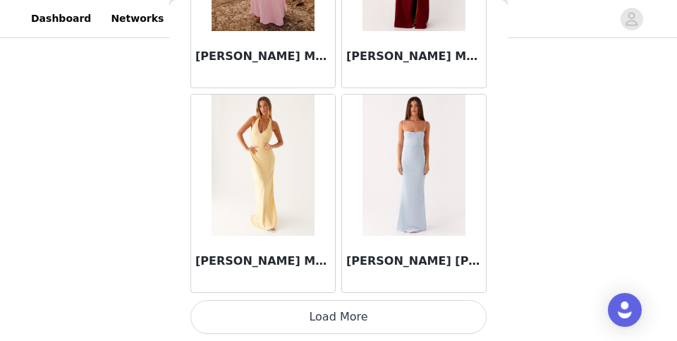
click at [285, 317] on button "Load More" at bounding box center [338, 317] width 296 height 34
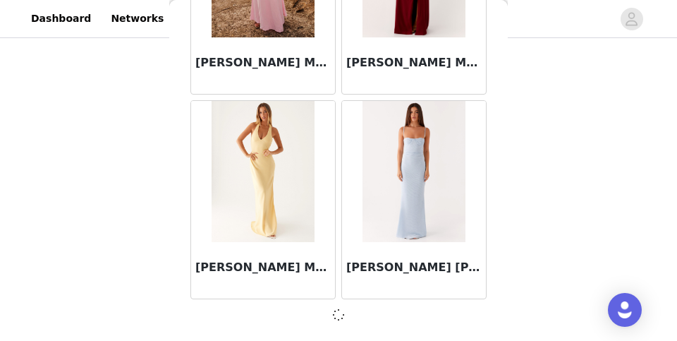
scroll to position [5902, 0]
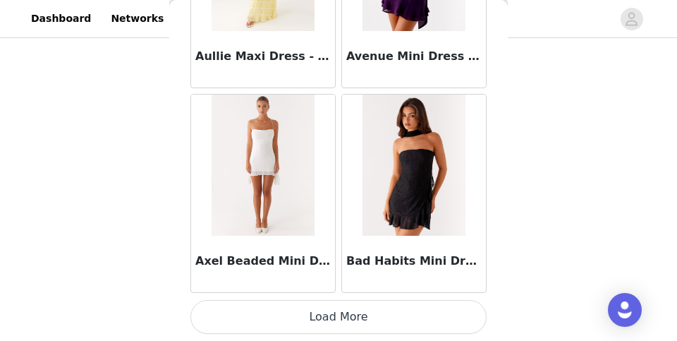
click at [288, 323] on button "Load More" at bounding box center [338, 317] width 296 height 34
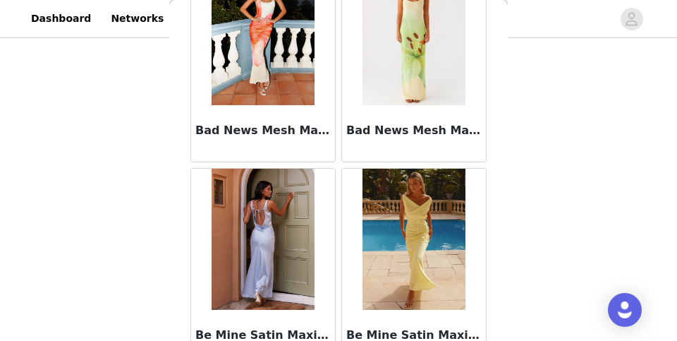
scroll to position [8494, 0]
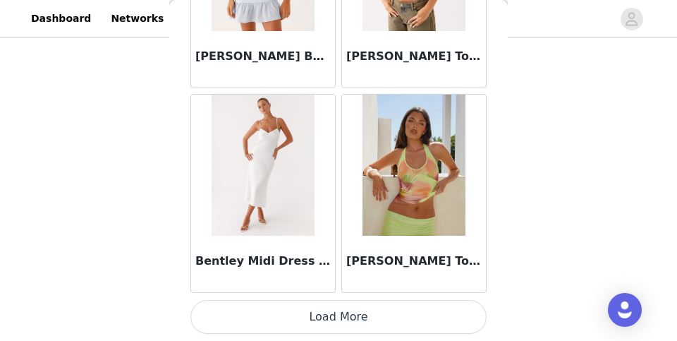
click at [290, 317] on button "Load More" at bounding box center [338, 317] width 296 height 34
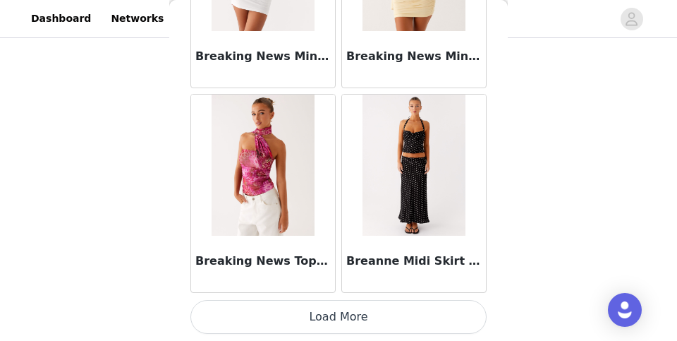
click at [292, 321] on button "Load More" at bounding box center [338, 317] width 296 height 34
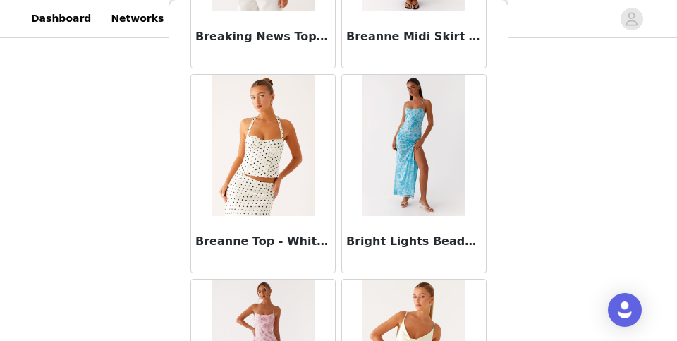
scroll to position [12268, 0]
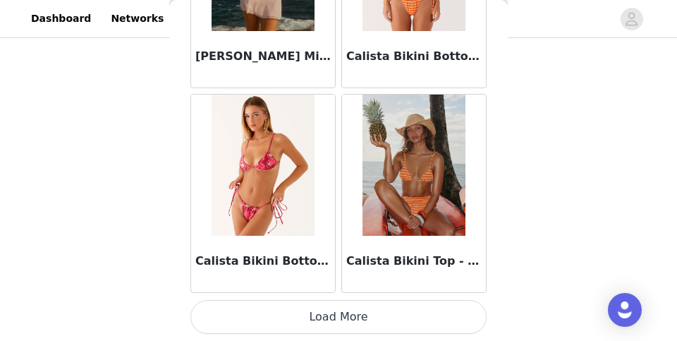
click at [296, 324] on button "Load More" at bounding box center [338, 317] width 296 height 34
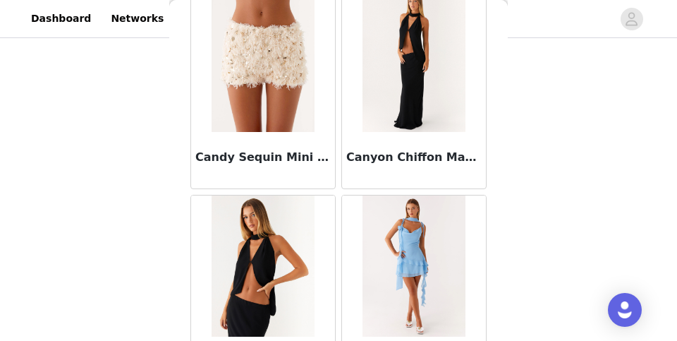
scroll to position [14806, 0]
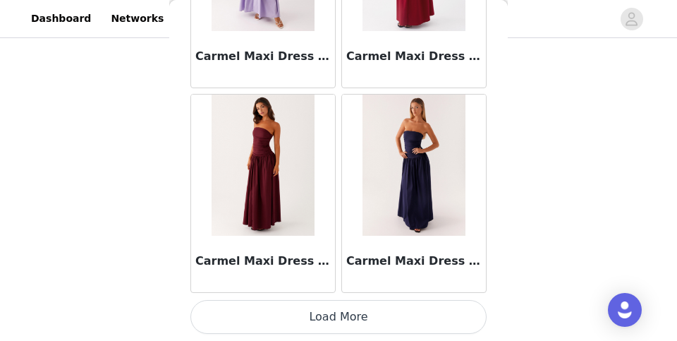
click at [295, 327] on button "Load More" at bounding box center [338, 317] width 296 height 34
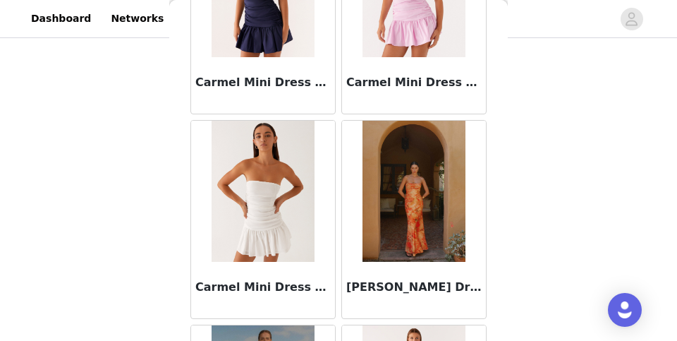
scroll to position [17131, 0]
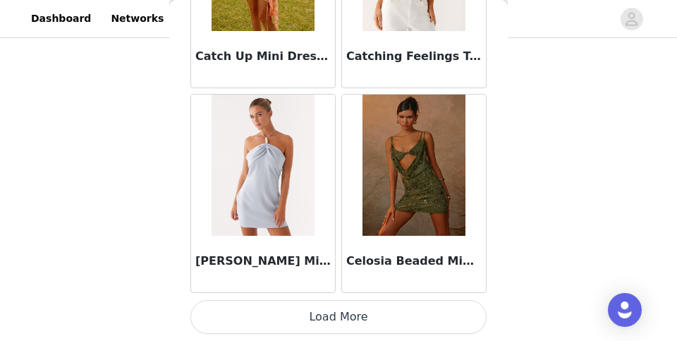
click at [301, 322] on button "Load More" at bounding box center [338, 317] width 296 height 34
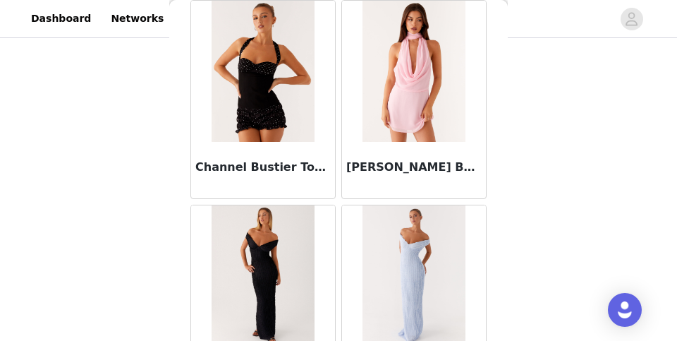
scroll to position [18478, 0]
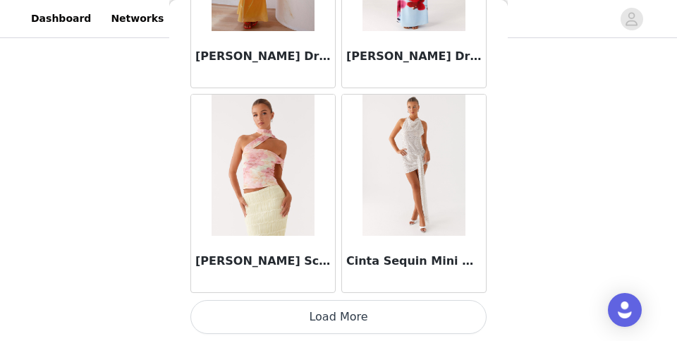
click at [316, 326] on button "Load More" at bounding box center [338, 317] width 296 height 34
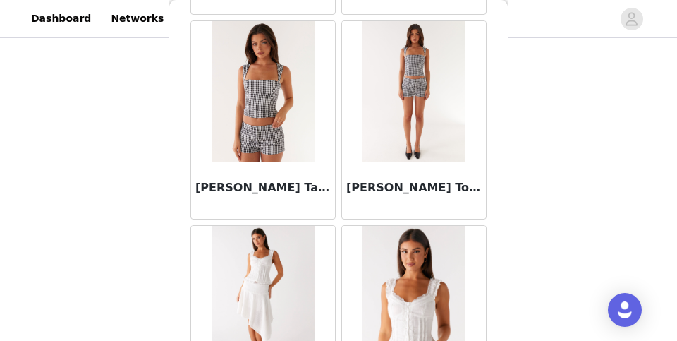
scroll to position [20899, 0]
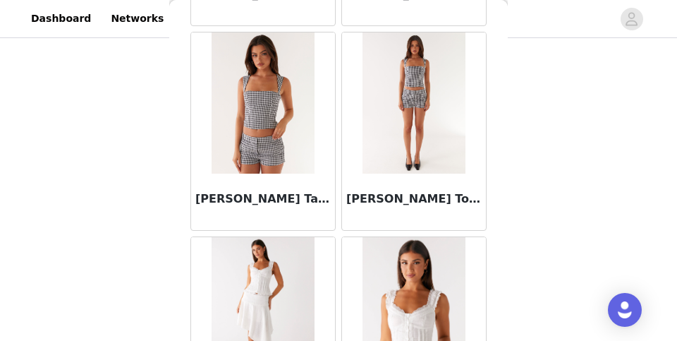
click at [311, 145] on img at bounding box center [263, 102] width 102 height 141
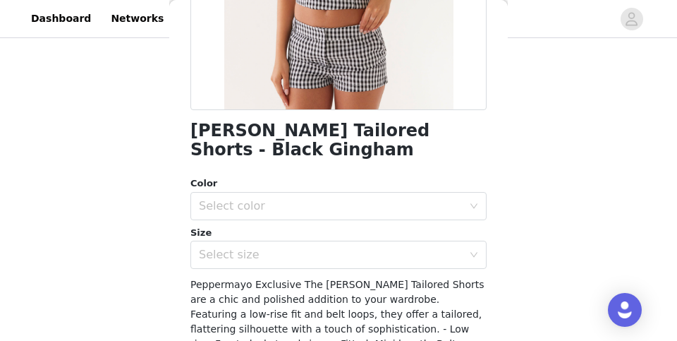
scroll to position [281, 0]
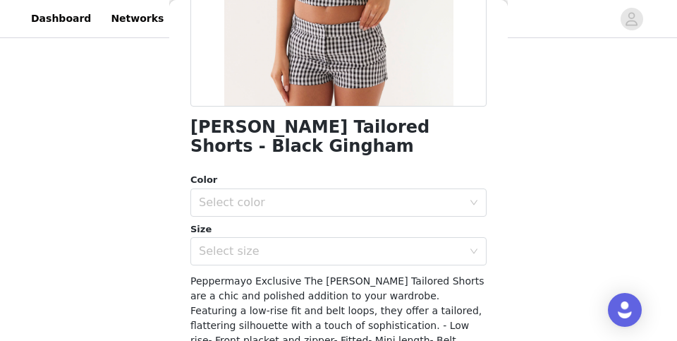
click at [288, 179] on div "Color" at bounding box center [338, 180] width 296 height 14
click at [286, 207] on div "Select color" at bounding box center [331, 202] width 264 height 14
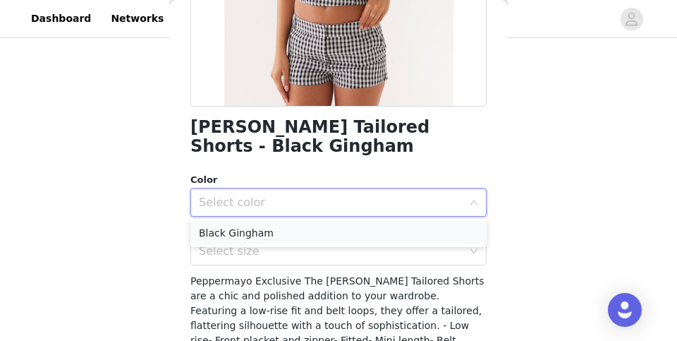
click at [279, 235] on li "Black Gingham" at bounding box center [338, 232] width 296 height 23
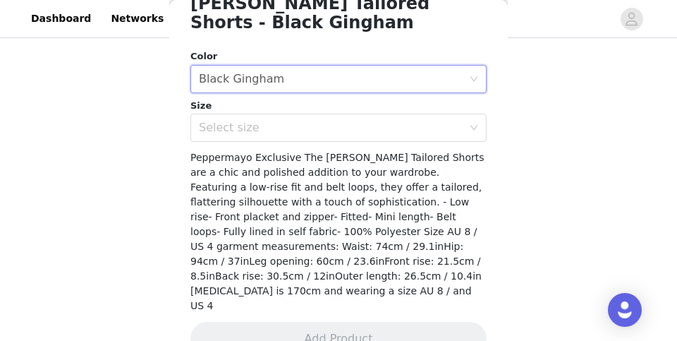
scroll to position [405, 0]
click at [320, 123] on div "Select size" at bounding box center [331, 128] width 264 height 14
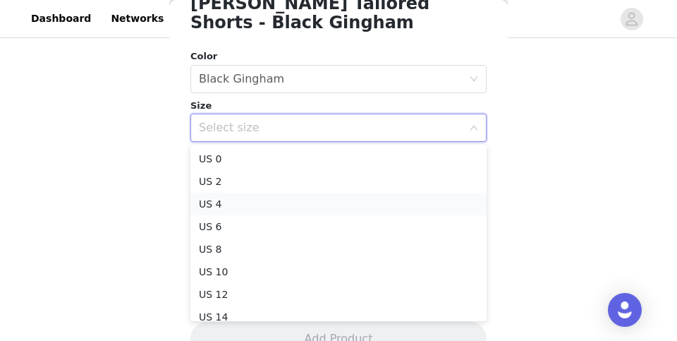
click at [291, 202] on li "US 4" at bounding box center [338, 204] width 296 height 23
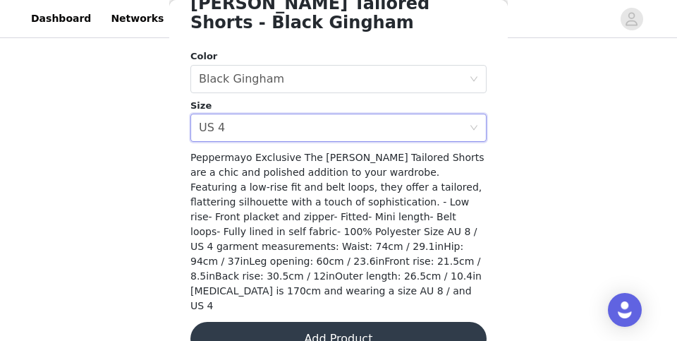
click at [267, 322] on button "Add Product" at bounding box center [338, 339] width 296 height 34
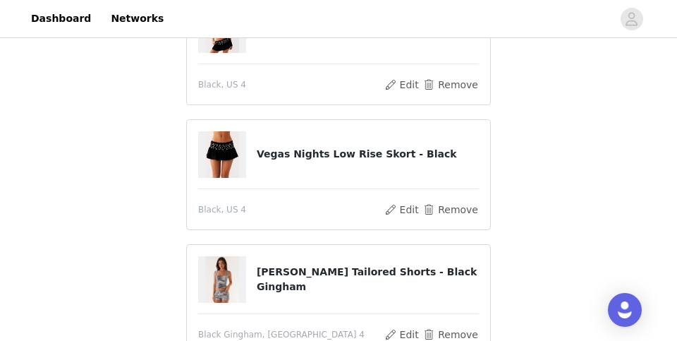
scroll to position [394, 0]
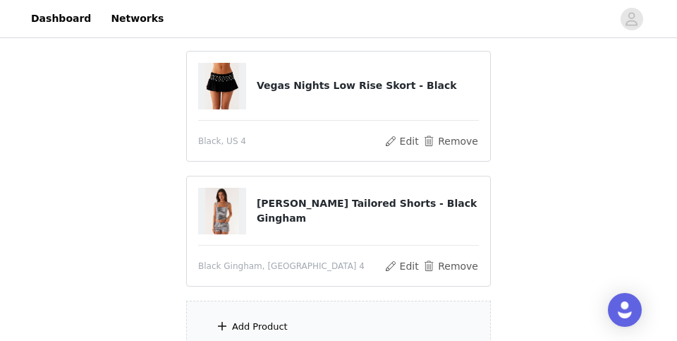
click at [264, 319] on div "Add Product" at bounding box center [260, 326] width 56 height 14
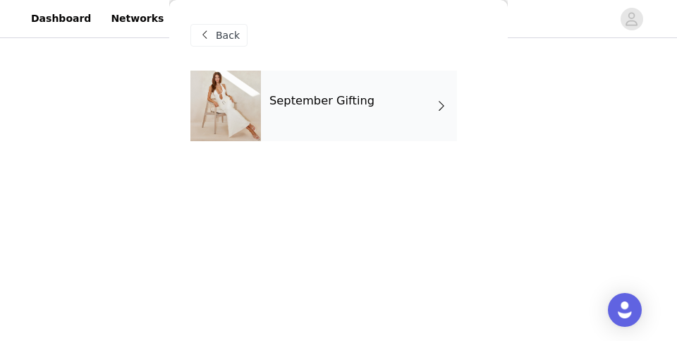
click at [324, 95] on h4 "September Gifting" at bounding box center [321, 100] width 105 height 13
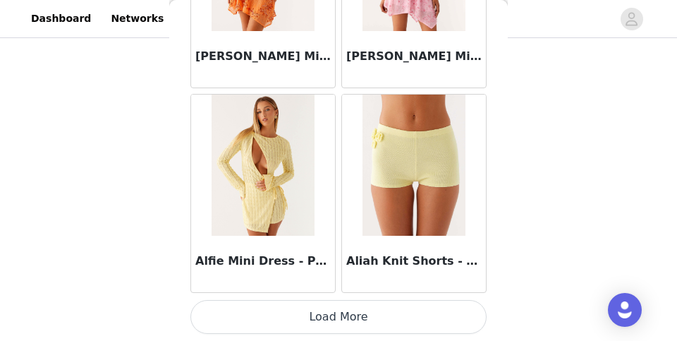
click at [234, 320] on button "Load More" at bounding box center [338, 317] width 296 height 34
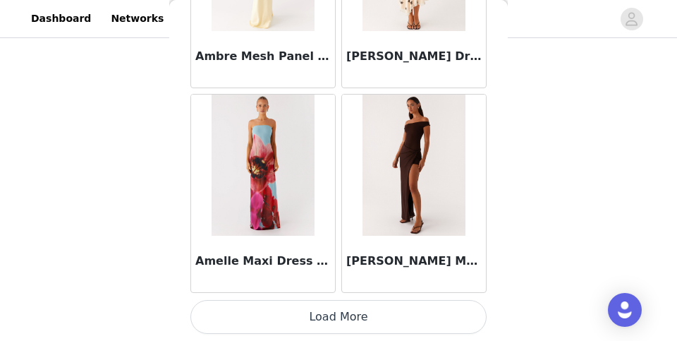
click at [297, 322] on button "Load More" at bounding box center [338, 317] width 296 height 34
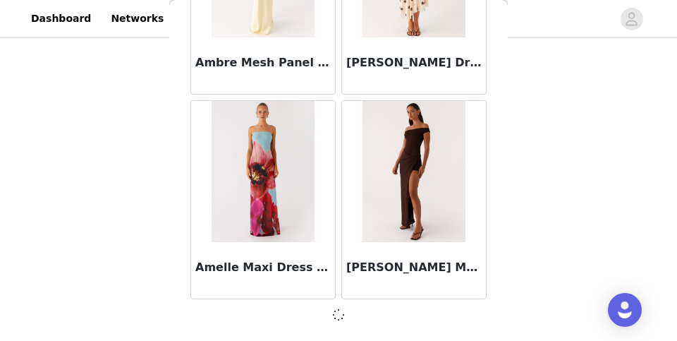
scroll to position [3857, 0]
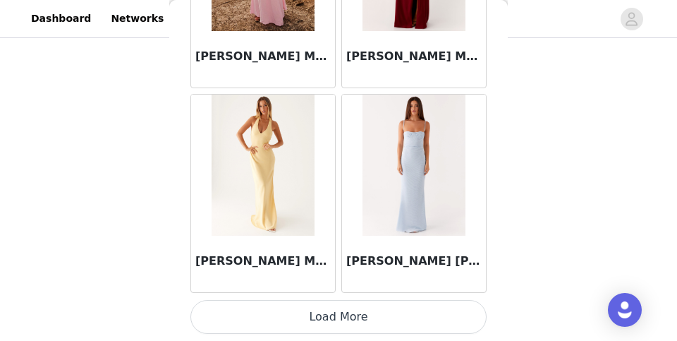
click at [325, 310] on button "Load More" at bounding box center [338, 317] width 296 height 34
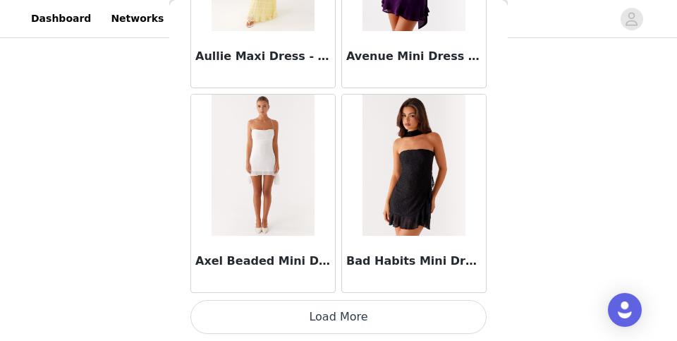
click at [333, 315] on button "Load More" at bounding box center [338, 317] width 296 height 34
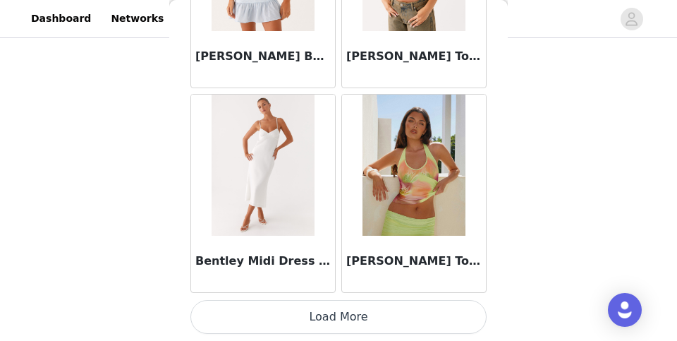
click at [333, 319] on button "Load More" at bounding box center [338, 317] width 296 height 34
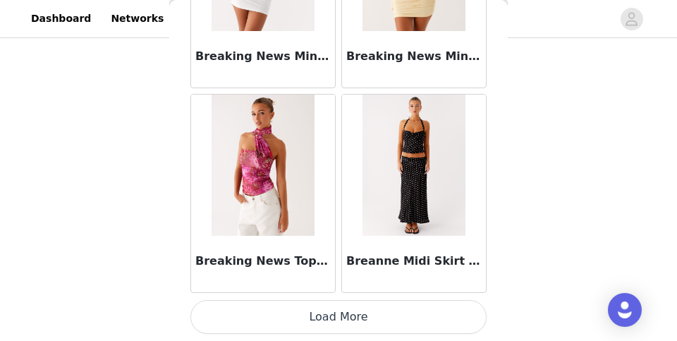
click at [334, 321] on button "Load More" at bounding box center [338, 317] width 296 height 34
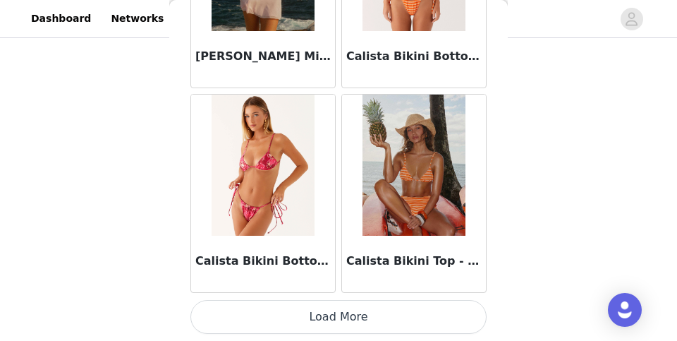
scroll to position [524, 0]
click at [335, 315] on button "Load More" at bounding box center [338, 317] width 296 height 34
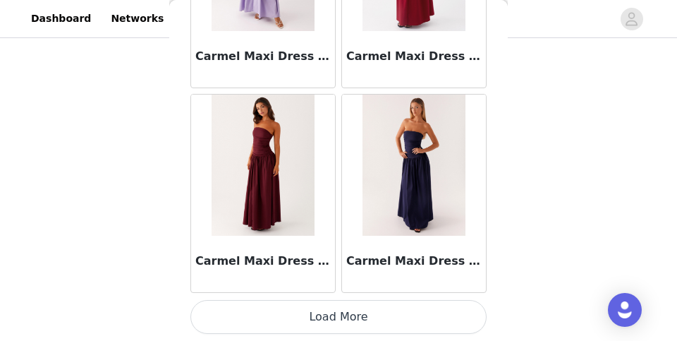
click at [331, 314] on button "Load More" at bounding box center [338, 317] width 296 height 34
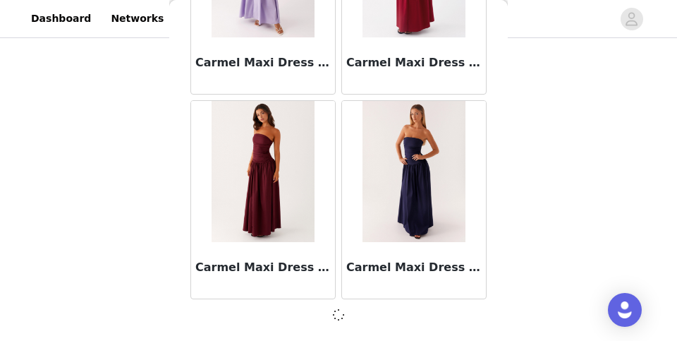
scroll to position [16128, 0]
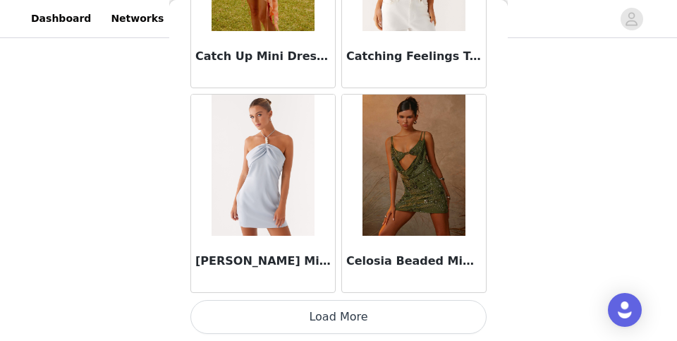
click at [330, 315] on button "Load More" at bounding box center [338, 317] width 296 height 34
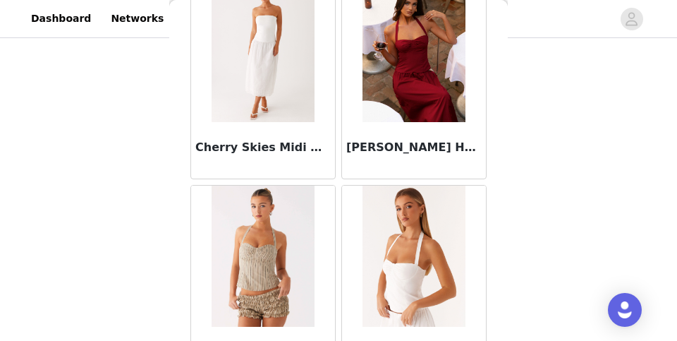
scroll to position [19525, 0]
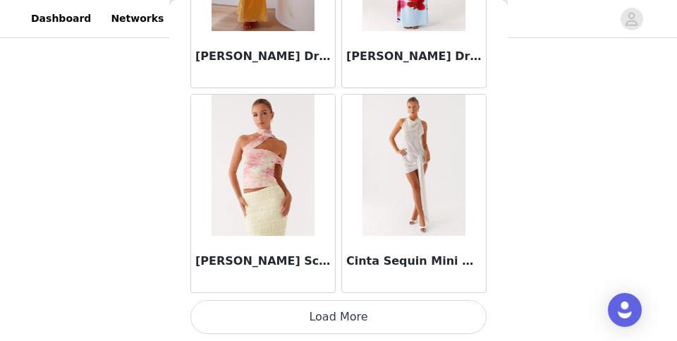
click at [318, 311] on button "Load More" at bounding box center [338, 317] width 296 height 34
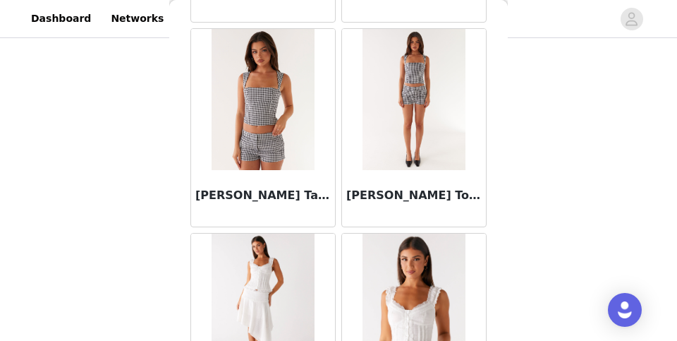
scroll to position [20908, 0]
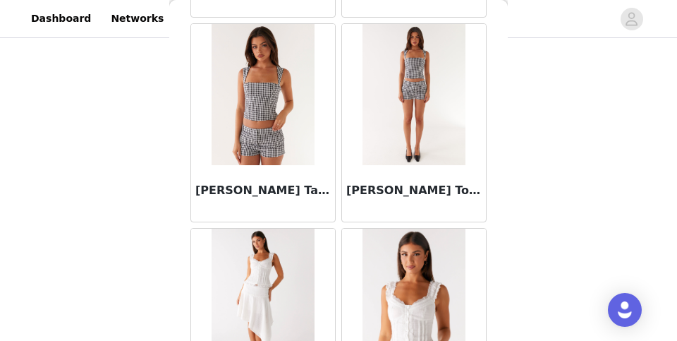
click at [382, 187] on h3 "[PERSON_NAME] Top - Black Gingham" at bounding box center [413, 190] width 135 height 17
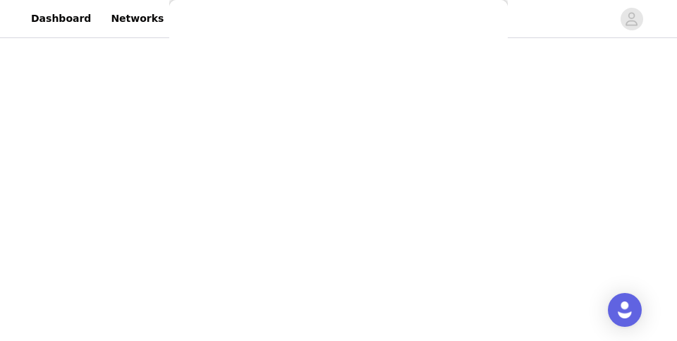
scroll to position [357, 0]
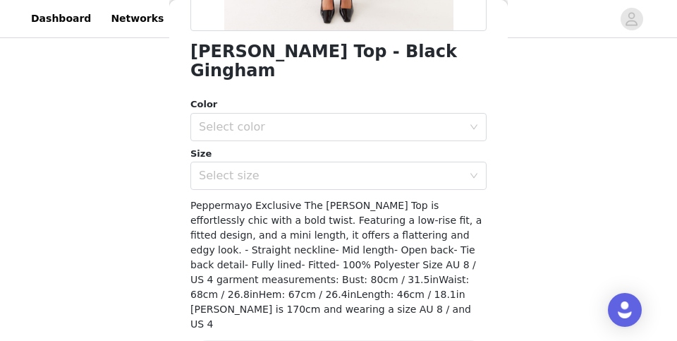
click at [374, 147] on div "Size" at bounding box center [338, 154] width 296 height 14
click at [378, 120] on div "Select color" at bounding box center [331, 127] width 264 height 14
click at [355, 138] on li "Black Gingham" at bounding box center [338, 139] width 296 height 23
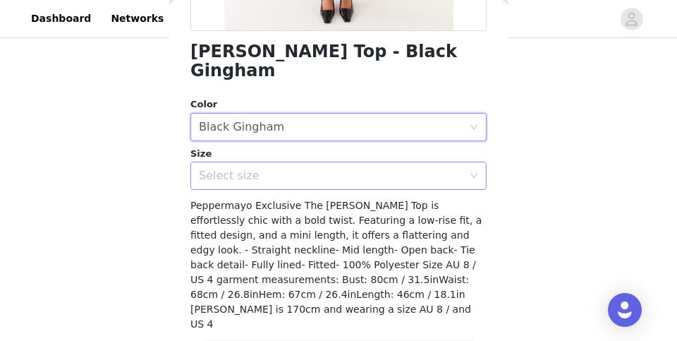
click at [343, 169] on div "Select size" at bounding box center [331, 176] width 264 height 14
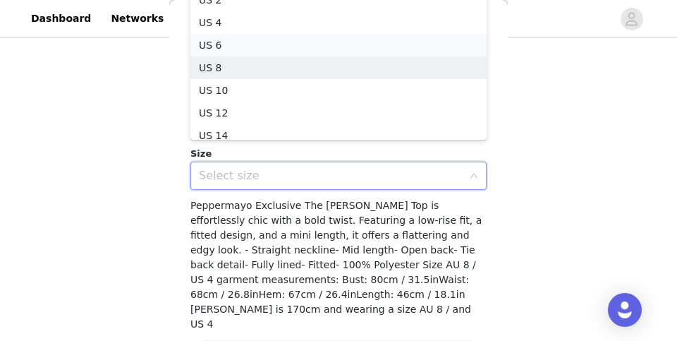
scroll to position [0, 0]
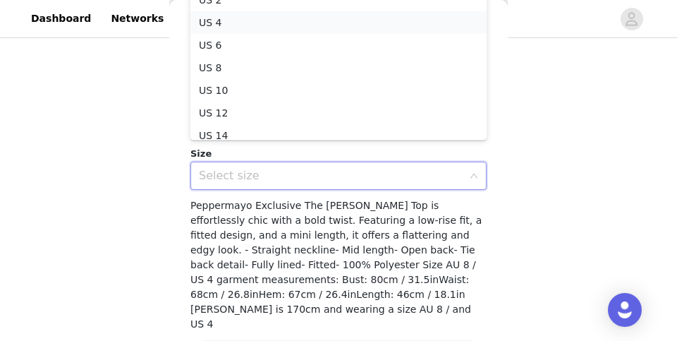
click at [348, 25] on li "US 4" at bounding box center [338, 22] width 296 height 23
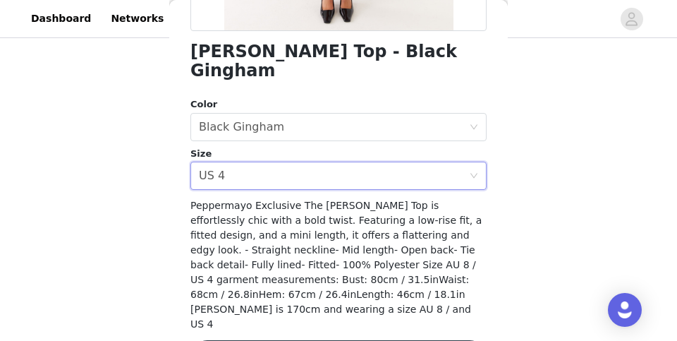
scroll to position [357, 0]
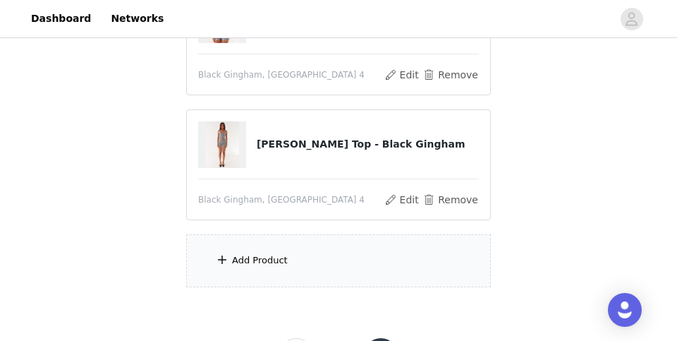
scroll to position [620, 0]
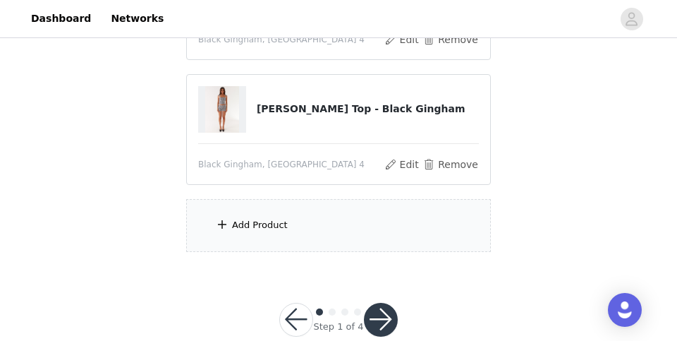
click at [286, 232] on div "Add Product" at bounding box center [338, 225] width 305 height 53
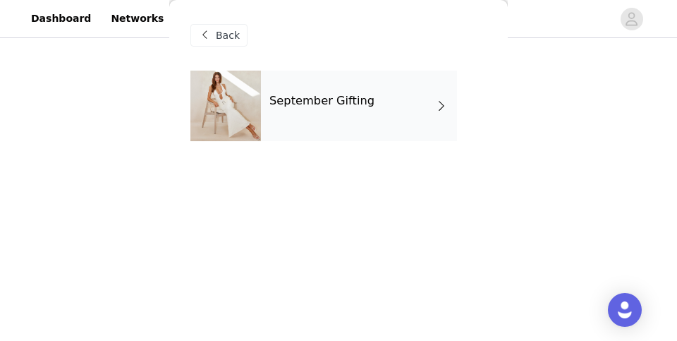
click at [322, 96] on h4 "September Gifting" at bounding box center [321, 100] width 105 height 13
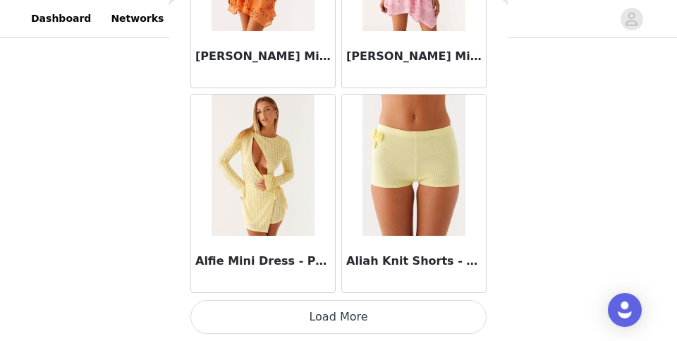
click at [267, 312] on button "Load More" at bounding box center [338, 317] width 296 height 34
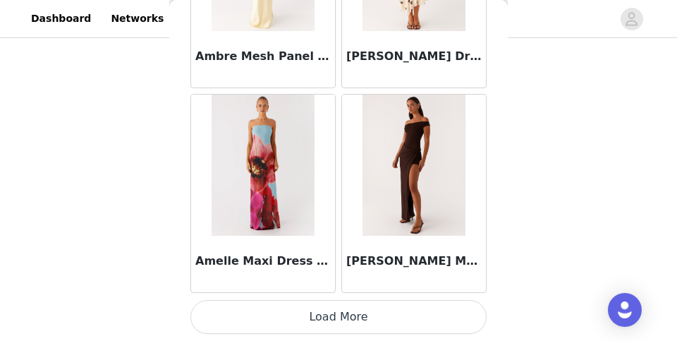
click at [267, 323] on button "Load More" at bounding box center [338, 317] width 296 height 34
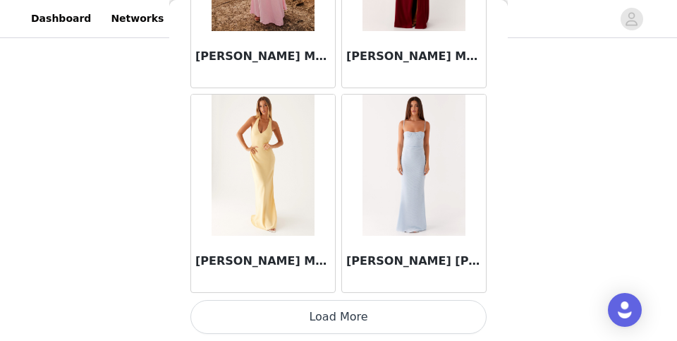
click at [279, 324] on button "Load More" at bounding box center [338, 317] width 296 height 34
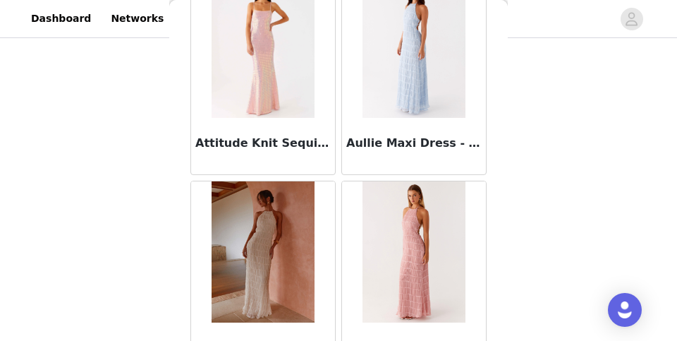
scroll to position [7458, 0]
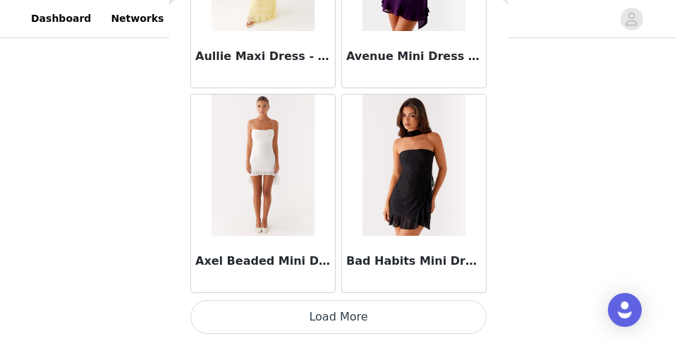
click at [286, 325] on button "Load More" at bounding box center [338, 317] width 296 height 34
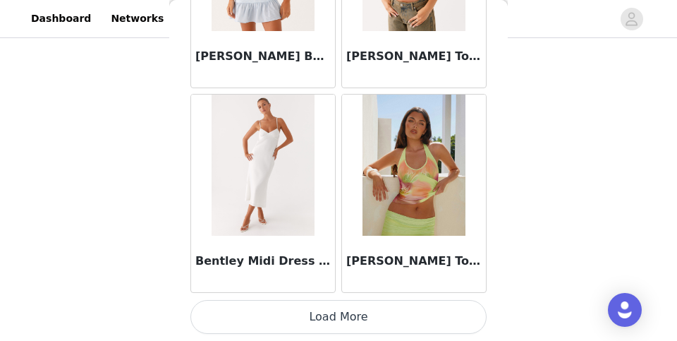
scroll to position [9999, 0]
click at [287, 319] on button "Load More" at bounding box center [338, 317] width 296 height 34
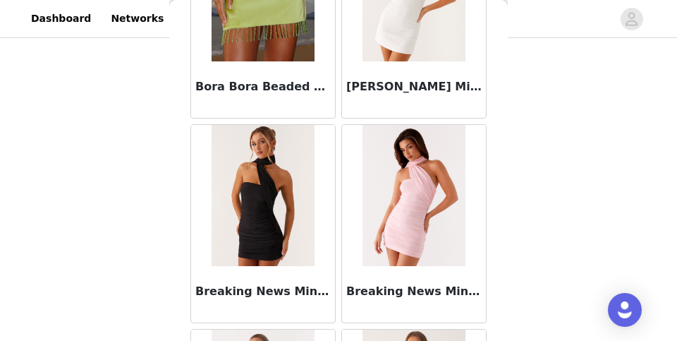
scroll to position [11605, 0]
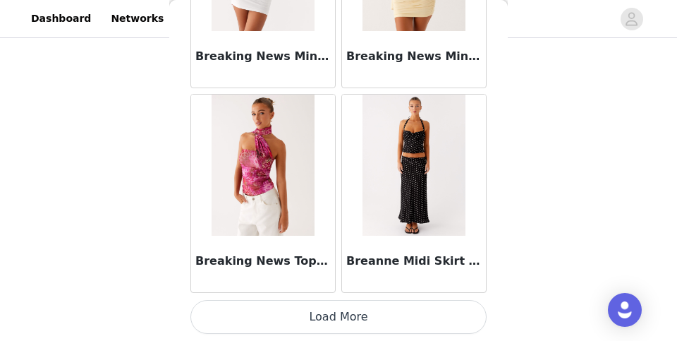
click at [292, 318] on button "Load More" at bounding box center [338, 317] width 296 height 34
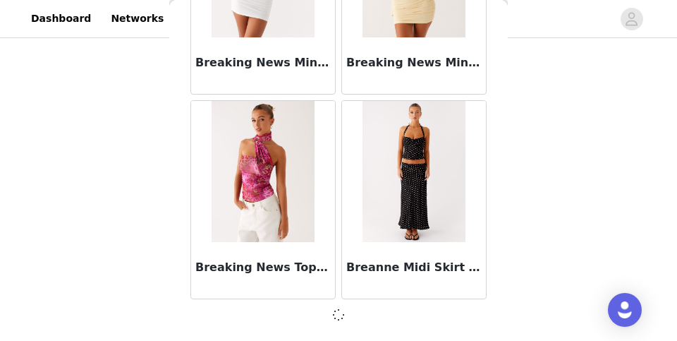
scroll to position [12037, 0]
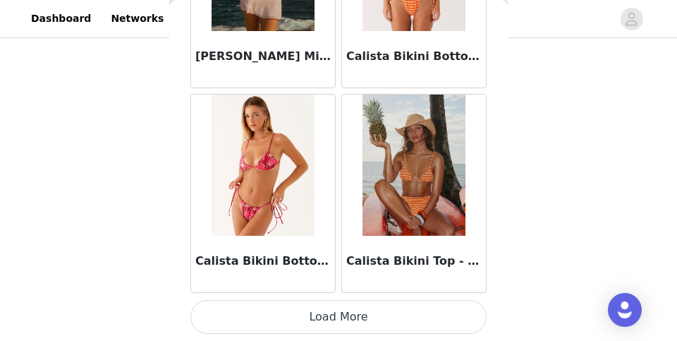
click at [292, 318] on button "Load More" at bounding box center [338, 317] width 296 height 34
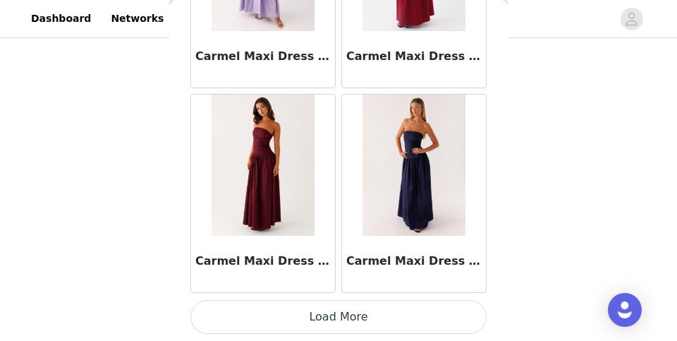
scroll to position [16134, 0]
click at [328, 318] on button "Load More" at bounding box center [338, 317] width 296 height 34
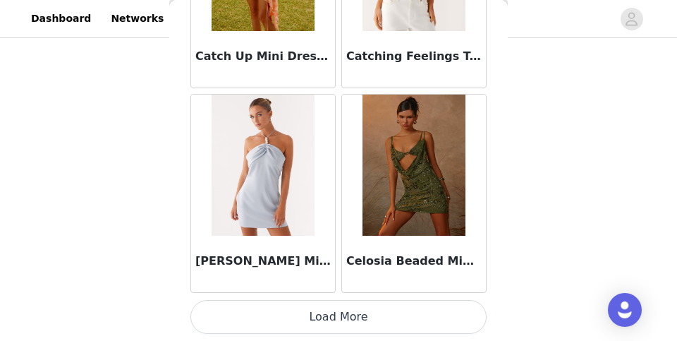
scroll to position [18179, 0]
click at [298, 319] on button "Load More" at bounding box center [338, 317] width 296 height 34
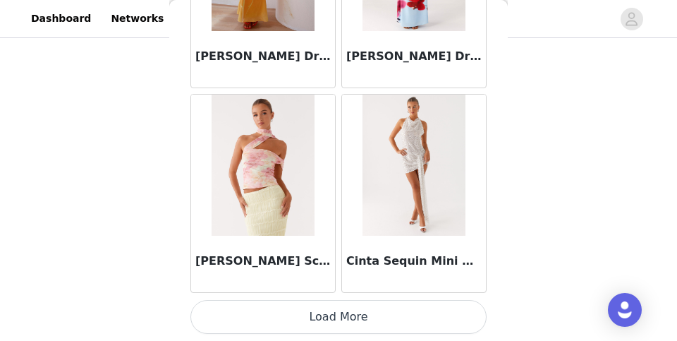
scroll to position [649, 0]
click at [312, 324] on button "Load More" at bounding box center [338, 317] width 296 height 34
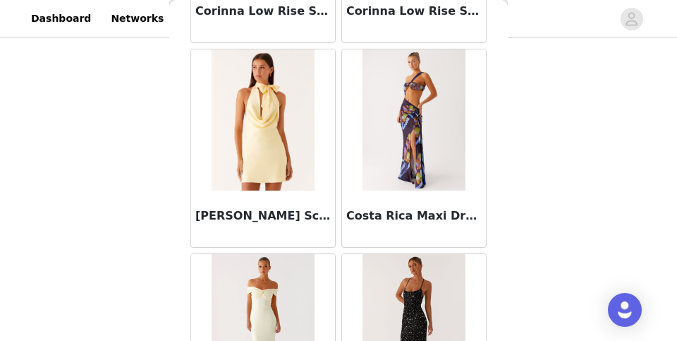
scroll to position [22110, 0]
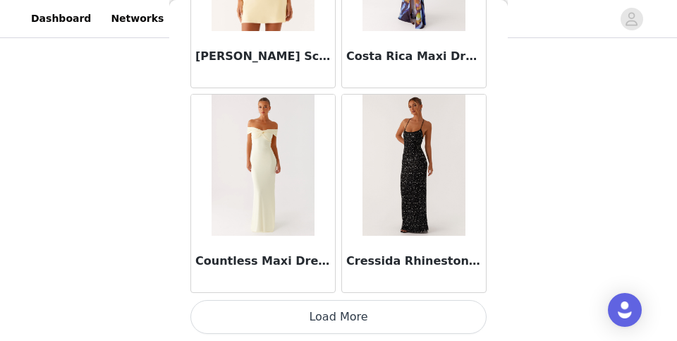
click at [286, 322] on button "Load More" at bounding box center [338, 317] width 296 height 34
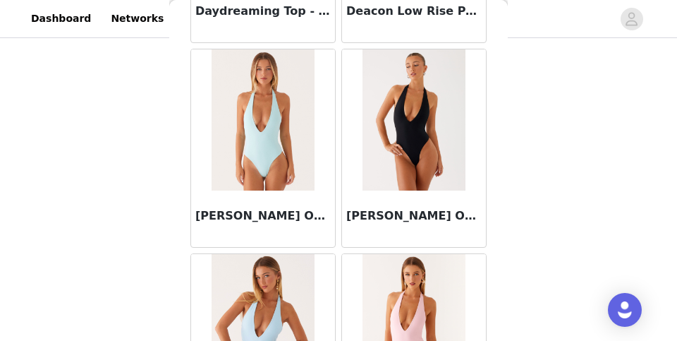
scroll to position [23951, 0]
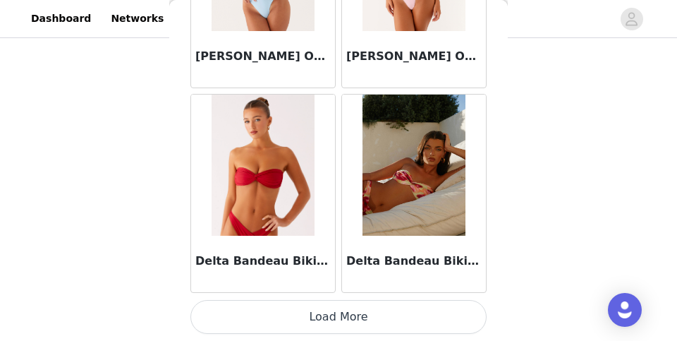
click at [286, 331] on button "Load More" at bounding box center [338, 317] width 296 height 34
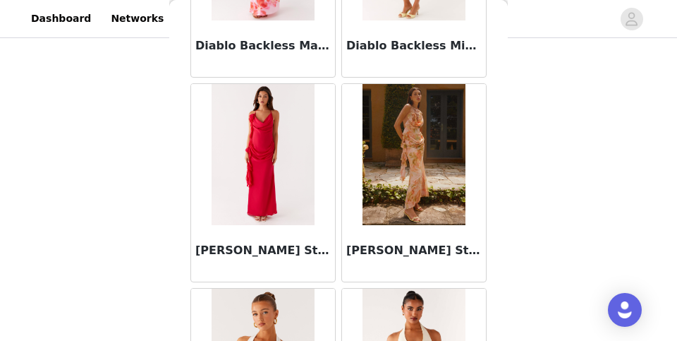
scroll to position [25661, 0]
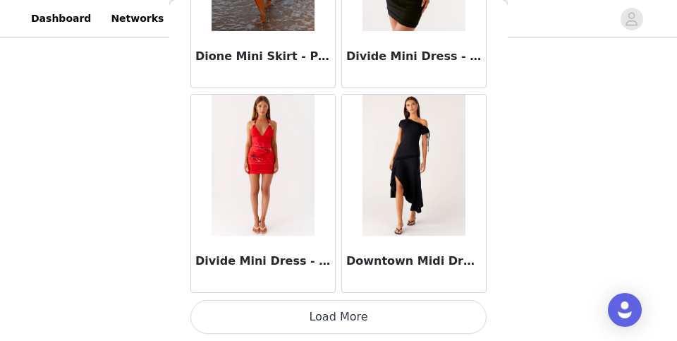
click at [292, 312] on button "Load More" at bounding box center [338, 317] width 296 height 34
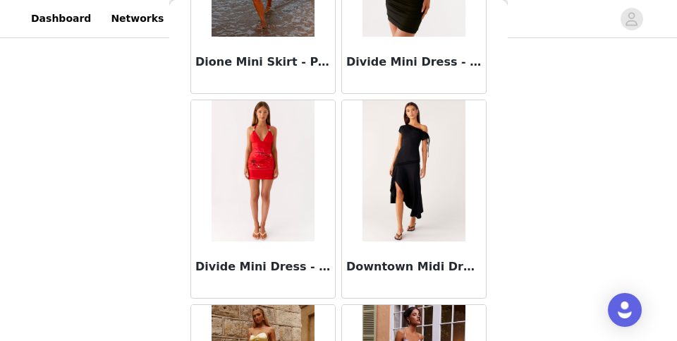
scroll to position [649, 0]
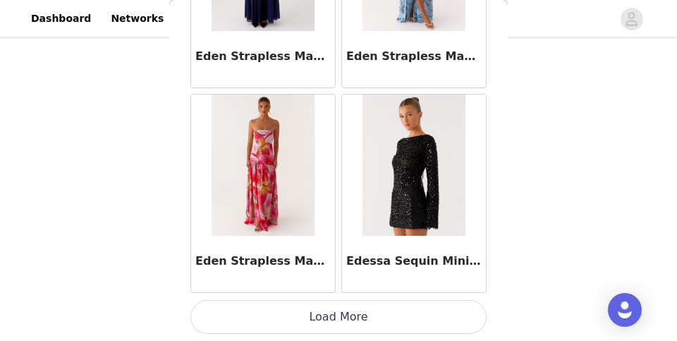
click at [292, 312] on button "Load More" at bounding box center [338, 317] width 296 height 34
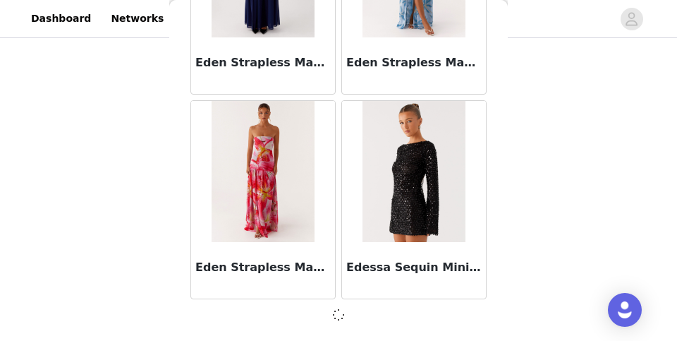
scroll to position [28398, 0]
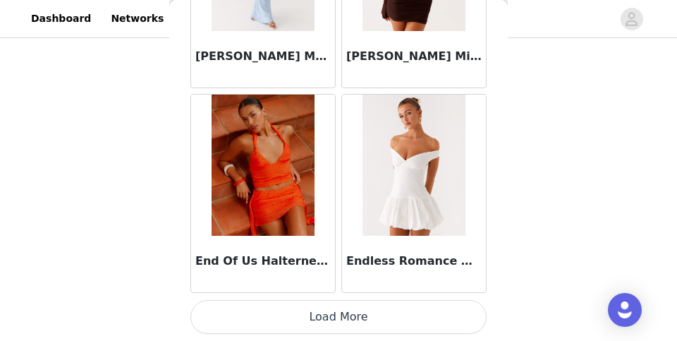
click at [295, 315] on button "Load More" at bounding box center [338, 317] width 296 height 34
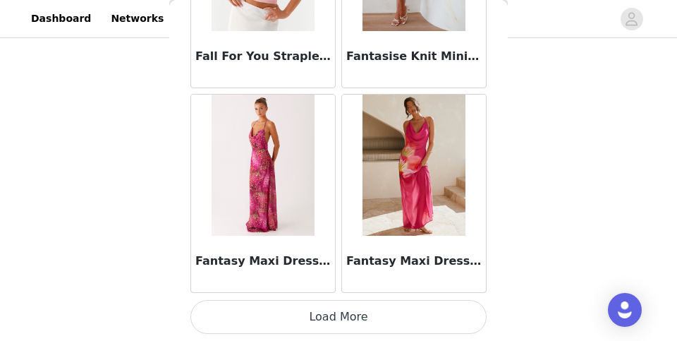
scroll to position [649, 0]
click at [306, 315] on button "Load More" at bounding box center [338, 317] width 296 height 34
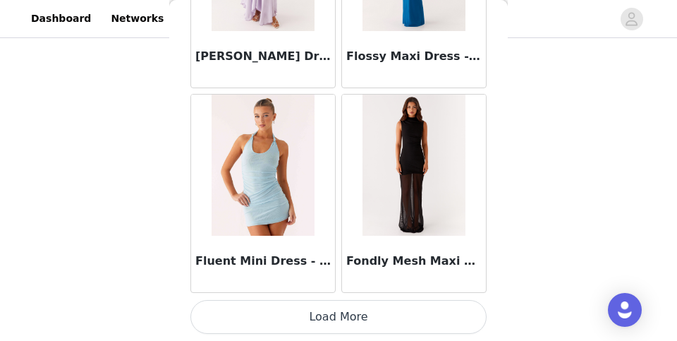
click at [307, 319] on button "Load More" at bounding box center [338, 317] width 296 height 34
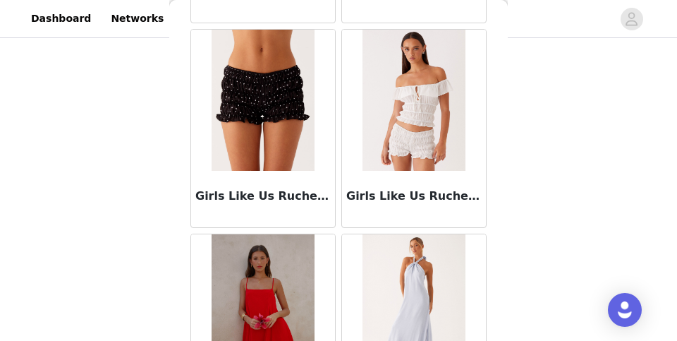
scroll to position [36028, 0]
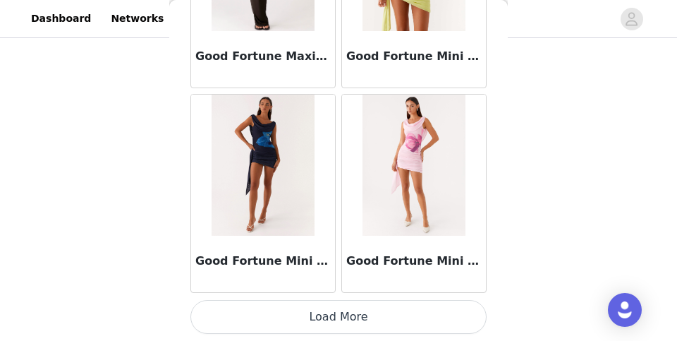
click at [299, 319] on button "Load More" at bounding box center [338, 317] width 296 height 34
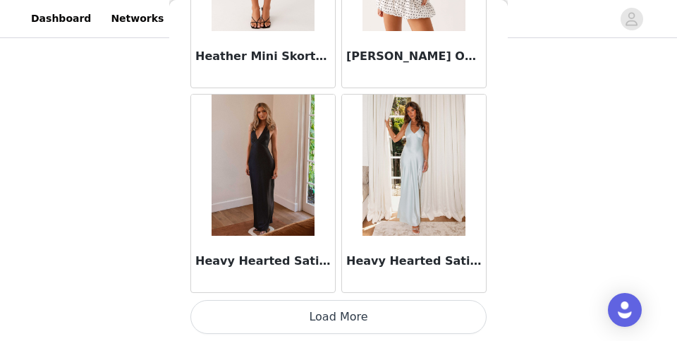
click at [299, 314] on button "Load More" at bounding box center [338, 317] width 296 height 34
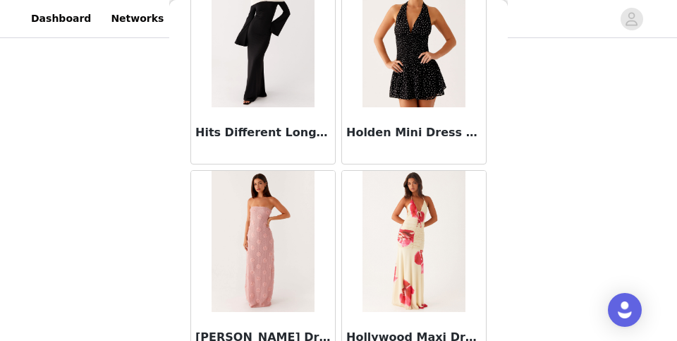
scroll to position [39781, 0]
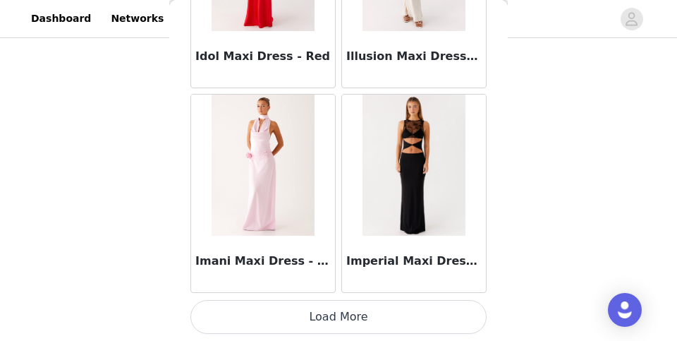
click at [305, 312] on button "Load More" at bounding box center [338, 317] width 296 height 34
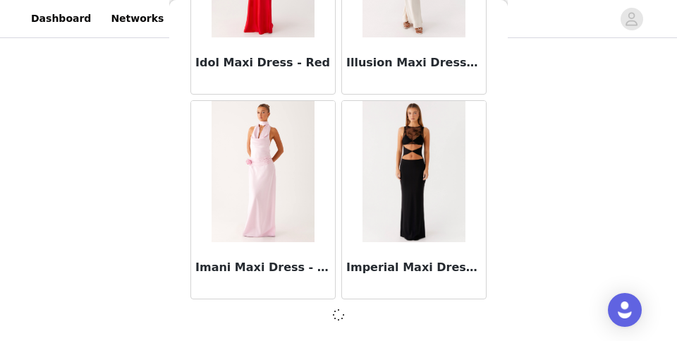
scroll to position [40669, 0]
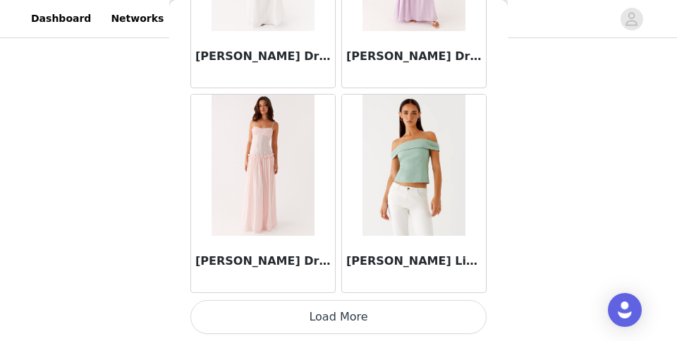
click at [307, 312] on button "Load More" at bounding box center [338, 317] width 296 height 34
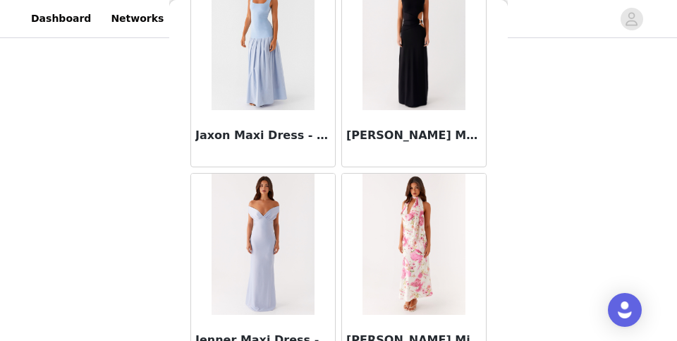
scroll to position [43462, 0]
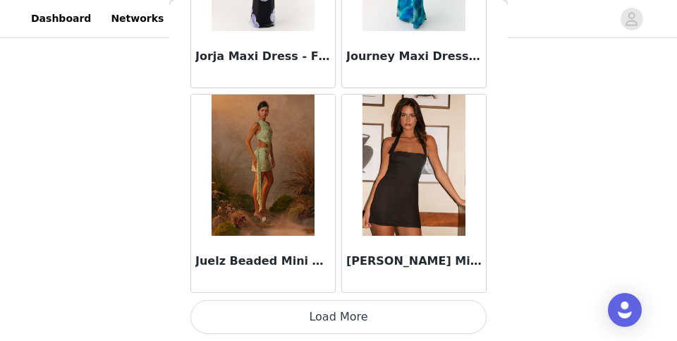
click at [300, 317] on button "Load More" at bounding box center [338, 317] width 296 height 34
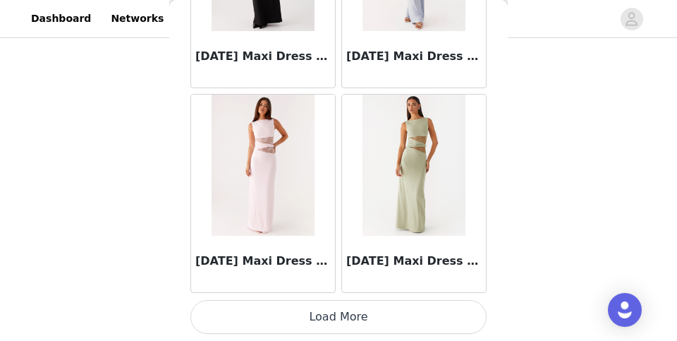
scroll to position [649, 0]
click at [319, 316] on button "Load More" at bounding box center [338, 317] width 296 height 34
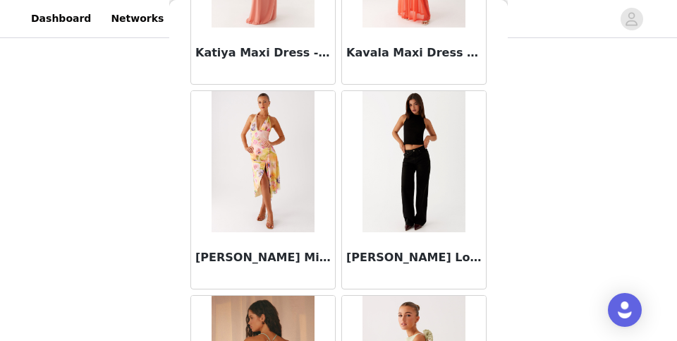
scroll to position [47633, 0]
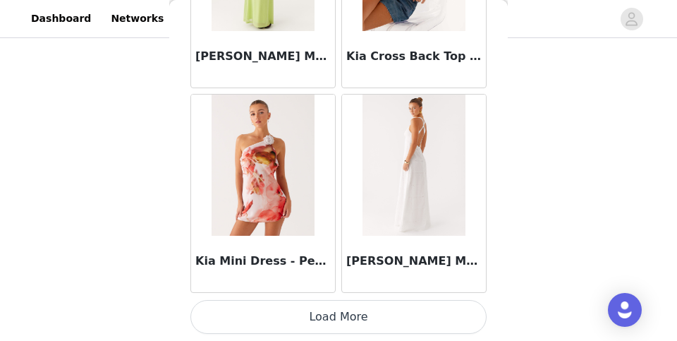
click at [306, 314] on button "Load More" at bounding box center [338, 317] width 296 height 34
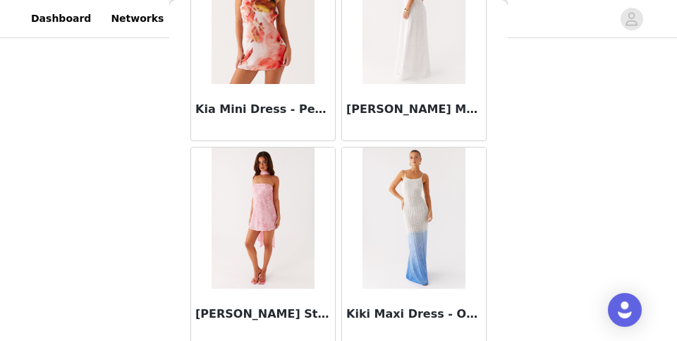
scroll to position [49010, 0]
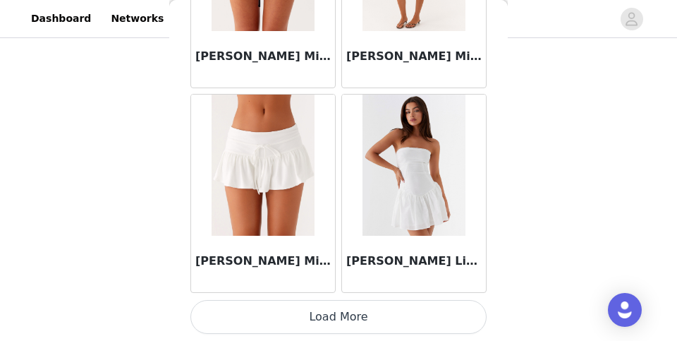
click at [322, 315] on button "Load More" at bounding box center [338, 317] width 296 height 34
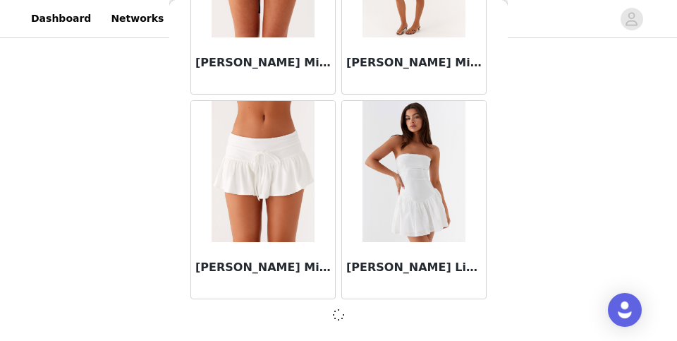
scroll to position [50895, 0]
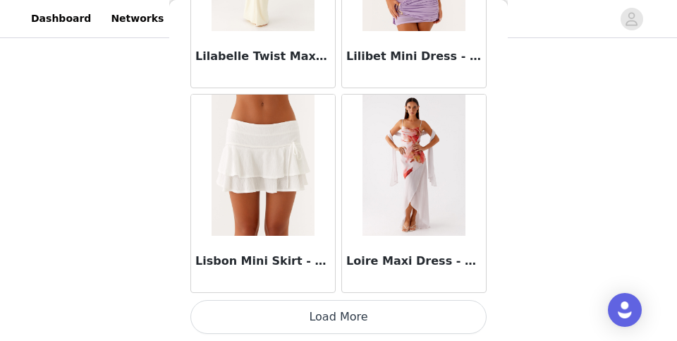
click at [322, 315] on button "Load More" at bounding box center [338, 317] width 296 height 34
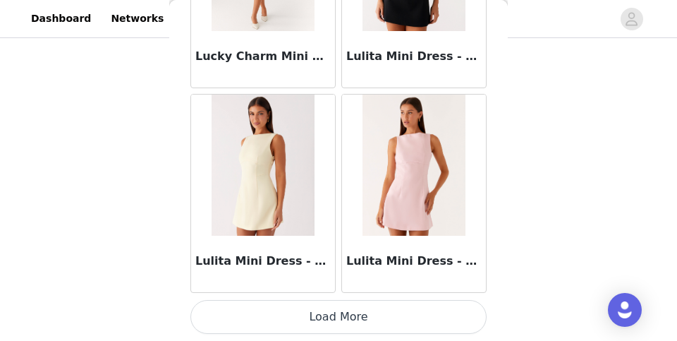
scroll to position [54991, 0]
click at [323, 319] on button "Load More" at bounding box center [338, 317] width 296 height 34
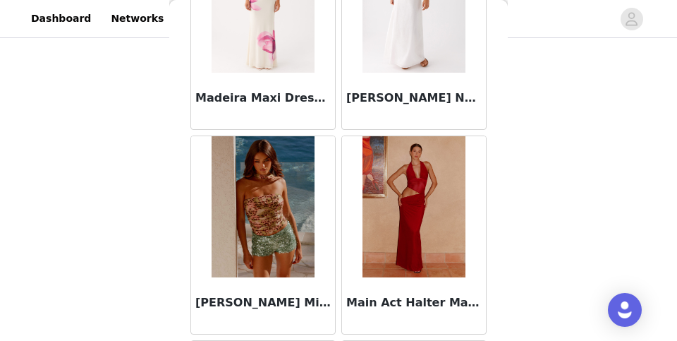
scroll to position [56587, 0]
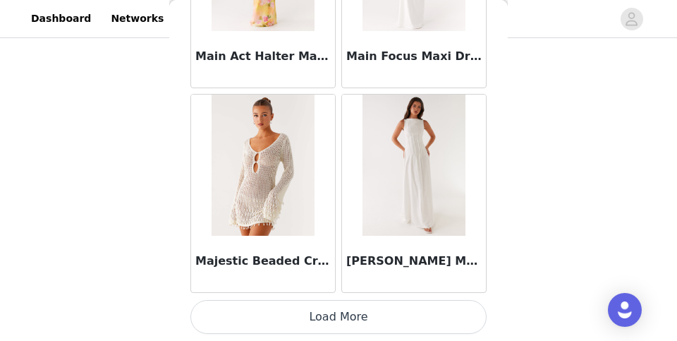
click at [325, 322] on button "Load More" at bounding box center [338, 317] width 296 height 34
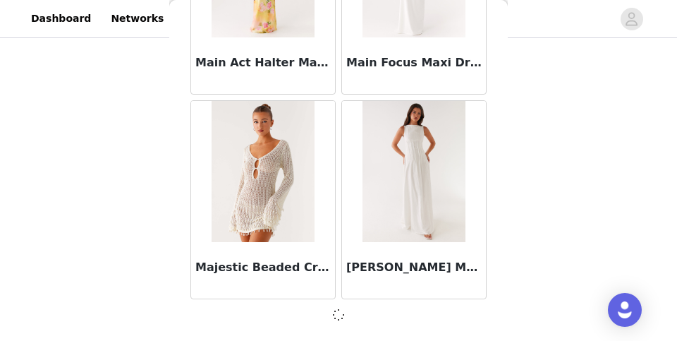
scroll to position [57030, 0]
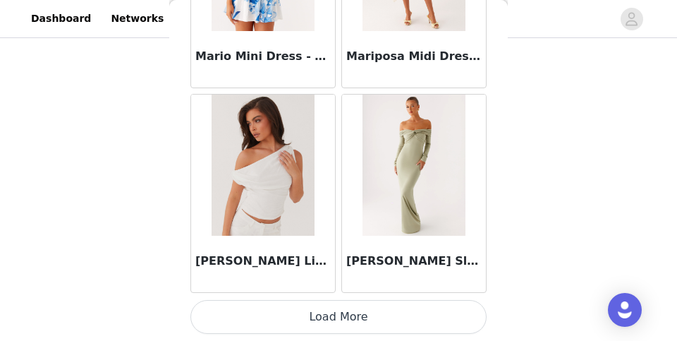
click at [344, 306] on button "Load More" at bounding box center [338, 317] width 296 height 34
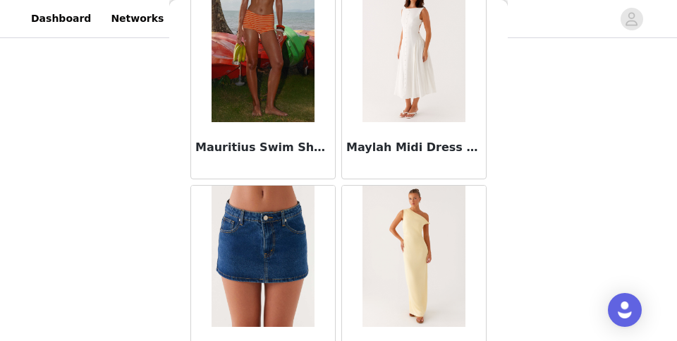
scroll to position [60007, 0]
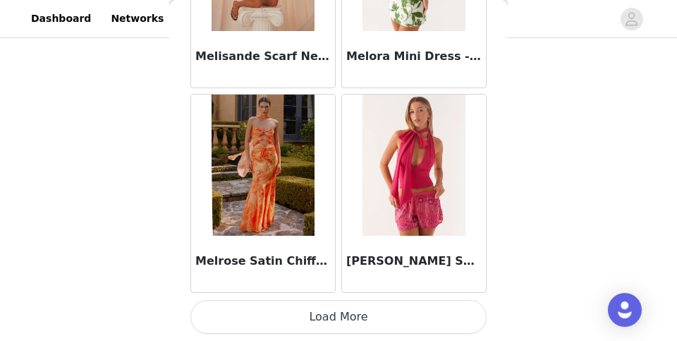
click at [329, 312] on button "Load More" at bounding box center [338, 317] width 296 height 34
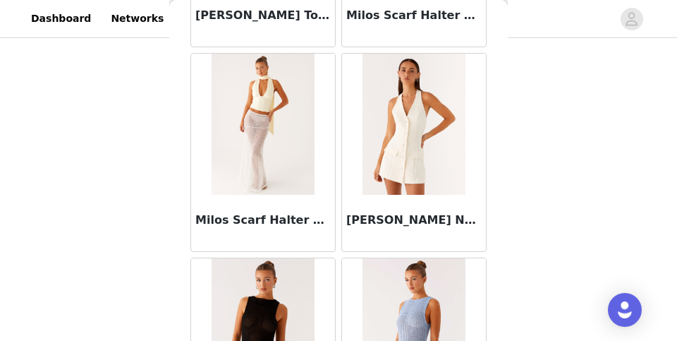
scroll to position [62379, 0]
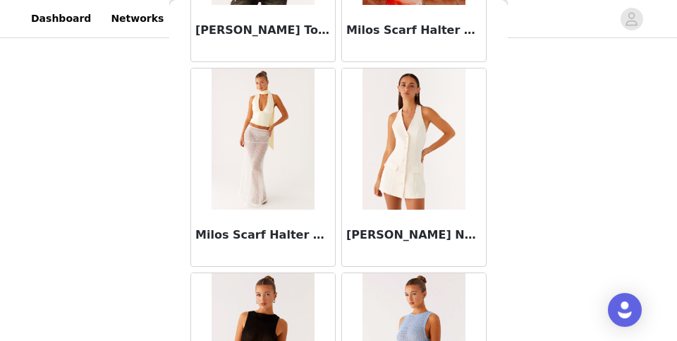
click at [425, 174] on img at bounding box center [413, 138] width 102 height 141
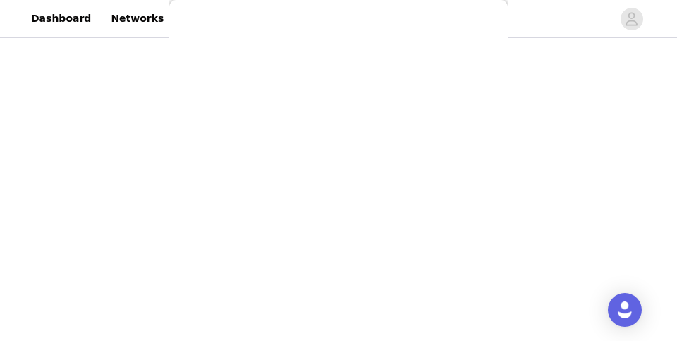
scroll to position [386, 0]
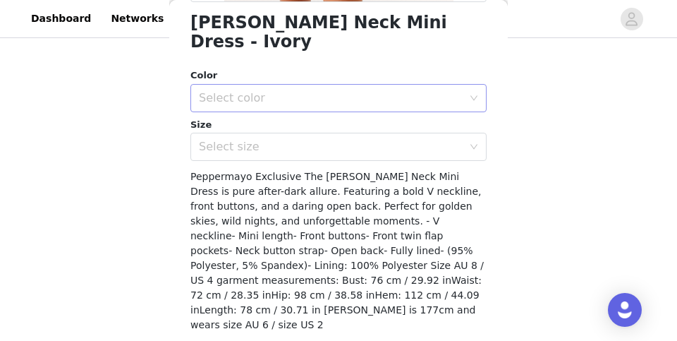
click at [391, 91] on div "Select color" at bounding box center [331, 98] width 264 height 14
click at [378, 105] on li "Ivory" at bounding box center [338, 109] width 296 height 23
click at [363, 140] on div "Select size" at bounding box center [331, 147] width 264 height 14
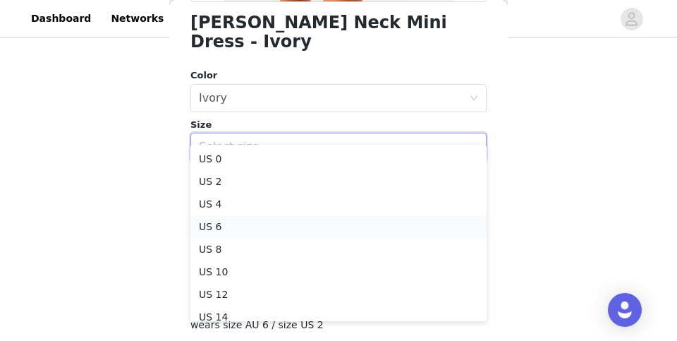
click at [315, 220] on li "US 6" at bounding box center [338, 226] width 296 height 23
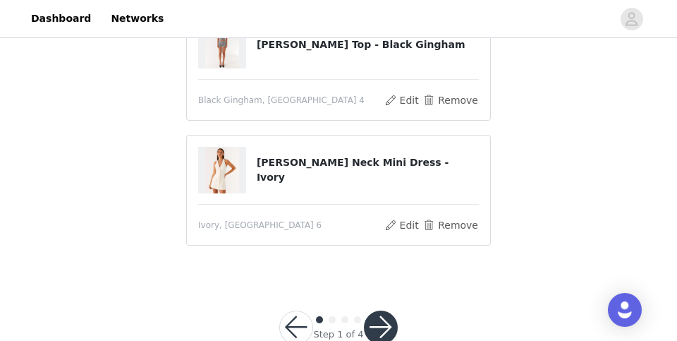
scroll to position [662, 0]
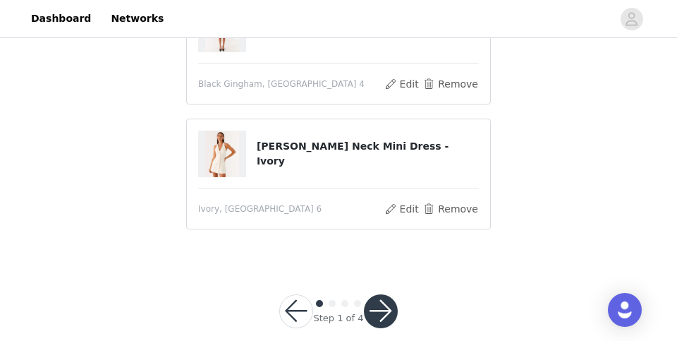
click at [377, 309] on button "button" at bounding box center [381, 311] width 34 height 34
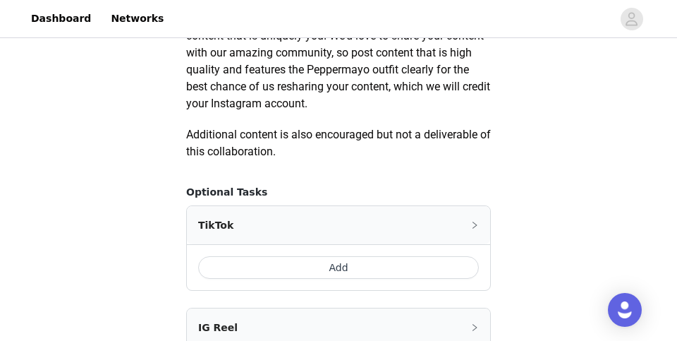
scroll to position [746, 0]
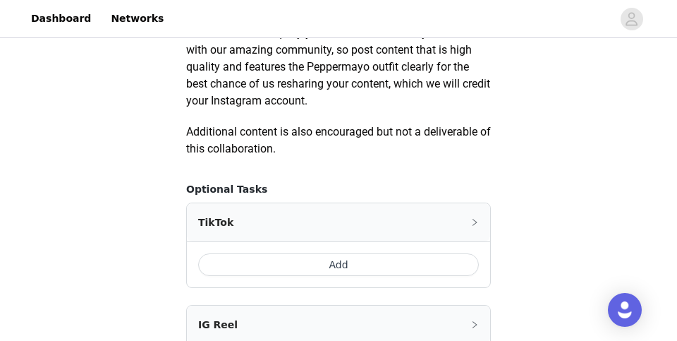
click at [361, 257] on button "Add" at bounding box center [338, 264] width 281 height 23
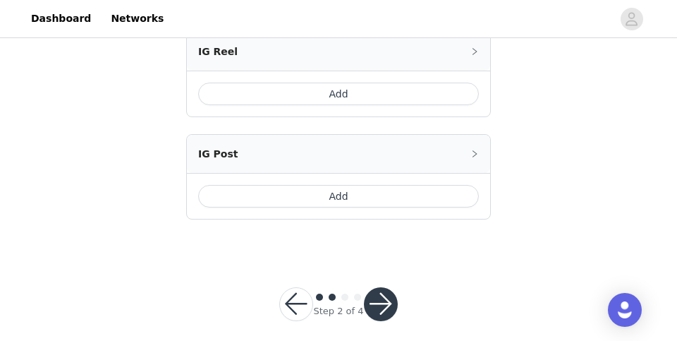
scroll to position [1221, 0]
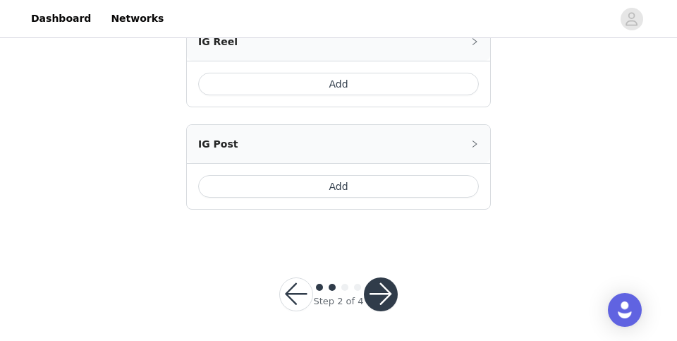
click at [377, 287] on button "button" at bounding box center [381, 294] width 34 height 34
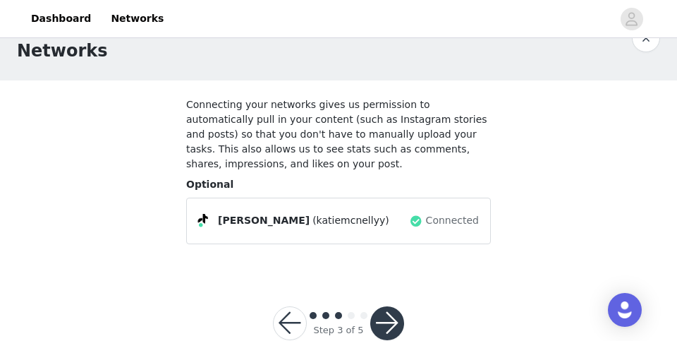
scroll to position [37, 0]
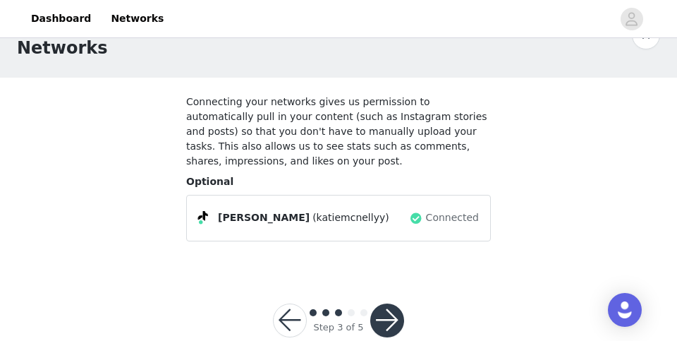
click at [386, 303] on button "button" at bounding box center [387, 320] width 34 height 34
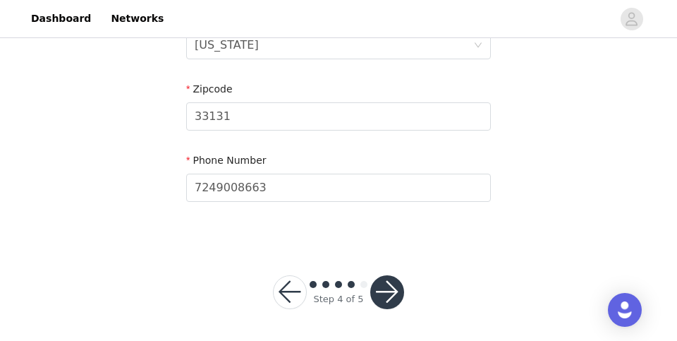
scroll to position [618, 0]
click at [382, 281] on button "button" at bounding box center [387, 293] width 34 height 34
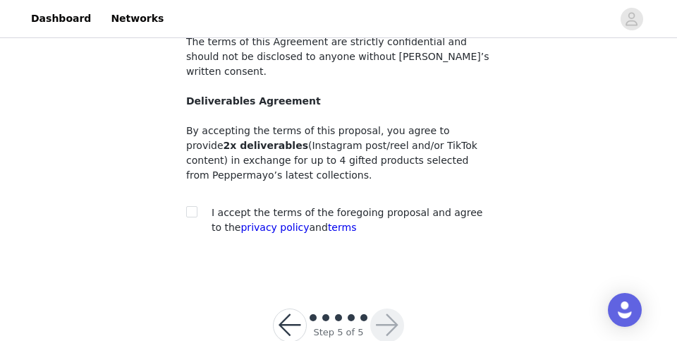
scroll to position [306, 0]
click at [192, 206] on input "checkbox" at bounding box center [191, 211] width 10 height 10
checkbox input "true"
click at [384, 308] on button "button" at bounding box center [387, 325] width 34 height 34
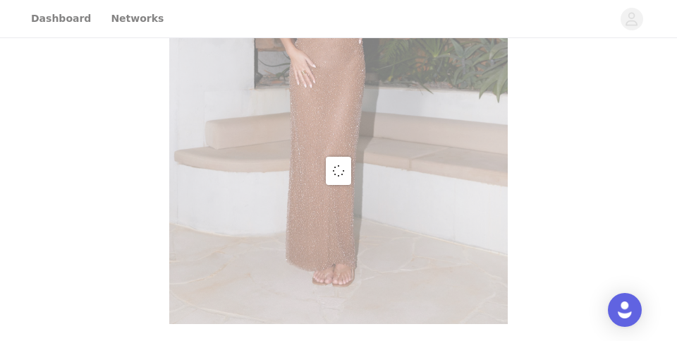
scroll to position [225, 0]
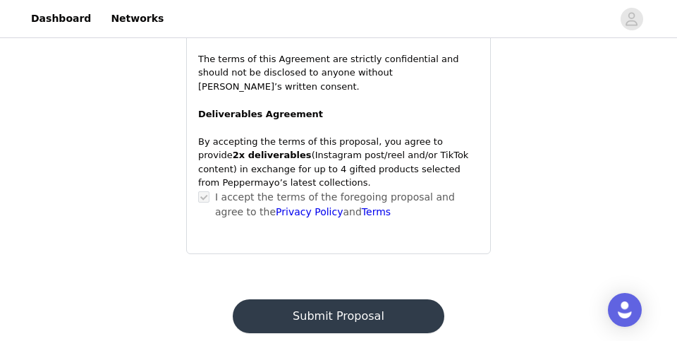
click at [374, 299] on button "Submit Proposal" at bounding box center [338, 316] width 211 height 34
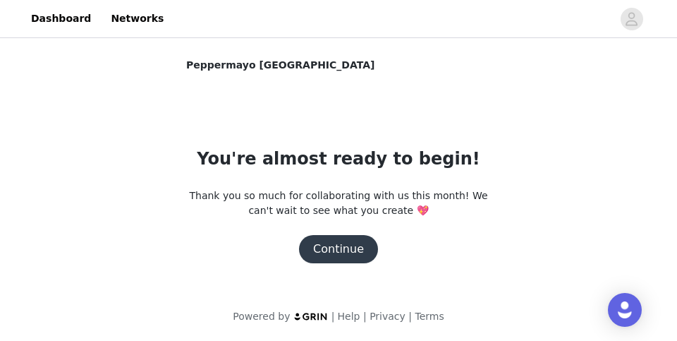
scroll to position [0, 0]
click at [352, 257] on button "Continue" at bounding box center [338, 249] width 79 height 28
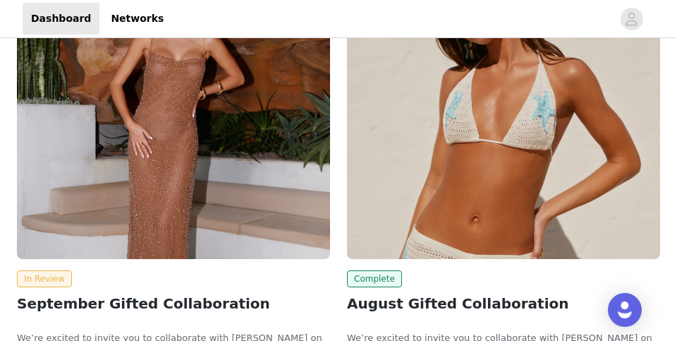
scroll to position [18, 0]
